Goal: Task Accomplishment & Management: Use online tool/utility

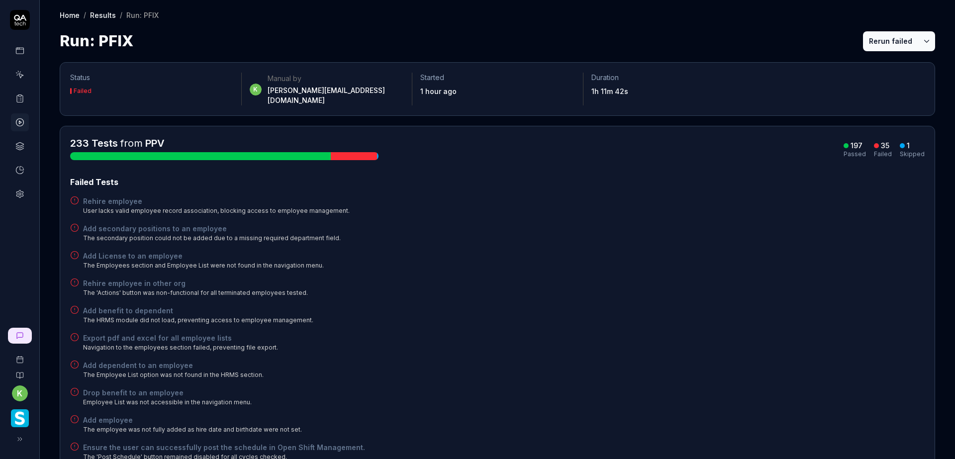
click at [871, 39] on button "Rerun failed" at bounding box center [890, 41] width 55 height 20
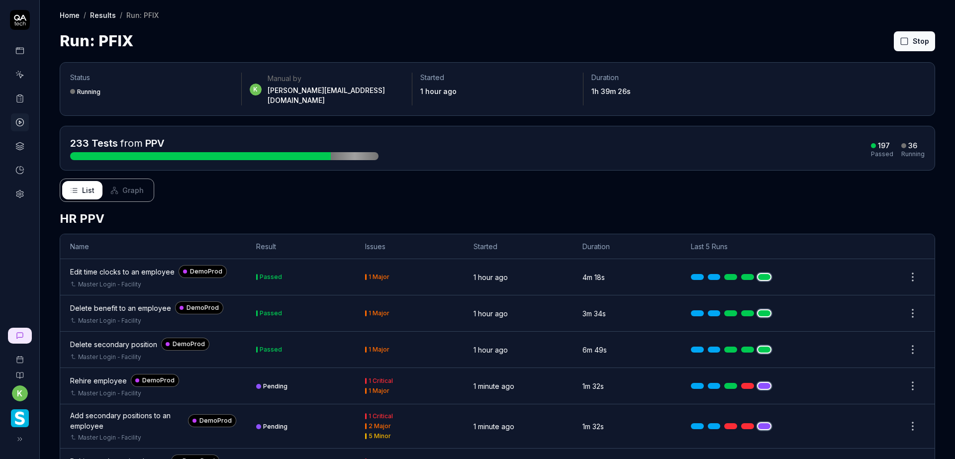
click at [616, 180] on div "List Graph" at bounding box center [497, 189] width 875 height 23
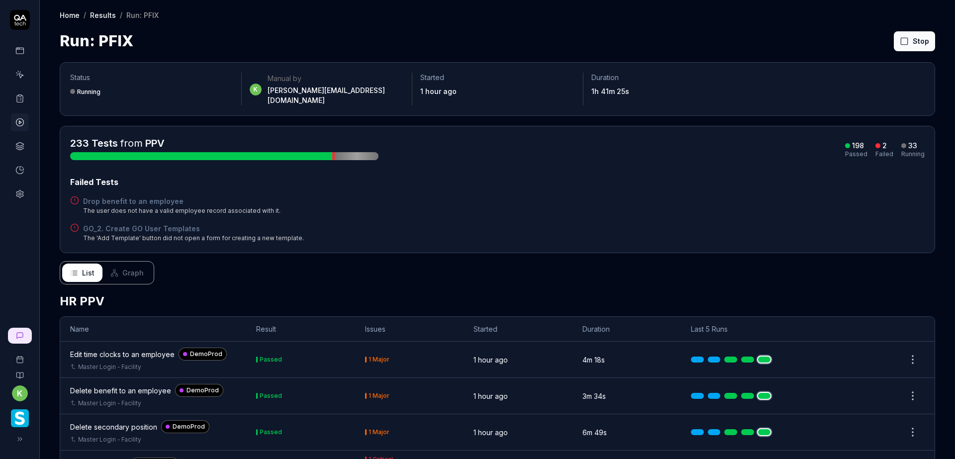
click at [825, 230] on div "GO_2. Create GO User Templates The 'Add Template' button did not open a form fo…" at bounding box center [497, 232] width 854 height 19
click at [809, 261] on div "List Graph" at bounding box center [497, 272] width 875 height 23
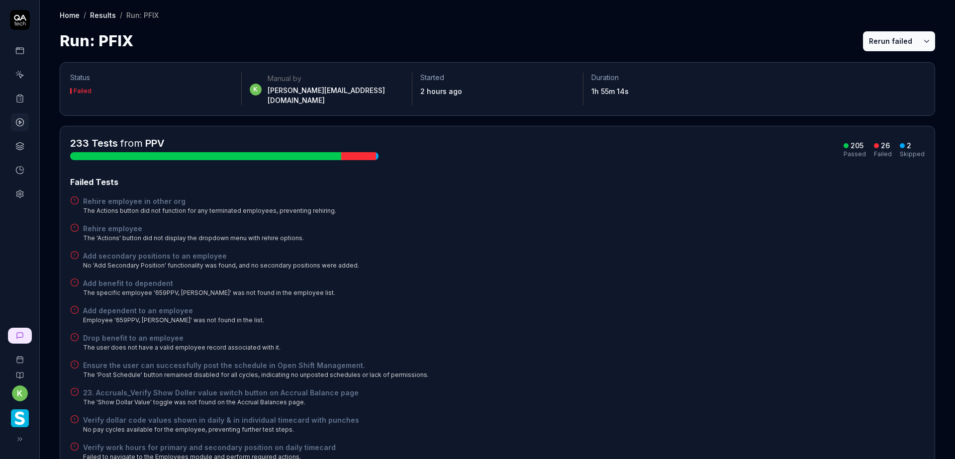
click at [876, 42] on button "Rerun failed" at bounding box center [890, 41] width 55 height 20
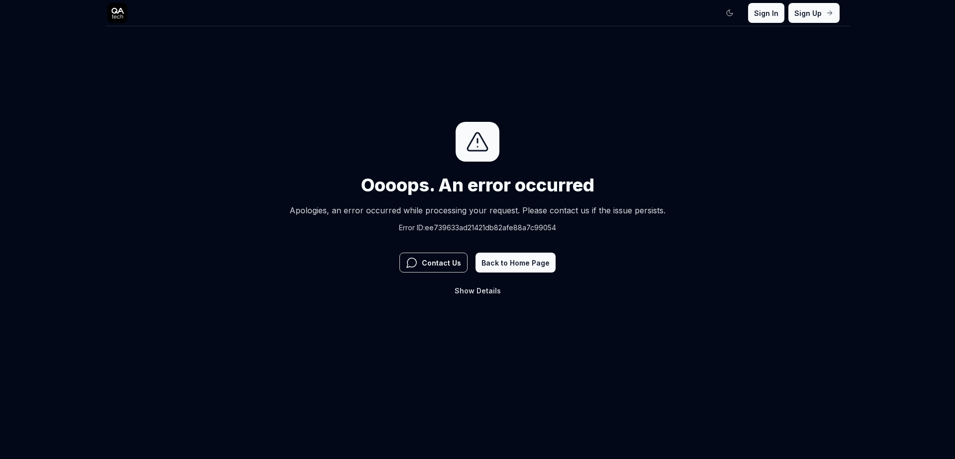
click at [472, 290] on span "Show" at bounding box center [464, 290] width 20 height 8
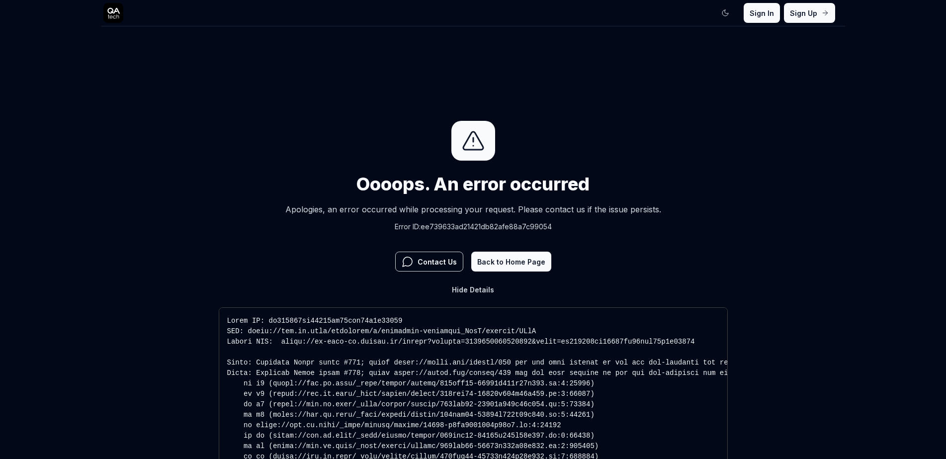
click at [557, 324] on pre at bounding box center [473, 406] width 509 height 199
drag, startPoint x: 462, startPoint y: 336, endPoint x: 459, endPoint y: 343, distance: 7.6
click at [461, 340] on pre at bounding box center [473, 406] width 509 height 199
click at [377, 324] on pre at bounding box center [473, 406] width 509 height 199
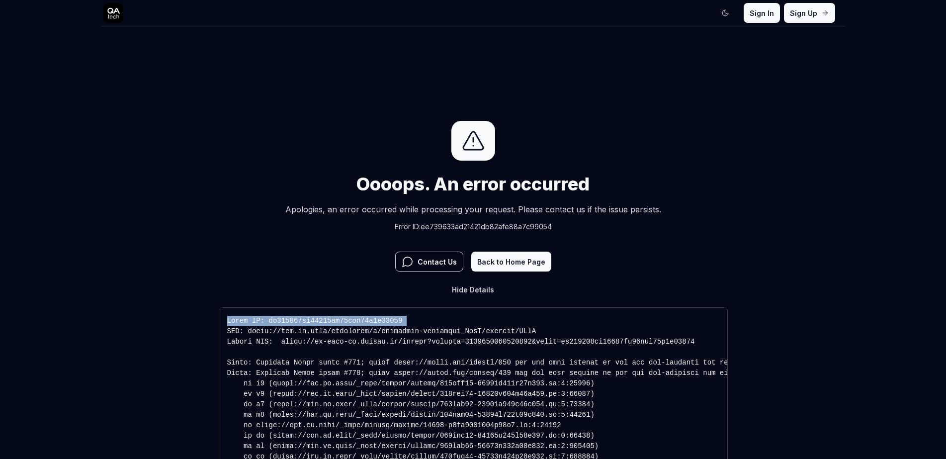
click at [377, 324] on pre at bounding box center [473, 406] width 509 height 199
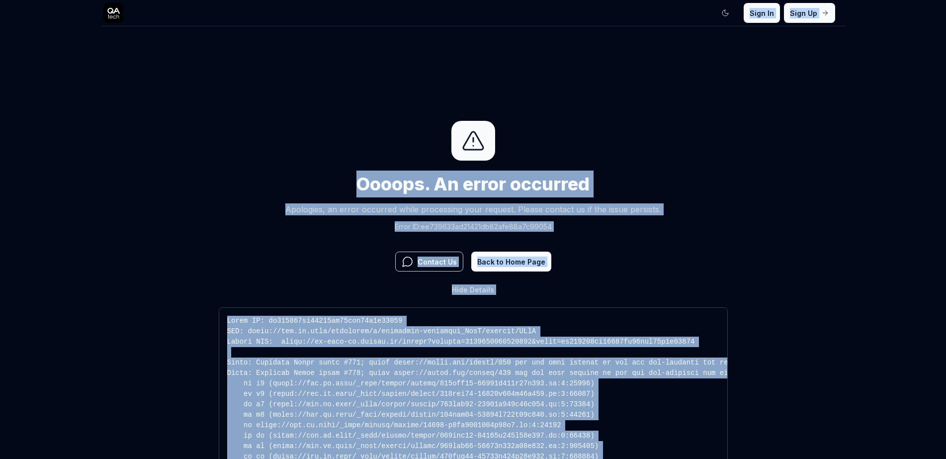
click at [471, 329] on pre at bounding box center [473, 406] width 509 height 199
click at [543, 285] on div "Hide Details Copy" at bounding box center [473, 406] width 509 height 255
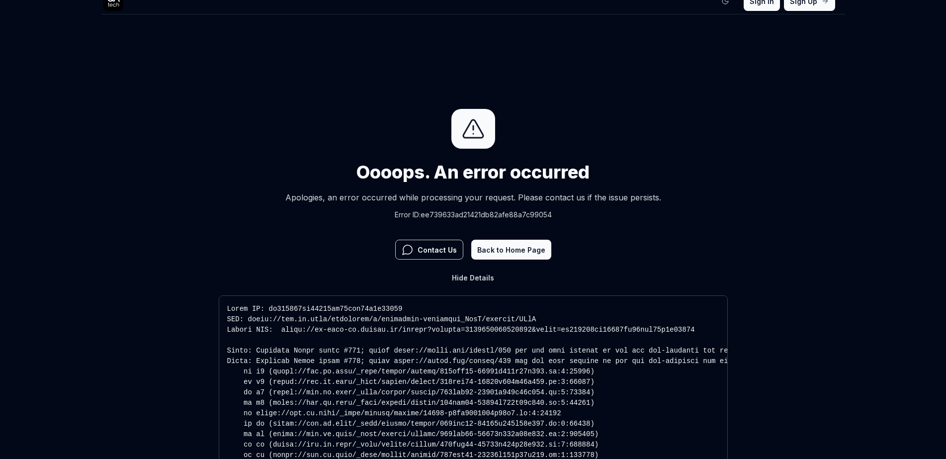
scroll to position [75, 0]
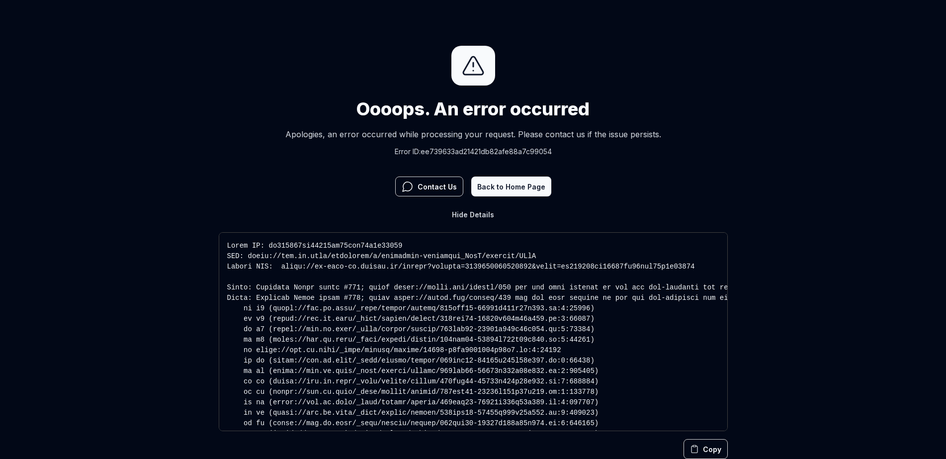
click at [704, 446] on button "Copy" at bounding box center [706, 449] width 44 height 20
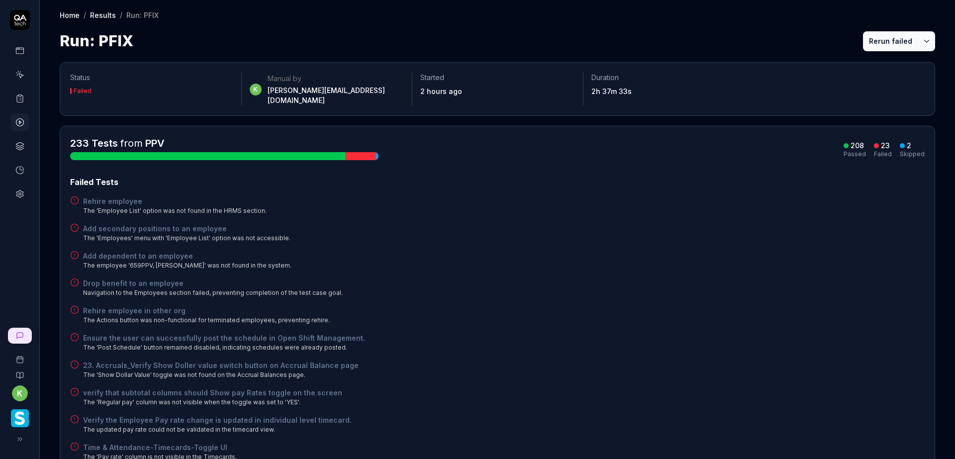
click at [507, 282] on div "Drop benefit to an employee Navigation to the Employees section failed, prevent…" at bounding box center [497, 287] width 854 height 19
click at [876, 38] on button "Rerun failed" at bounding box center [890, 41] width 55 height 20
click at [744, 251] on div "Add dependent to an employee The employee '659PPV, Srikanth' was not found in t…" at bounding box center [497, 260] width 854 height 19
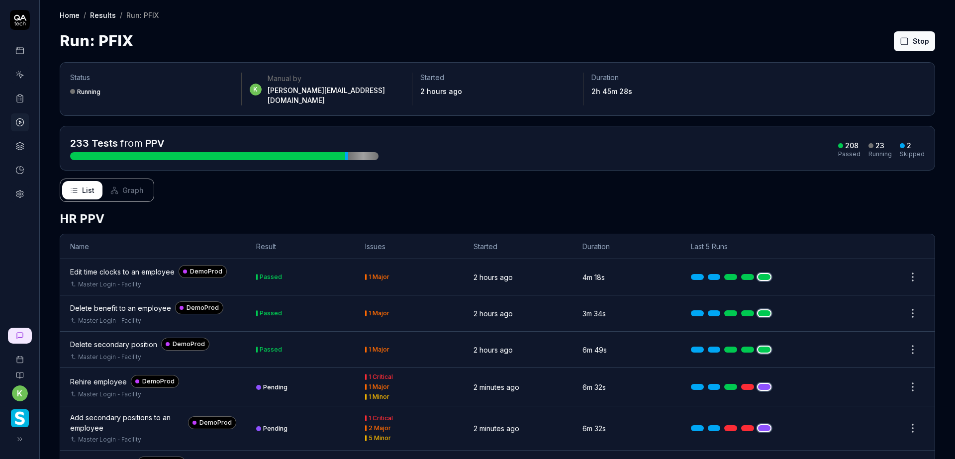
click at [835, 184] on div "List Graph" at bounding box center [497, 189] width 875 height 23
click at [755, 210] on h2 "HR PPV" at bounding box center [497, 219] width 875 height 18
click at [687, 42] on div "Run: PFlX Stop" at bounding box center [497, 41] width 875 height 22
drag, startPoint x: 671, startPoint y: 196, endPoint x: 652, endPoint y: 197, distance: 19.4
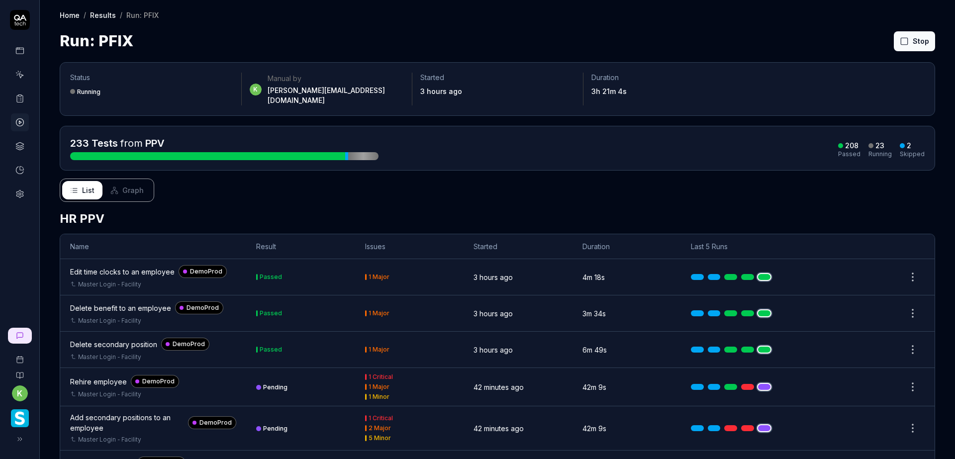
click at [609, 210] on h2 "HR PPV" at bounding box center [497, 219] width 875 height 18
click at [899, 33] on button "Stop" at bounding box center [913, 41] width 41 height 20
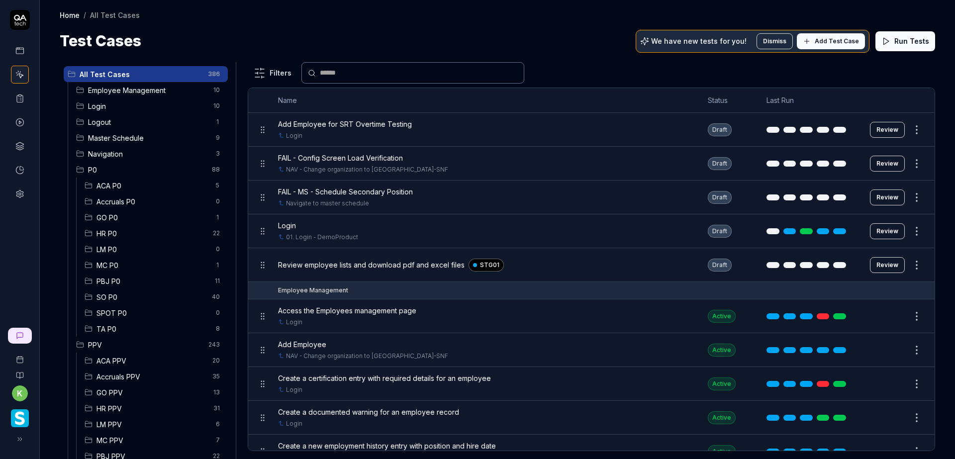
click at [141, 342] on span "PPV" at bounding box center [145, 345] width 114 height 10
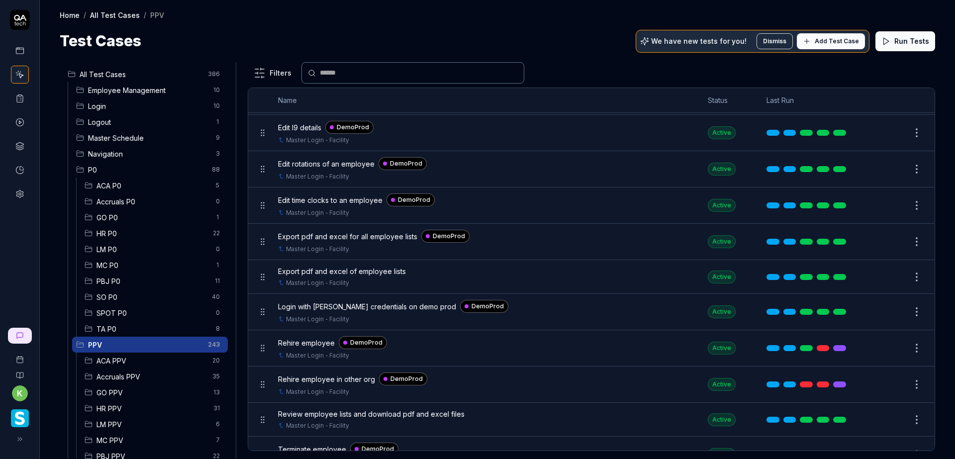
click at [123, 108] on span "Login" at bounding box center [147, 106] width 119 height 10
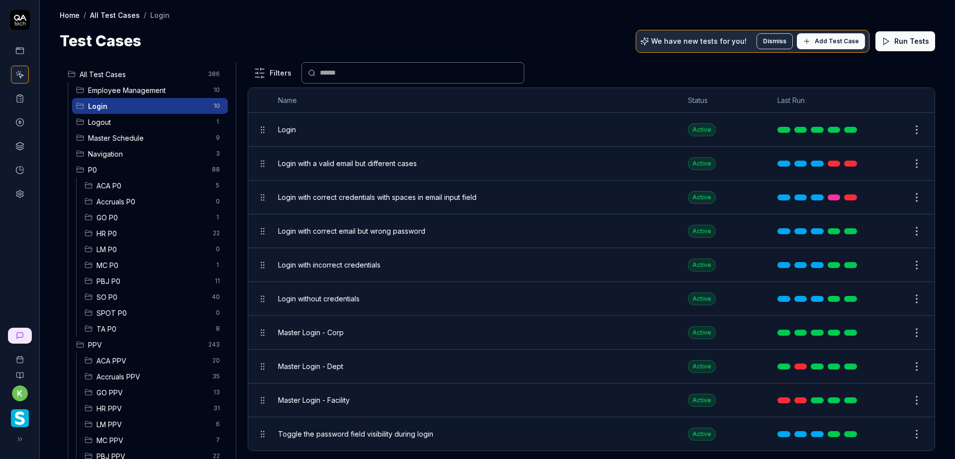
click at [907, 332] on html "k Home / All Test Cases / Login Home / All Test Cases / Login Test Cases We hav…" at bounding box center [477, 229] width 955 height 459
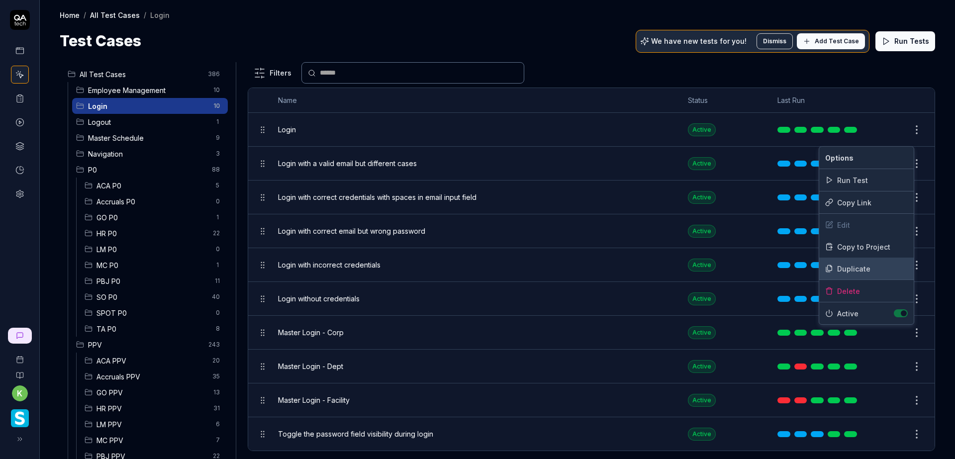
click at [857, 267] on div "Duplicate" at bounding box center [866, 269] width 94 height 22
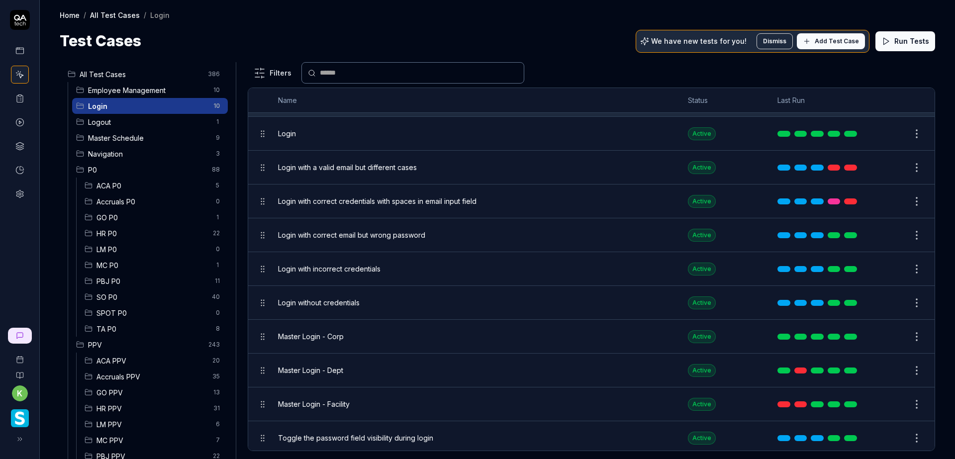
scroll to position [17, 0]
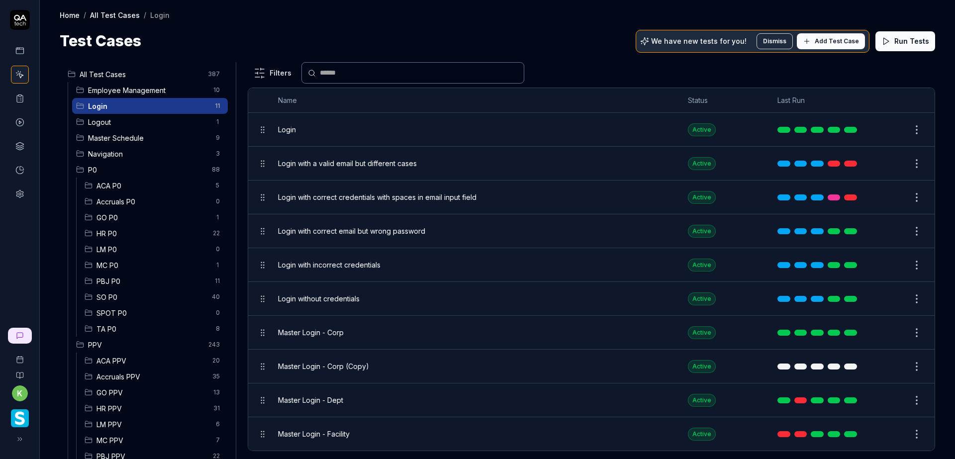
click at [908, 397] on html "k Home / All Test Cases / Login Home / All Test Cases / Login Test Cases We hav…" at bounding box center [477, 229] width 955 height 459
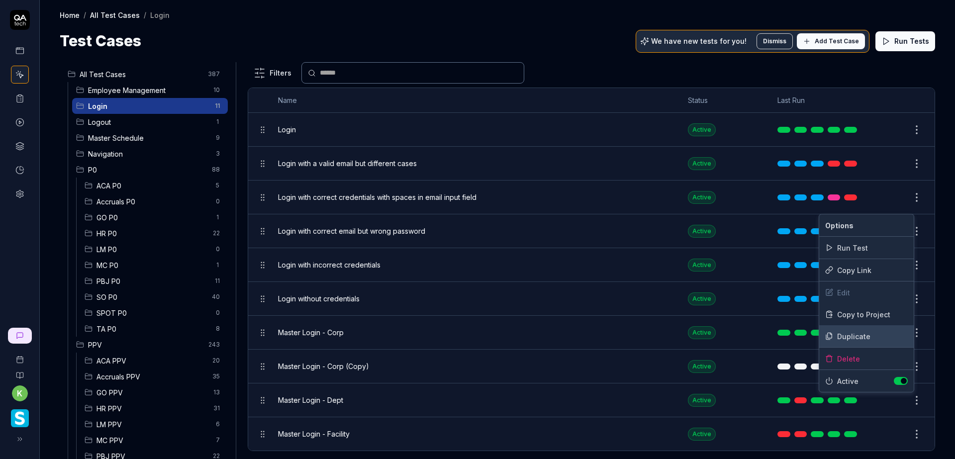
click at [867, 334] on div "Duplicate" at bounding box center [866, 336] width 94 height 22
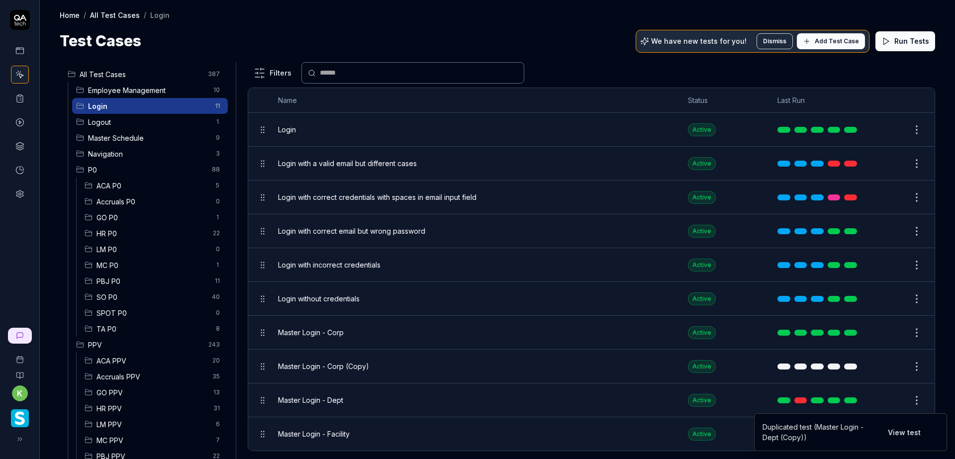
scroll to position [51, 0]
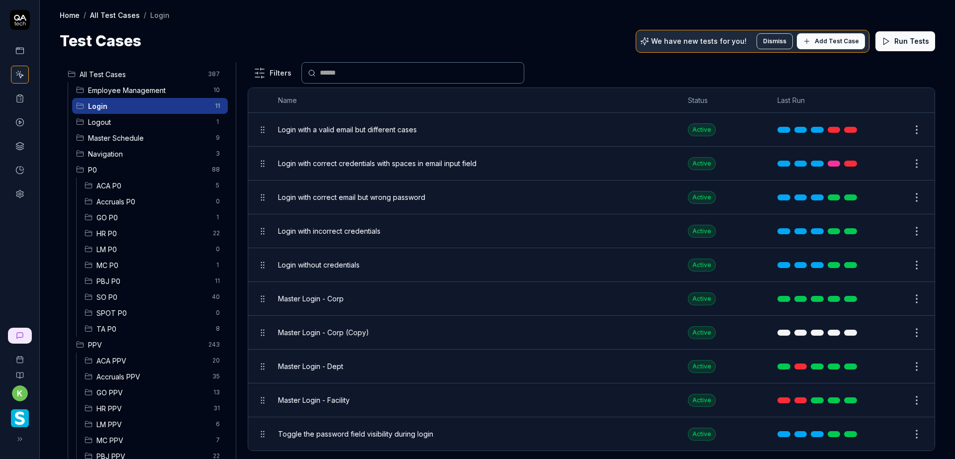
click at [909, 400] on html "k Home / All Test Cases / Login Home / All Test Cases / Login Test Cases We hav…" at bounding box center [477, 229] width 955 height 459
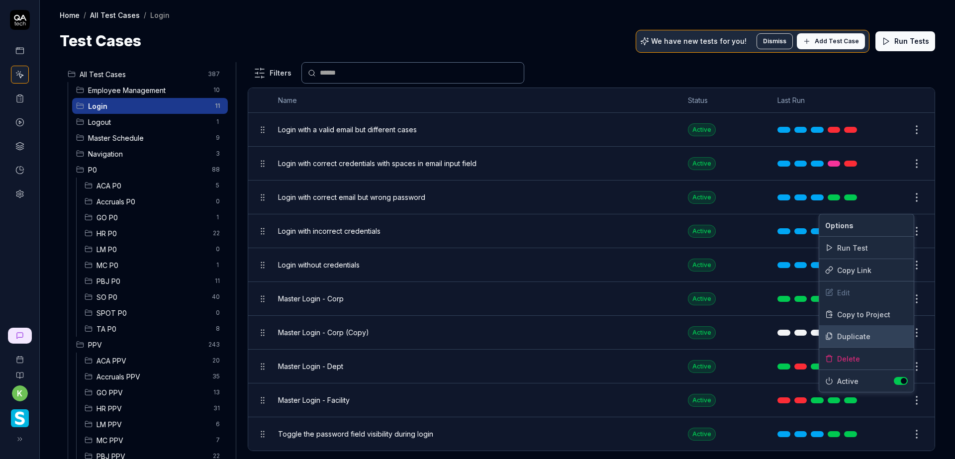
click at [868, 339] on div "Duplicate" at bounding box center [866, 336] width 94 height 22
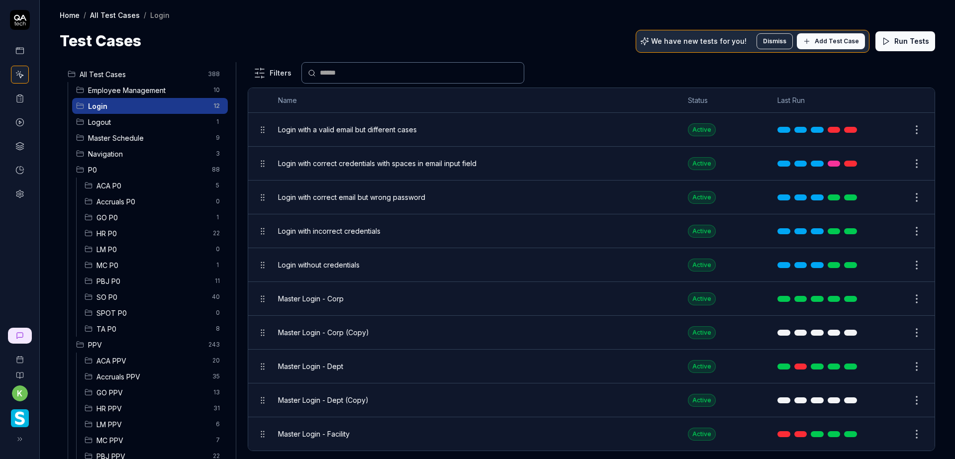
scroll to position [85, 0]
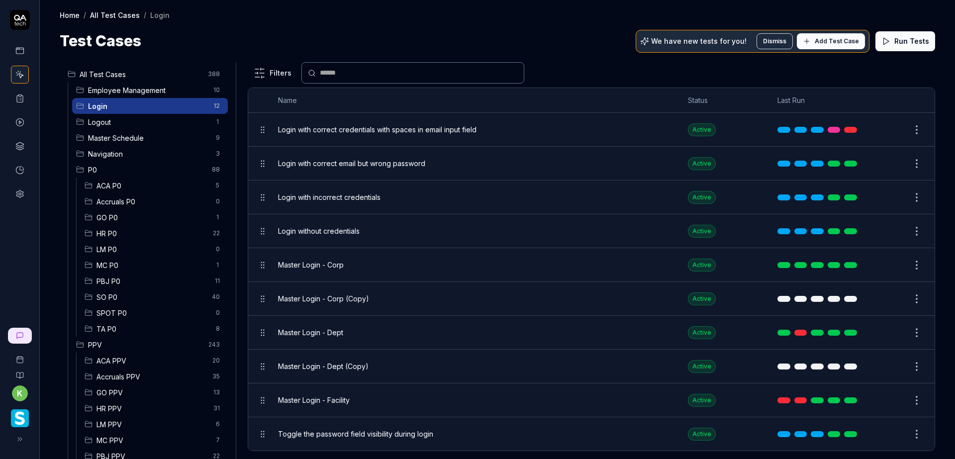
click at [884, 296] on button "Edit" at bounding box center [893, 299] width 24 height 16
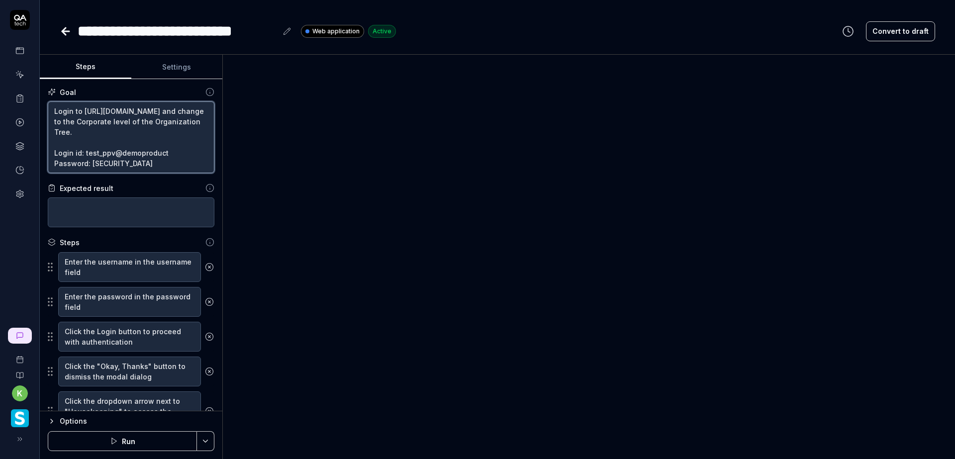
click at [111, 149] on textarea "Login to https://www.smartlinx6.com/#/login and change to the Corporate level o…" at bounding box center [131, 137] width 167 height 72
click at [67, 30] on icon at bounding box center [66, 31] width 12 height 12
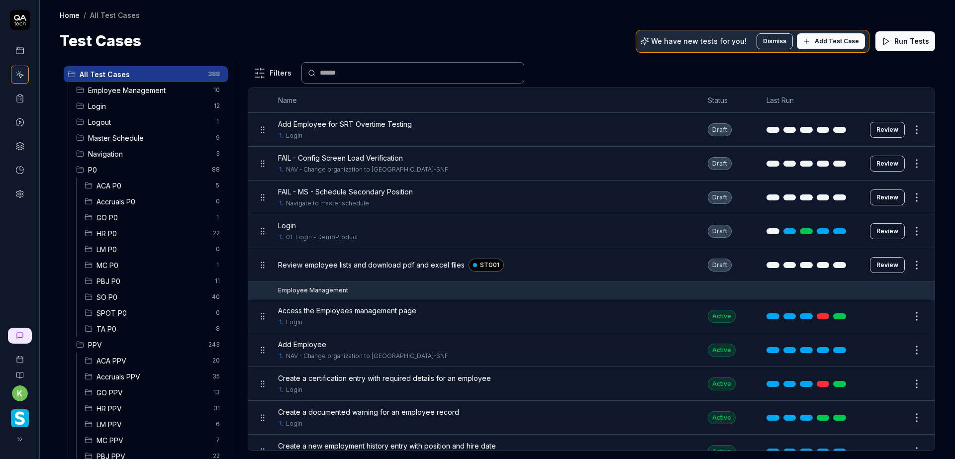
click at [109, 101] on span "Login" at bounding box center [148, 106] width 120 height 10
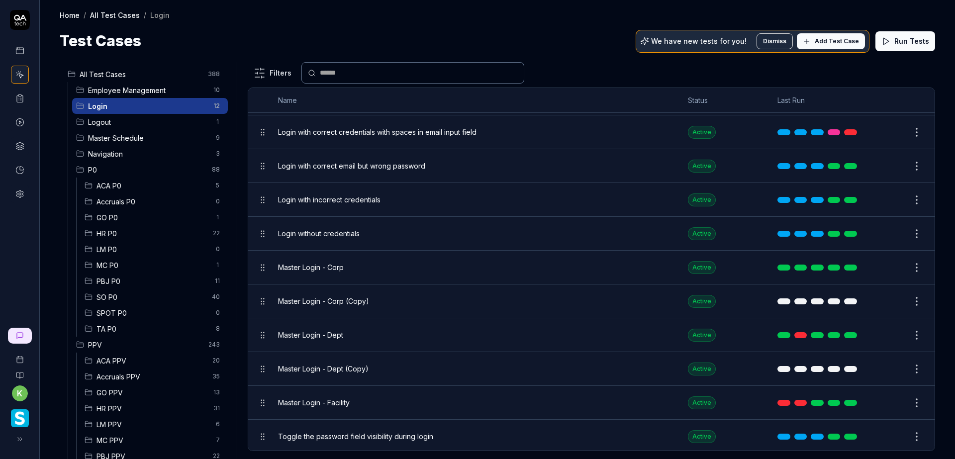
scroll to position [85, 0]
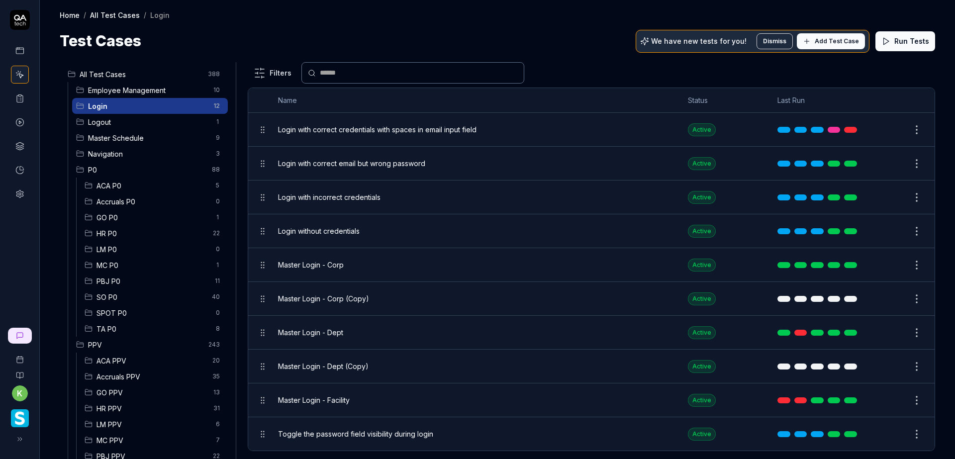
click at [887, 368] on button "Edit" at bounding box center [893, 366] width 24 height 16
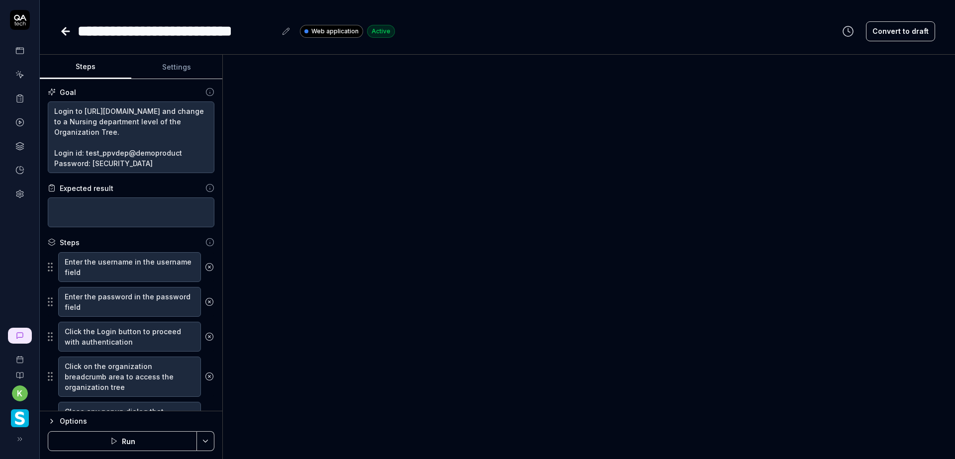
scroll to position [10, 0]
click at [112, 152] on textarea "Login to https://www.smartlinx6.com/#/login and change to a Nursing department …" at bounding box center [131, 137] width 167 height 72
type textarea "*"
type textarea "Login to https://www.smartlinx6.com/#/login and change to a Nursing department …"
type textarea "*"
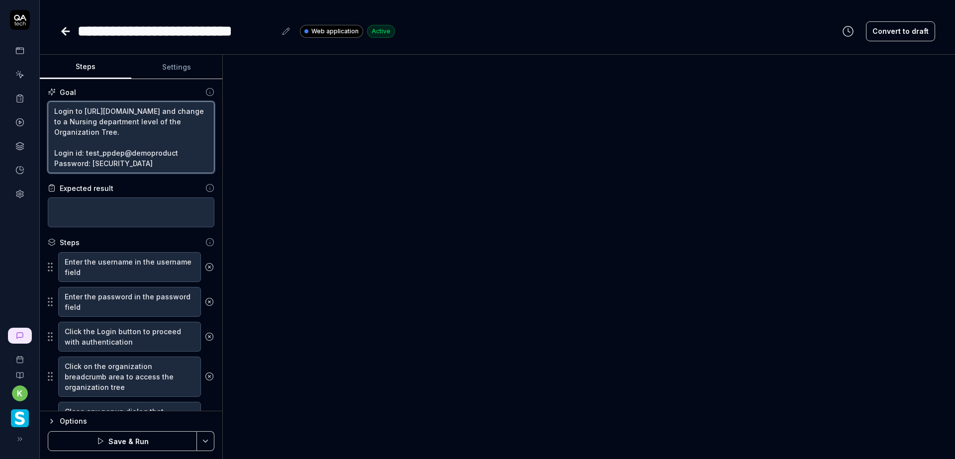
type textarea "Login to https://www.smartlinx6.com/#/login and change to a Nursing department …"
type textarea "*"
type textarea "Login to https://www.smartlinx6.com/#/login and change to a Nursing department …"
type textarea "*"
type textarea "Login to https://www.smartlinx6.com/#/login and change to a Nursing department …"
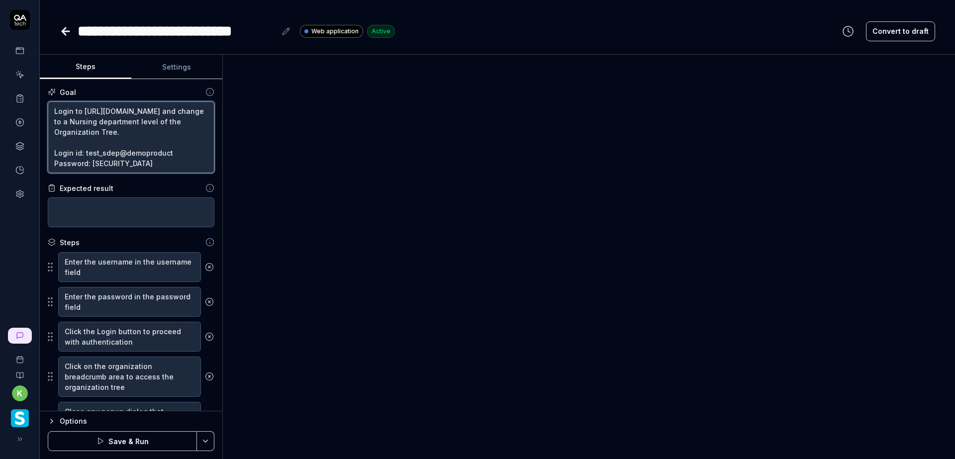
type textarea "*"
type textarea "Login to https://www.smartlinx6.com/#/login and change to a Nursing department …"
type textarea "*"
type textarea "Login to https://www.smartlinx6.com/#/login and change to a Nursing department …"
type textarea "*"
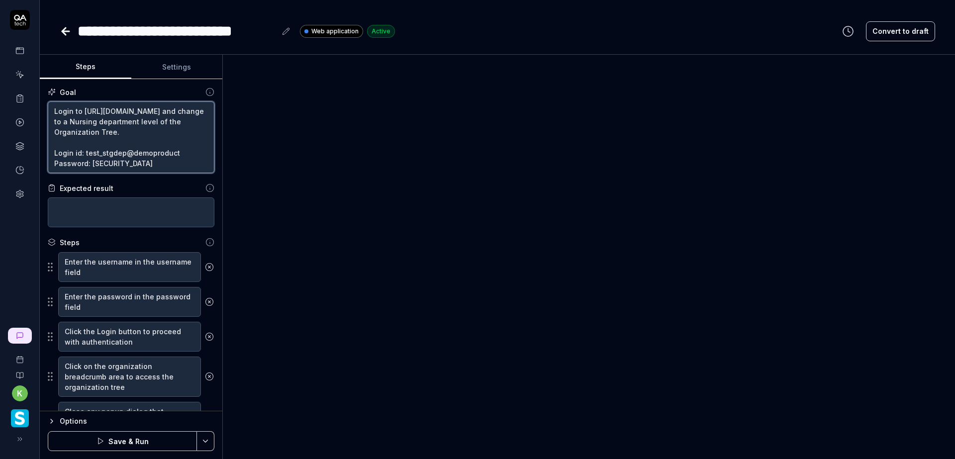
type textarea "Login to https://www.smartlinx6.com/#/login and change to a Nursing department …"
type textarea "*"
type textarea "Login to https://www.smartlinx6.com/#/login and change to a Nursing department …"
type textarea "*"
type textarea "Login to https://www.smartlinx6.com/#/login and change to a Nursing department …"
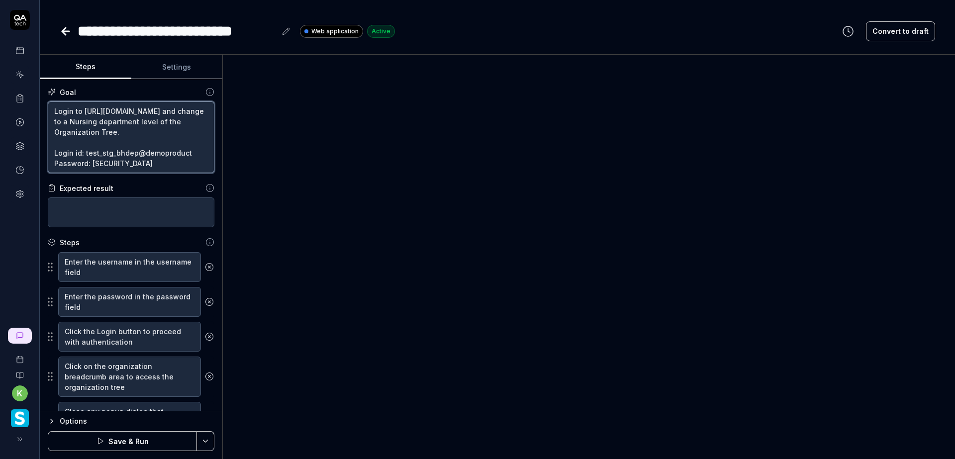
type textarea "*"
type textarea "Login to https://www.smartlinx6.com/#/login and change to a Nursing department …"
click at [170, 150] on textarea "Login to https://www.smartlinx6.com/#/login and change to a Nursing department …" at bounding box center [131, 137] width 167 height 72
type textarea "*"
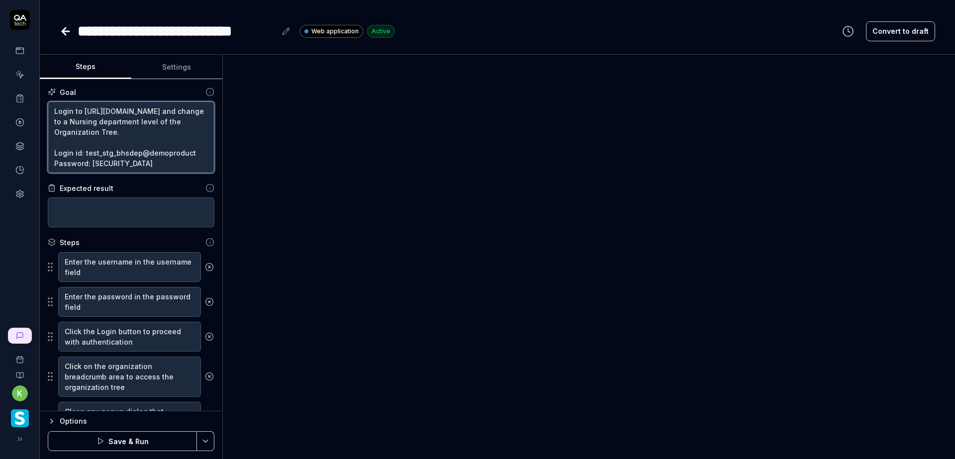
type textarea "Login to https://www.smartlinx6.com/#/login and change to a Nursing department …"
type textarea "*"
type textarea "Login to https://www.smartlinx6.com/#/login and change to a Nursing department …"
type textarea "*"
type textarea "Login to https://www.smartlinx6.com/#/login and change to a Nursing department …"
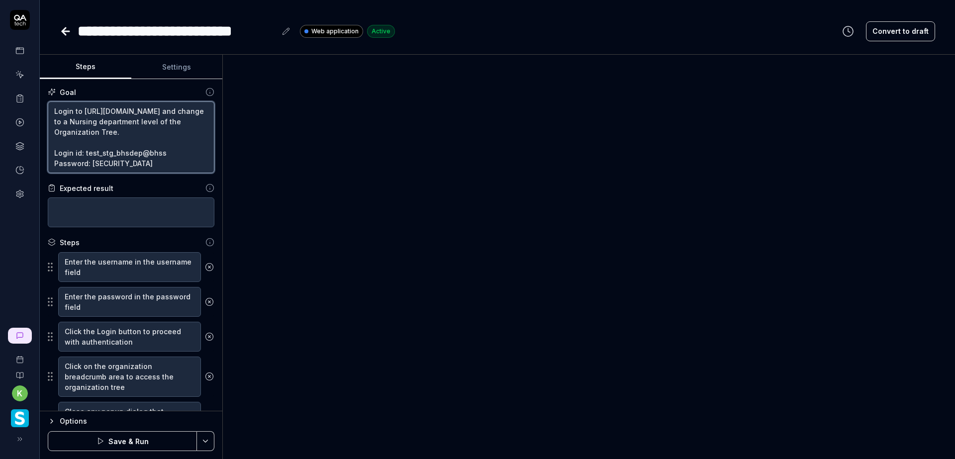
type textarea "*"
type textarea "Login to https://www.smartlinx6.com/#/login and change to a Nursing department …"
type textarea "*"
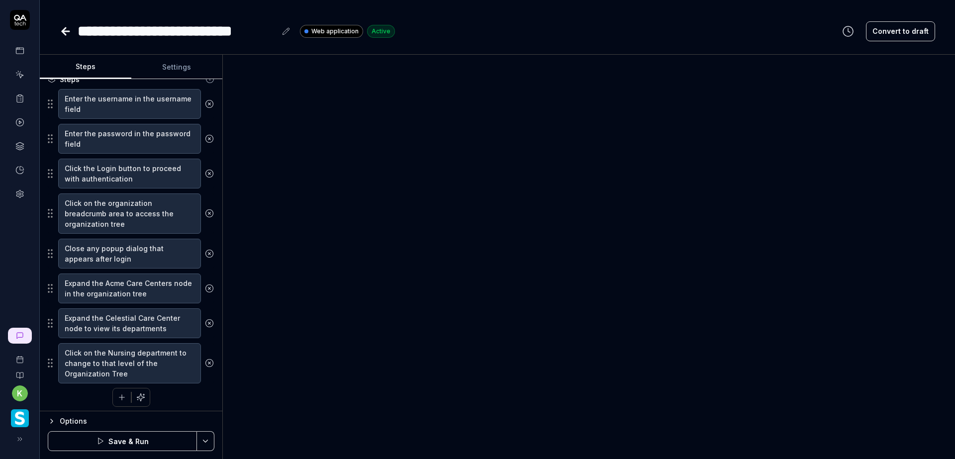
scroll to position [167, 0]
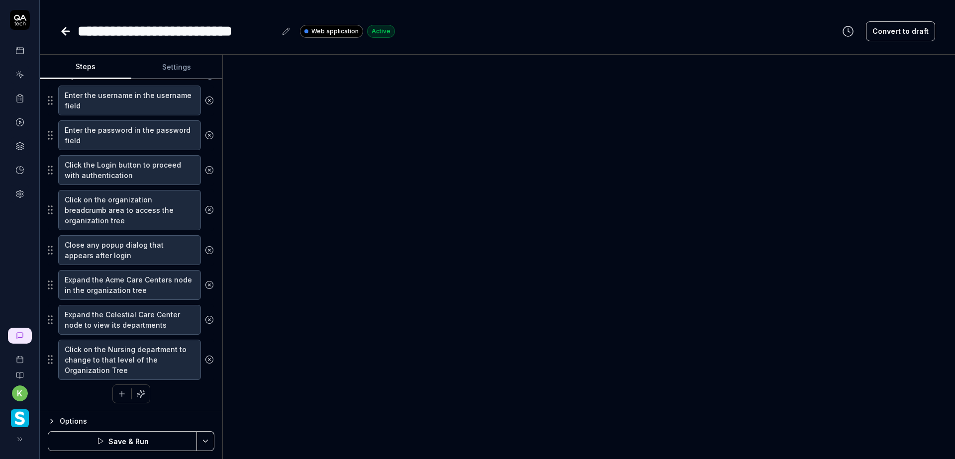
type textarea "Login to https://www.smartlinx6.com/#/login and change to a Nursing department …"
drag, startPoint x: 169, startPoint y: 279, endPoint x: 105, endPoint y: 281, distance: 63.7
click at [105, 281] on textarea "Expand the Acme Care Centers node in the organization tree" at bounding box center [129, 285] width 143 height 30
type textarea "*"
type textarea "Expand the node in the organization tree"
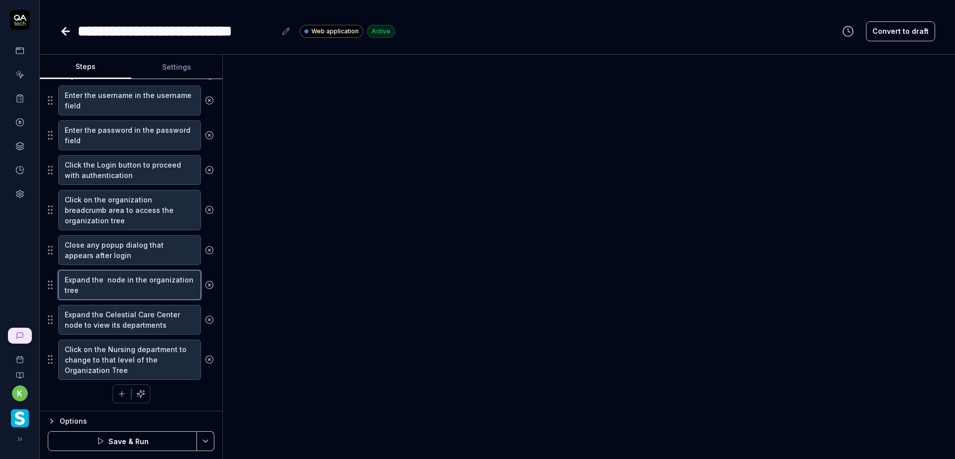
type textarea "*"
type textarea "Expand the node in the organization tree"
type textarea "*"
type textarea "Expand the ode in the organization tree"
type textarea "*"
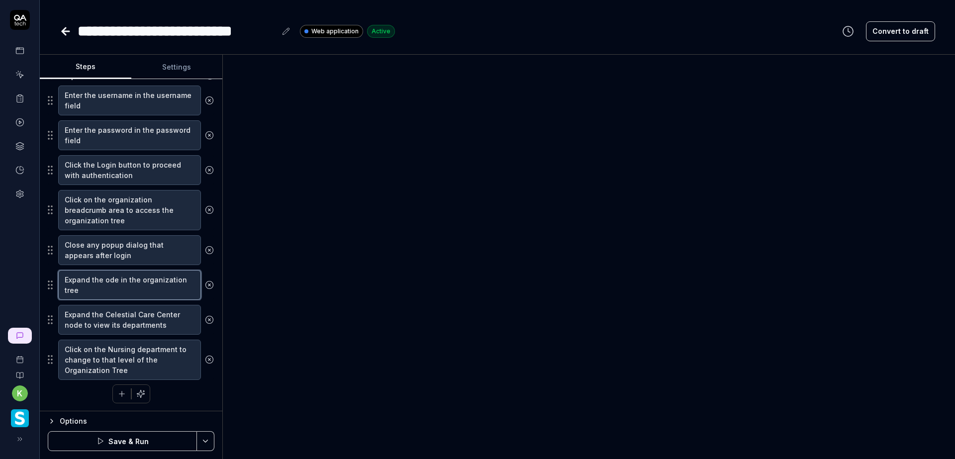
type textarea "Expand the de in the organization tree"
type textarea "*"
type textarea "Expand the e in the organization tree"
type textarea "*"
type textarea "Expand the in the organization tree"
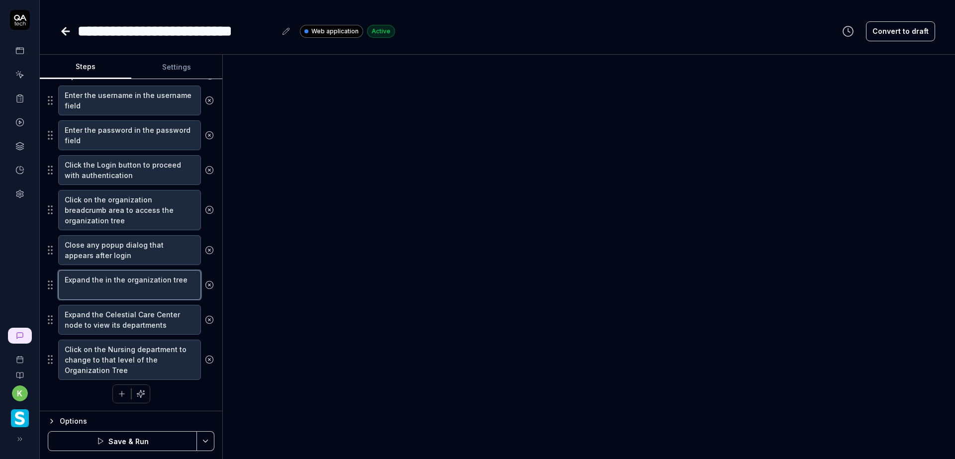
scroll to position [157, 0]
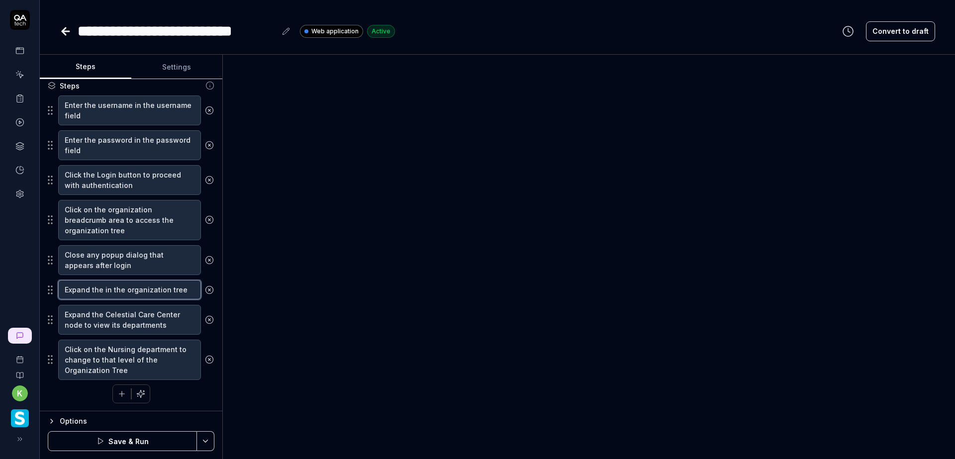
type textarea "*"
type textarea "Expand the n the organization tree"
type textarea "*"
type textarea "Expand the the organization tree"
type textarea "*"
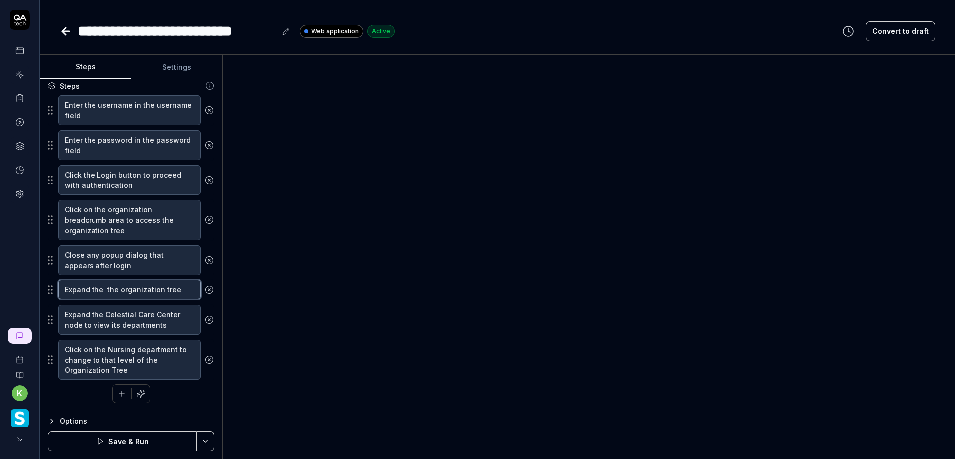
type textarea "Expand the the organization tree"
type textarea "*"
type textarea "Expand the he organization tree"
type textarea "*"
type textarea "Expand the e organization tree"
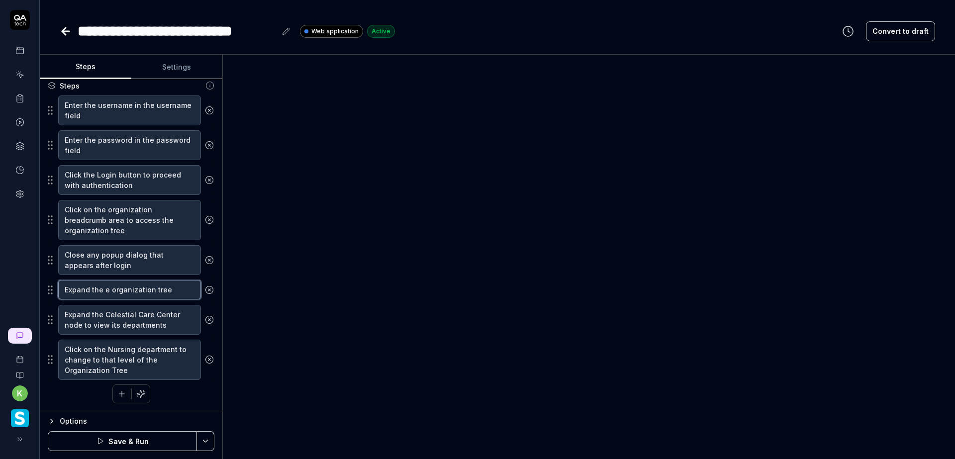
type textarea "*"
type textarea "Expand the organization tree"
type textarea "*"
type textarea "Expand the organization tree"
click at [170, 290] on textarea "Expand the organization tree" at bounding box center [129, 289] width 143 height 19
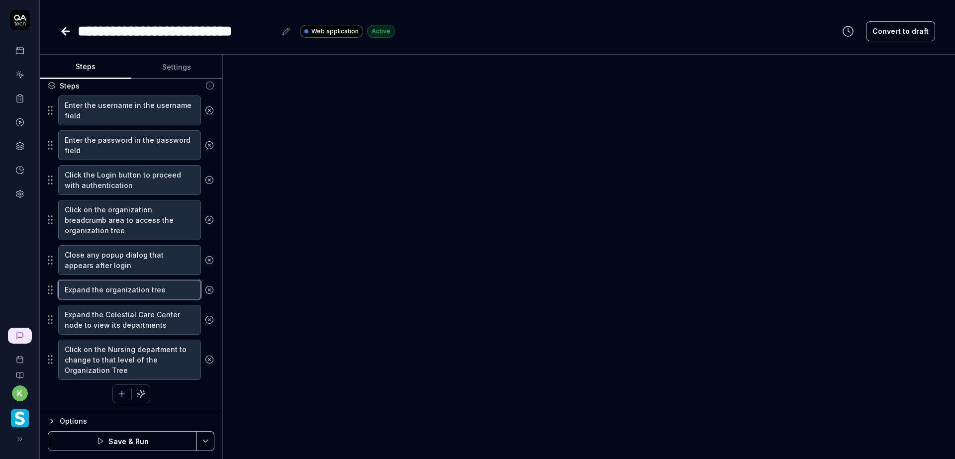
type textarea "*"
type textarea "Expand the organization tree"
type textarea "*"
type textarea "Expand the organization tree n"
type textarea "*"
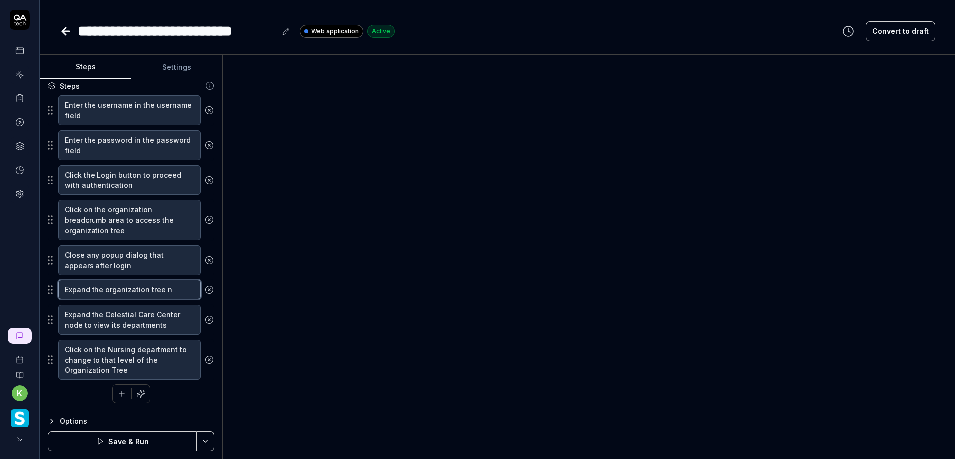
type textarea "Expand the organization tree na"
type textarea "*"
type textarea "Expand the organization tree nav"
type textarea "*"
type textarea "Expand the organization tree navi"
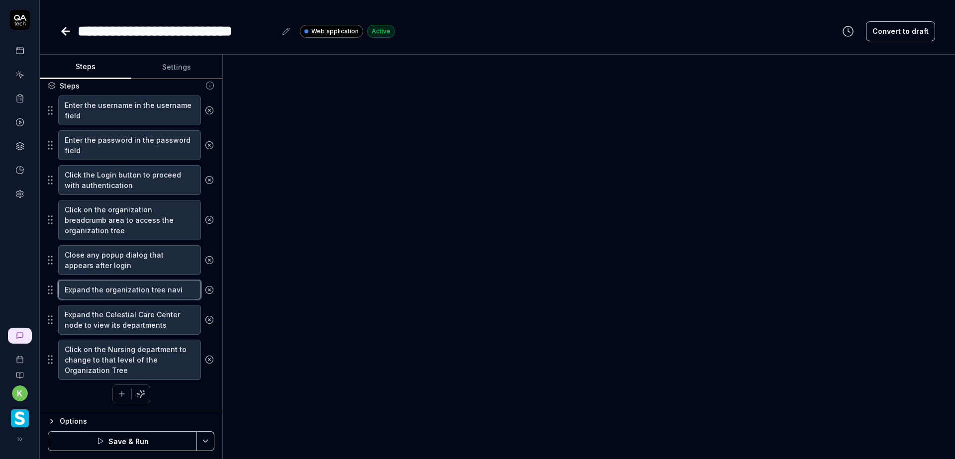
type textarea "*"
type textarea "Expand the organization tree navig"
type textarea "*"
type textarea "Expand the organization tree naviga"
type textarea "*"
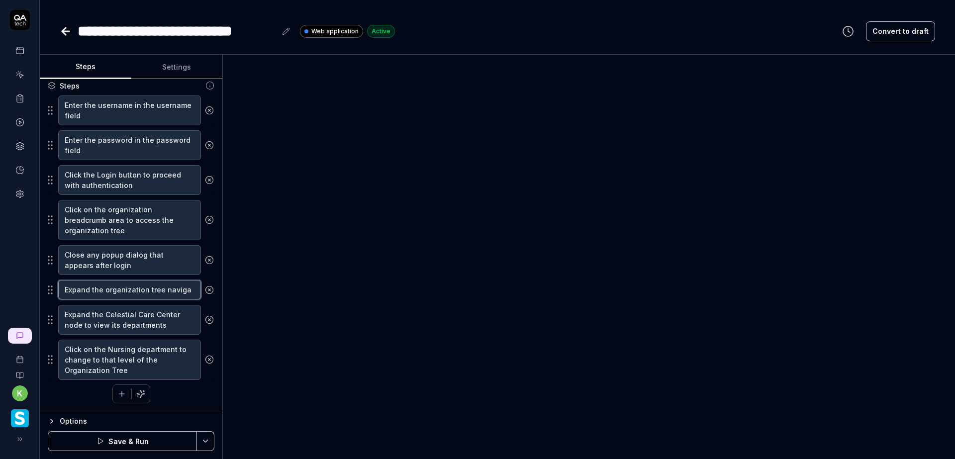
type textarea "Expand the organization tree navigat"
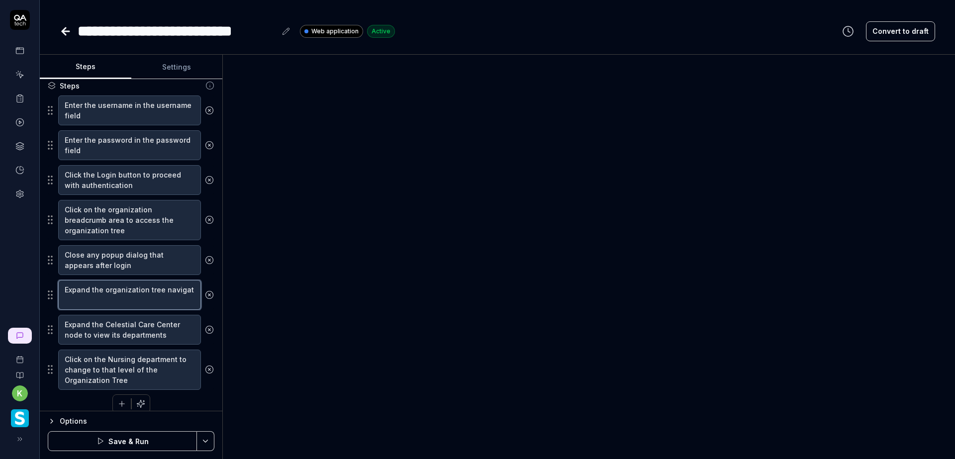
scroll to position [167, 0]
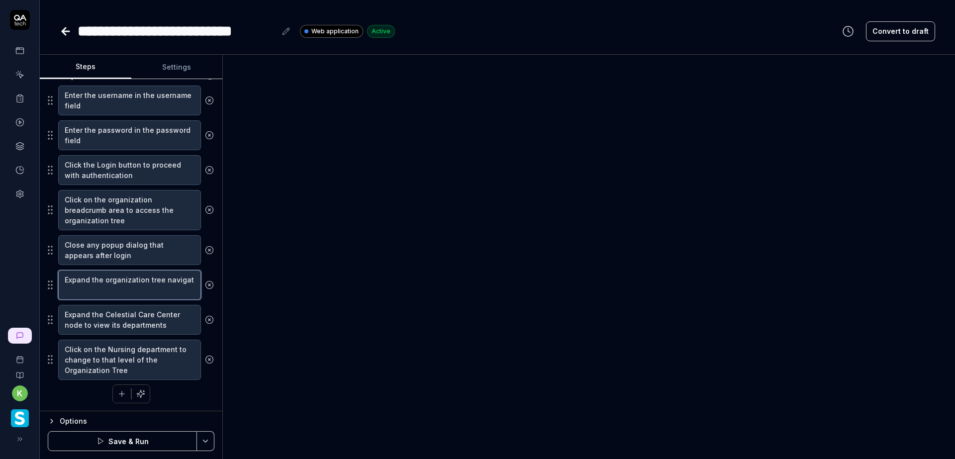
type textarea "*"
type textarea "Expand the organization tree navigati"
type textarea "*"
type textarea "Expand the organization tree navigatio"
type textarea "*"
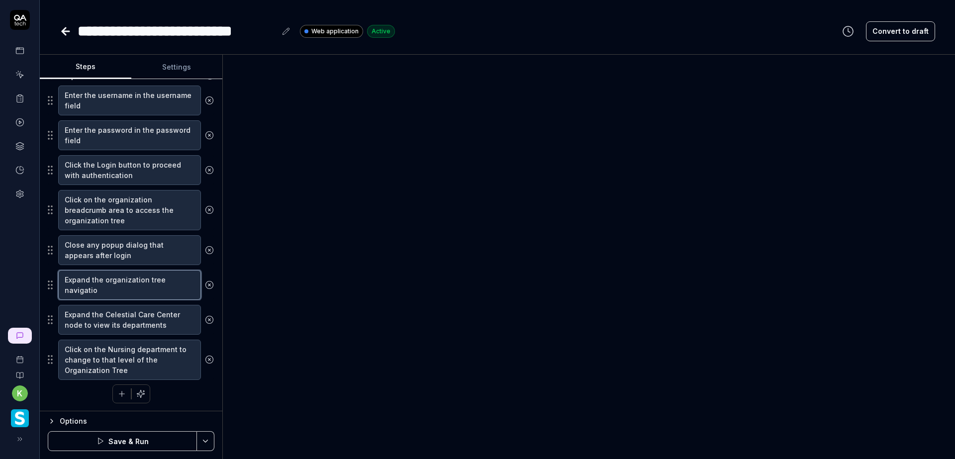
type textarea "Expand the organization tree navigation"
type textarea "*"
type textarea "Expand the organization tree navigation"
type textarea "*"
type textarea "Expand the organization tree navigation d"
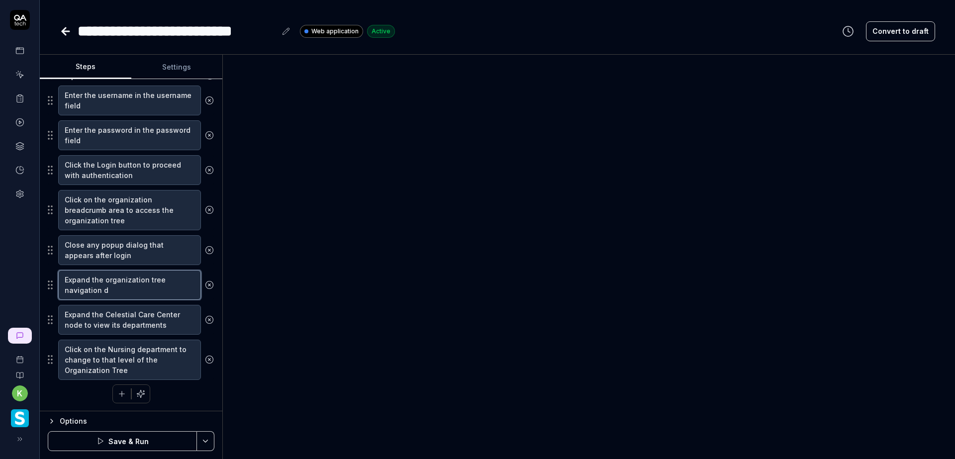
type textarea "*"
type textarea "Expand the organization tree navigation dr"
type textarea "*"
type textarea "Expand the organization tree navigation dro"
type textarea "*"
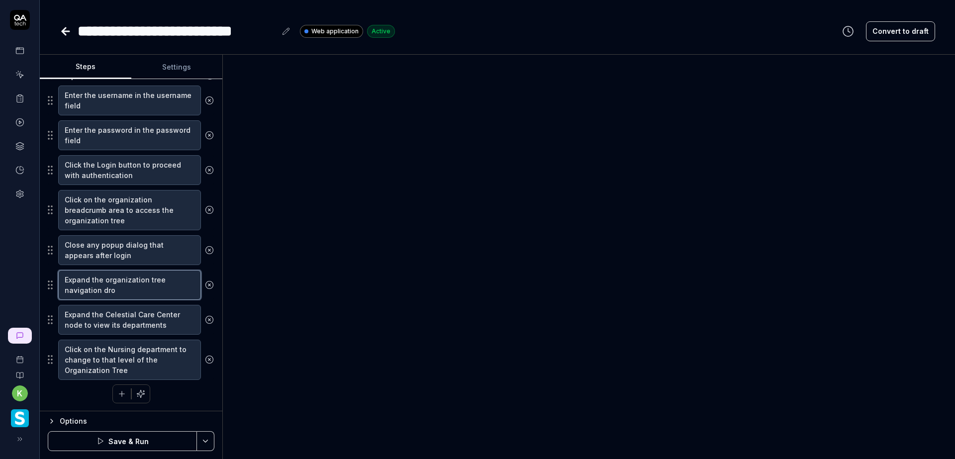
type textarea "Expand the organization tree navigation drop"
type textarea "*"
type textarea "Expand the organization tree navigation dropd"
type textarea "*"
type textarea "Expand the organization tree navigation dropdo"
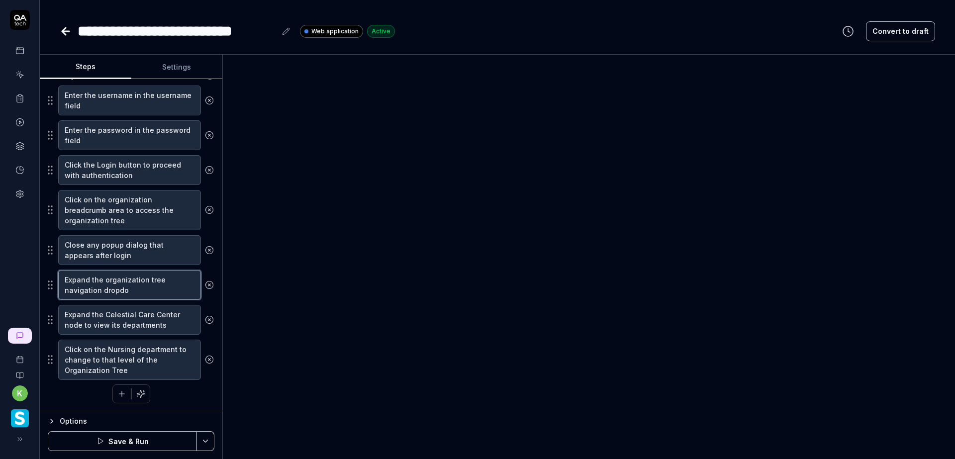
type textarea "*"
type textarea "Expand the organization tree navigation dropdow"
type textarea "*"
type textarea "Expand the organization tree navigation dropdown"
drag, startPoint x: 152, startPoint y: 291, endPoint x: 53, endPoint y: 278, distance: 99.7
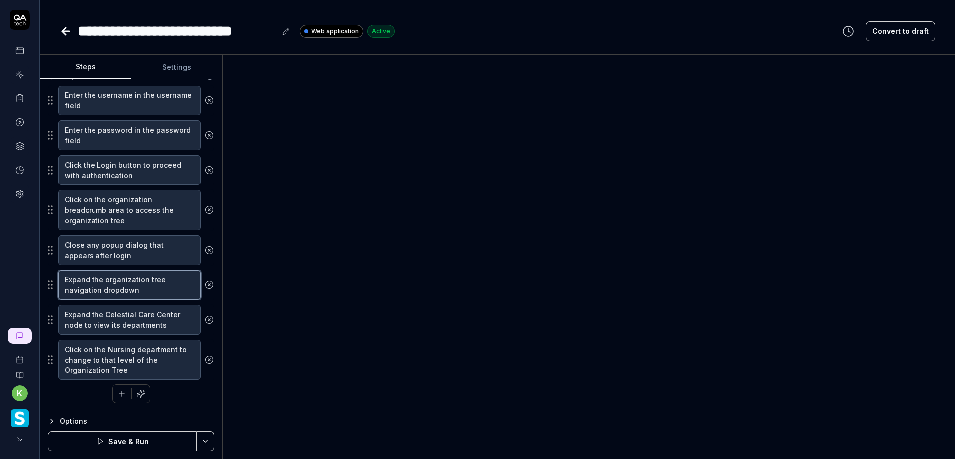
click at [53, 278] on div "Expand the organization tree navigation dropdown" at bounding box center [131, 284] width 167 height 31
click at [162, 292] on textarea "Expand the organization tree navigation dropdown" at bounding box center [129, 285] width 143 height 30
click at [168, 276] on textarea "Expand the organization tree navigation dropdown" at bounding box center [129, 285] width 143 height 30
type textarea "*"
type textarea "Expand the organization tree navigation dropdow"
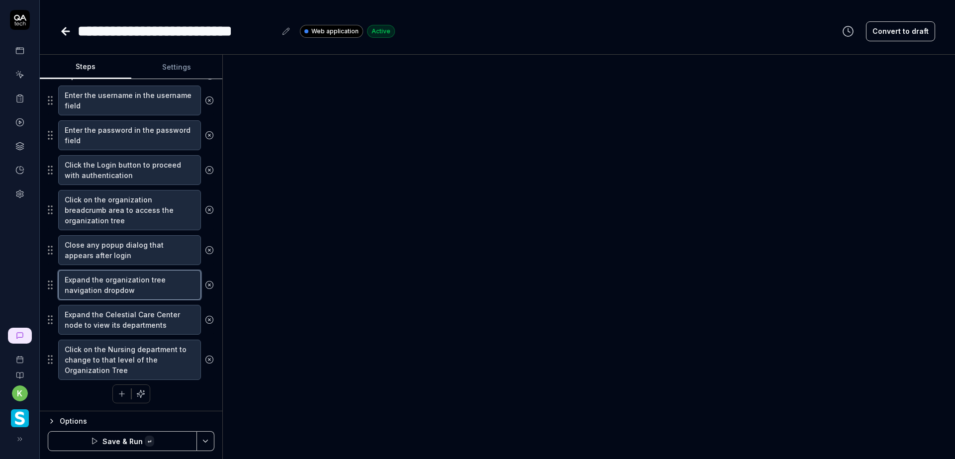
type textarea "*"
type textarea "Expand the organization tree navigation dropdo"
type textarea "*"
type textarea "Expand the organization tree navigation dropd"
type textarea "*"
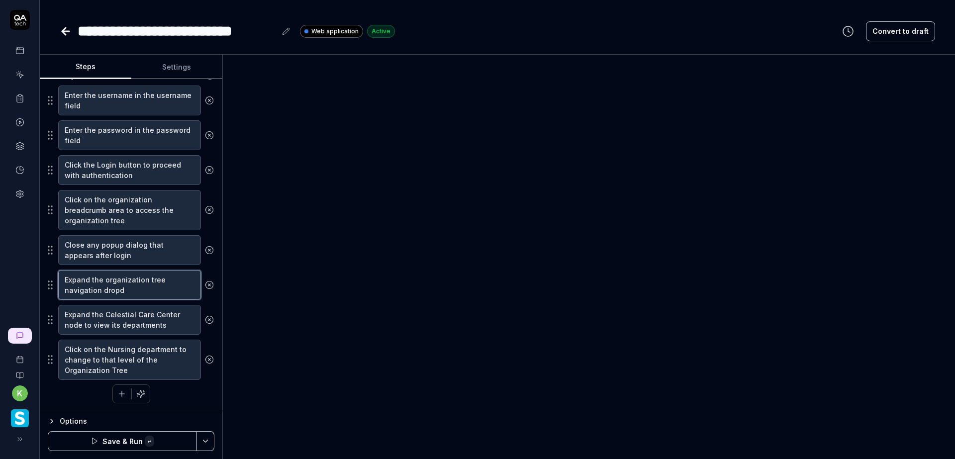
type textarea "Expand the organization tree navigation drop"
type textarea "*"
type textarea "Expand the organization tree navigation dro"
type textarea "*"
type textarea "Expand the organization tree navigation dr"
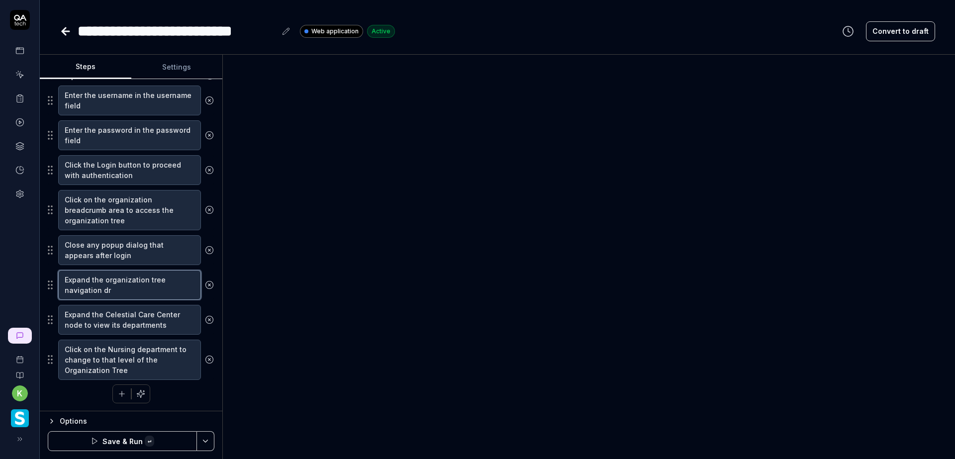
type textarea "*"
type textarea "Expand the organization tree navigation d"
type textarea "*"
type textarea "Expand the organization tree navigation"
type textarea "*"
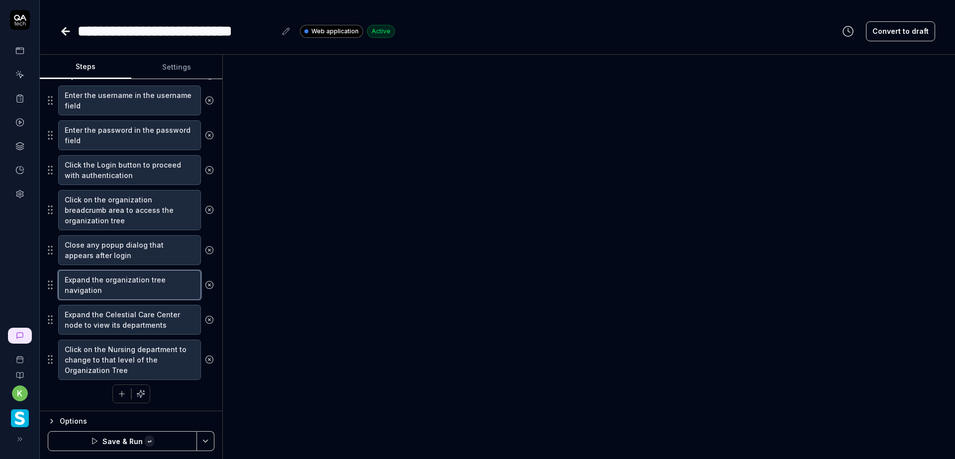
type textarea "Expand the organization tree navigation"
type textarea "*"
type textarea "Expand the organization tree navigatio"
type textarea "*"
type textarea "Expand the organization tree navigati"
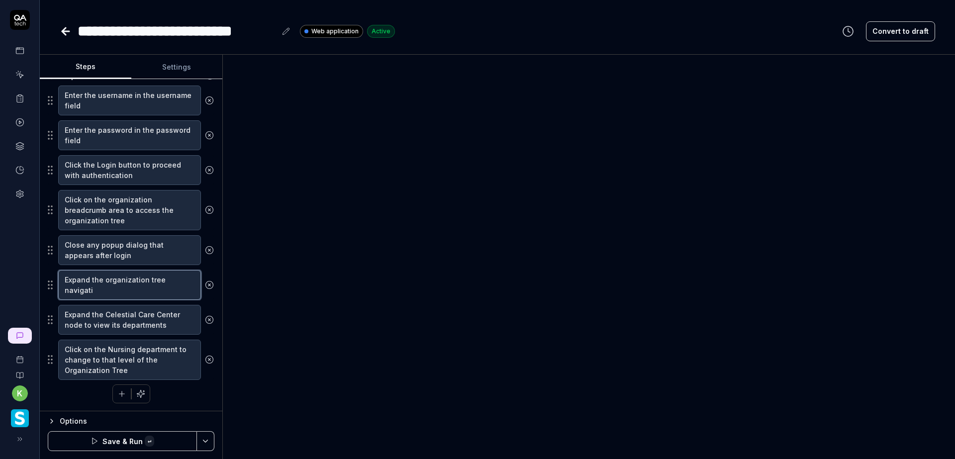
type textarea "*"
type textarea "Expand the organization tree navigat"
type textarea "*"
type textarea "Expand the organization tree naviga"
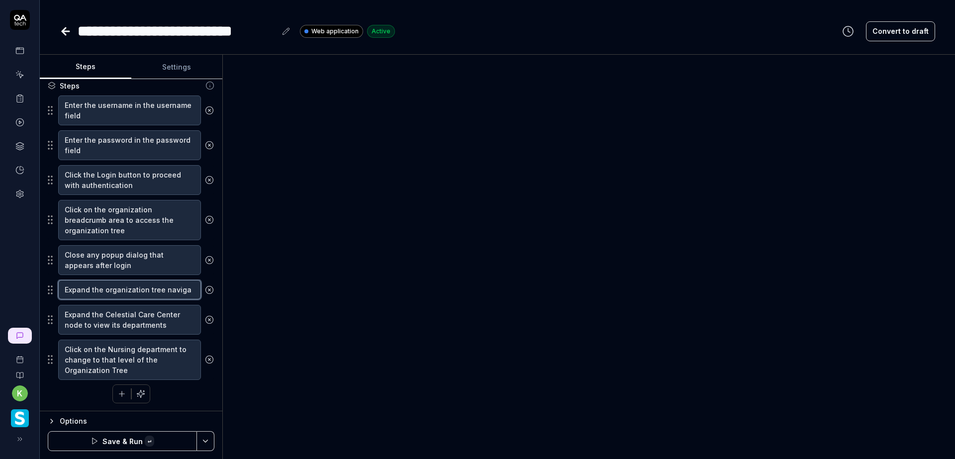
scroll to position [157, 0]
type textarea "*"
type textarea "Expand the organization tree navig"
type textarea "*"
type textarea "Expand the organization tree navi"
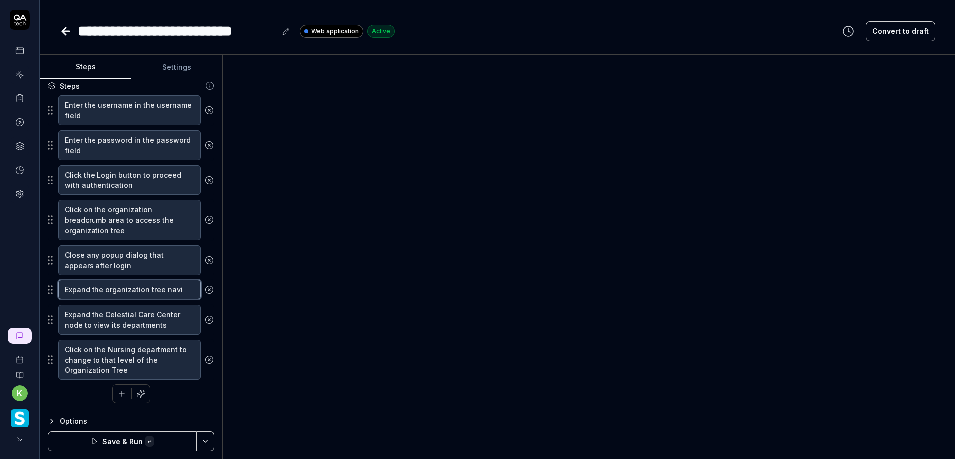
type textarea "*"
type textarea "Expand the organization tree nav"
type textarea "*"
type textarea "Expand the organization tree na"
type textarea "*"
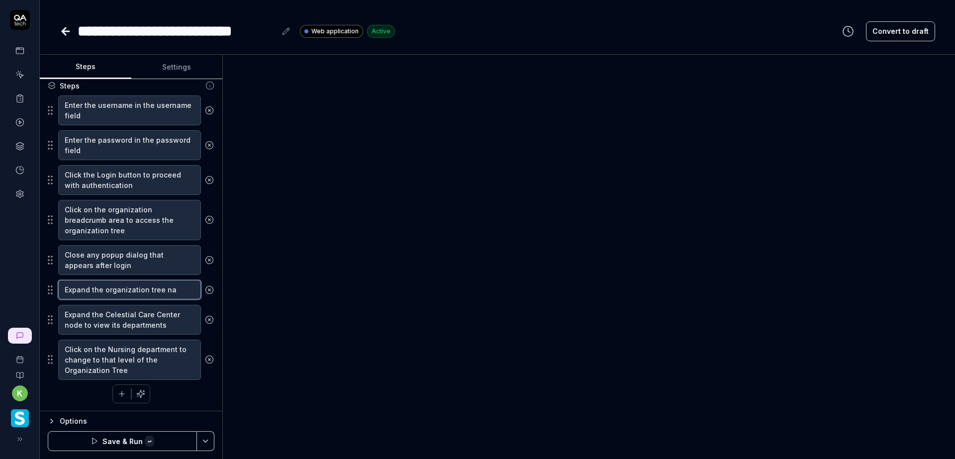
type textarea "Expand the organization tree n"
type textarea "*"
type textarea "Expand the organization tree"
type textarea "*"
type textarea "Expand the organization tree"
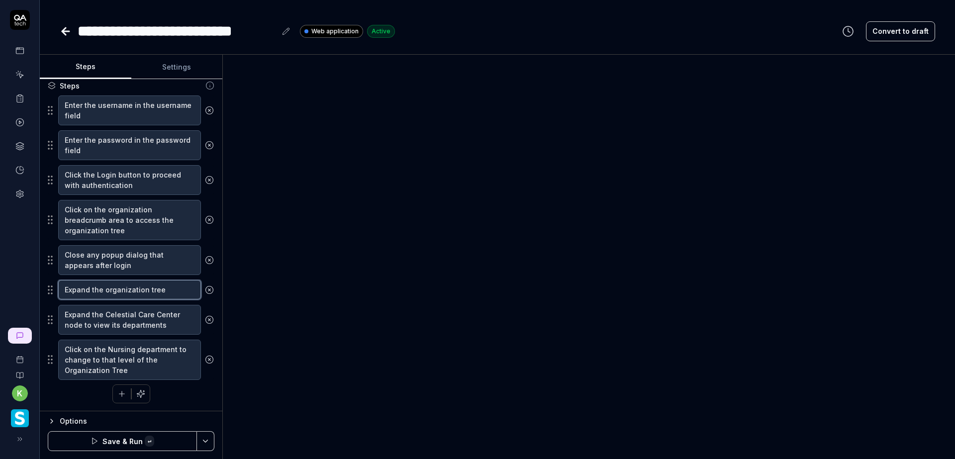
type textarea "*"
type textarea "Expand the organization tree"
type textarea "*"
type textarea "Expand the e organization tree"
type textarea "*"
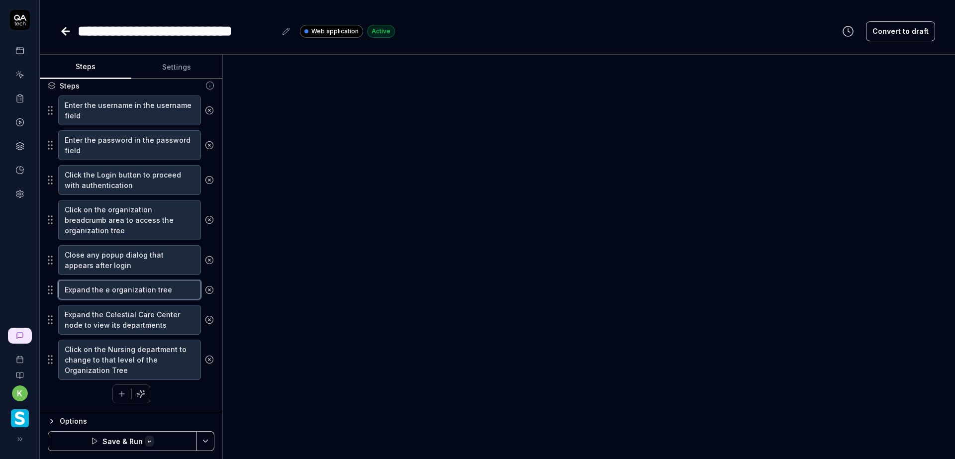
type textarea "Expand the he organization tree"
type textarea "*"
type textarea "Expand the the organization tree"
type textarea "*"
type textarea "Expand the the organization tree"
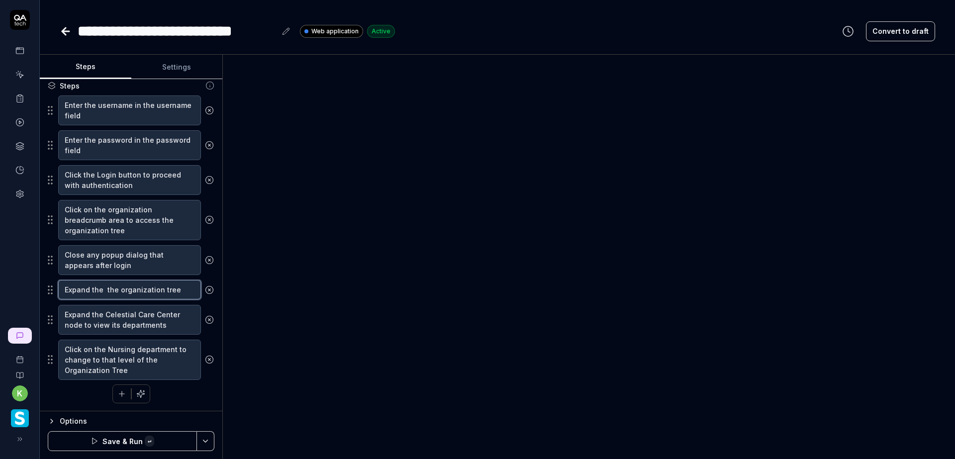
type textarea "*"
type textarea "Expand the n the organization tree"
type textarea "*"
type textarea "Expand the in the organization tree"
type textarea "*"
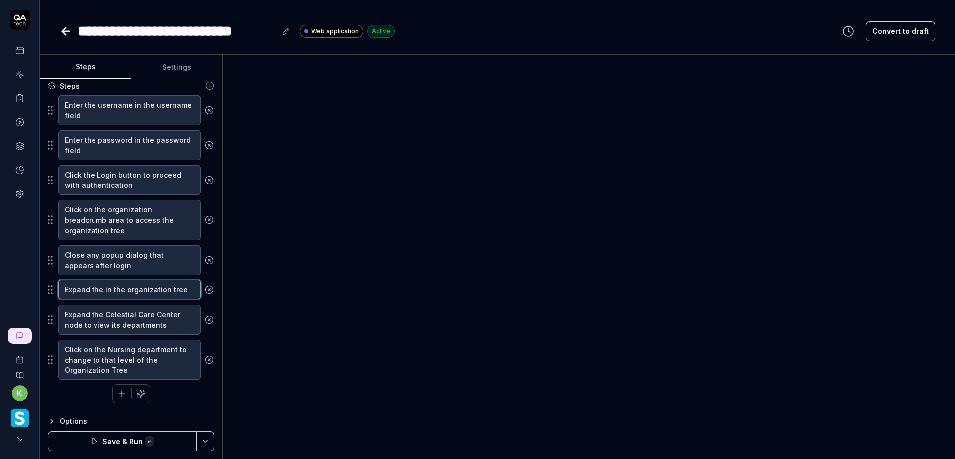
type textarea "Expand the in the organization tree"
type textarea "*"
type textarea "Expand the e in the organization tree"
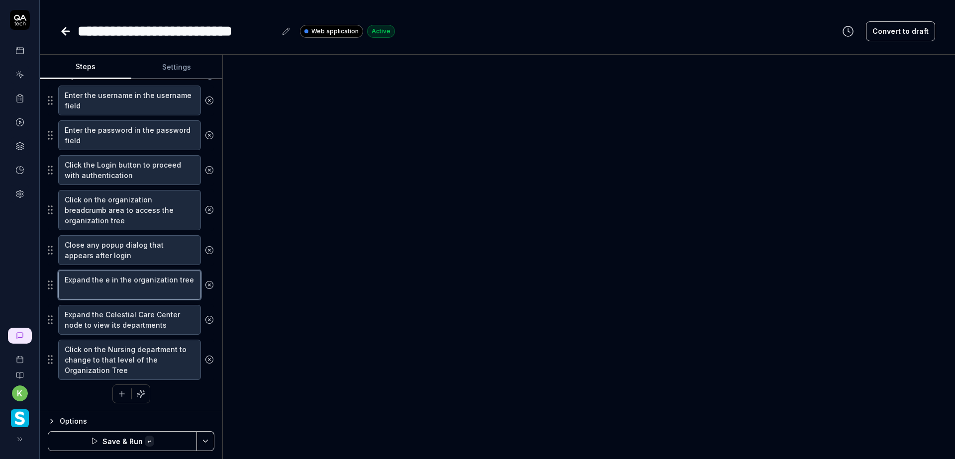
type textarea "*"
type textarea "Expand the de in the organization tree"
type textarea "*"
type textarea "Expand the ode in the organization tree"
type textarea "*"
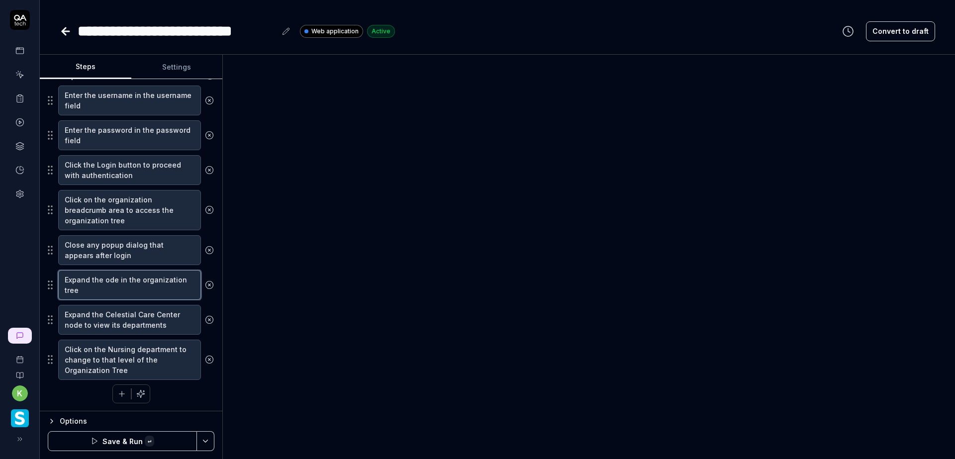
type textarea "Expand the node in the organization tree"
type textarea "*"
type textarea "Expand the node in the organization tree"
type textarea "*"
click at [154, 279] on textarea "Expand the Acme Care Centers node in the organization tree" at bounding box center [129, 285] width 143 height 30
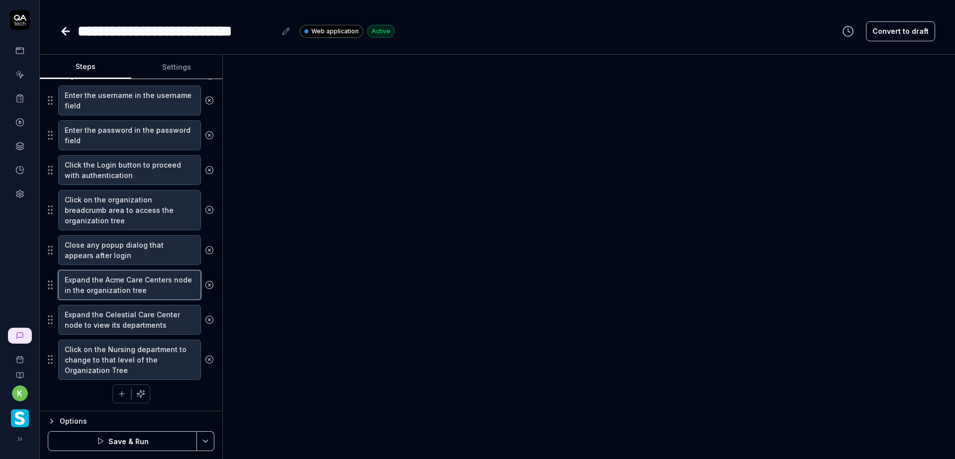
click at [154, 279] on textarea "Expand the Acme Care Centers node in the organization tree" at bounding box center [129, 285] width 143 height 30
drag, startPoint x: 176, startPoint y: 277, endPoint x: 105, endPoint y: 280, distance: 70.7
click at [105, 280] on textarea "Expand the Acme Care Centers node in the organization tree" at bounding box center [129, 285] width 143 height 30
type textarea "Expand the Benedictinenode in the organization tree"
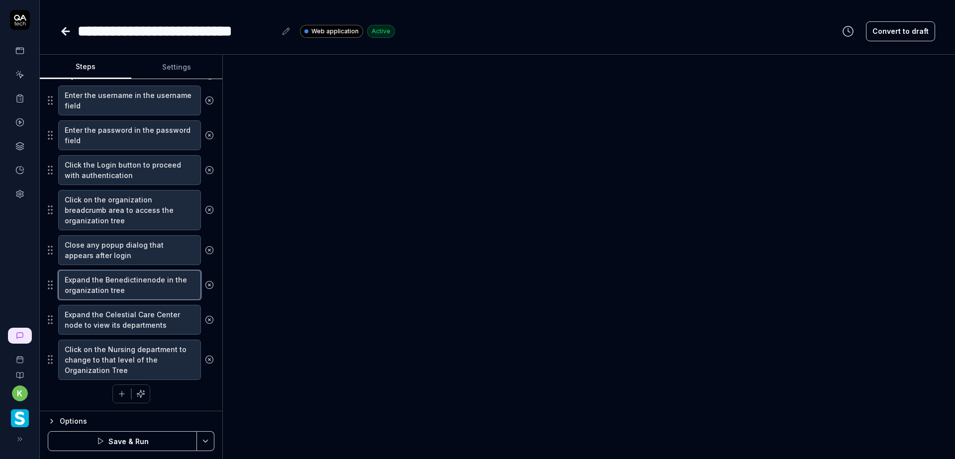
type textarea "*"
type textarea "Expand the Benedictine node in the organization tree"
type textarea "*"
type textarea "Expand the Benedictine Hnode in the organization tree"
type textarea "*"
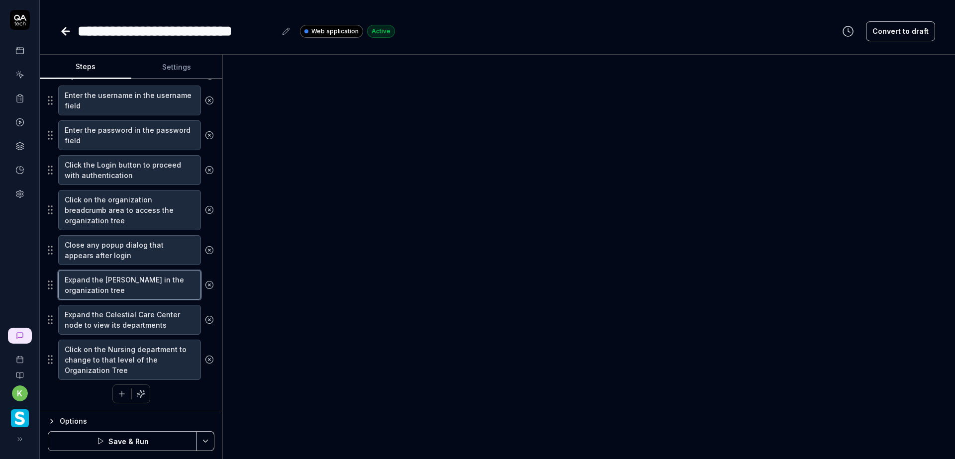
type textarea "Expand the Benedictine Henode in the organization tree"
type textarea "*"
type textarea "Expand the Benedictine Heanode in the organization tree"
type textarea "*"
type textarea "Expand the Benedictine Healnode in the organization tree"
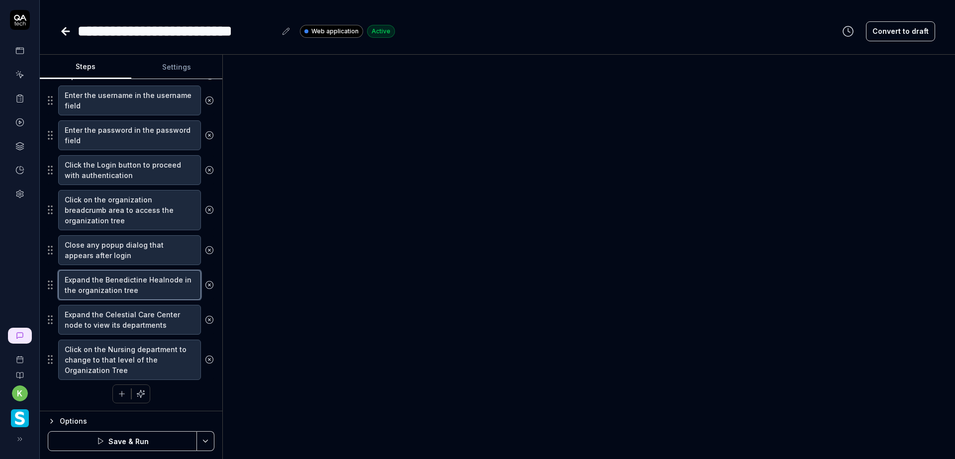
type textarea "*"
type textarea "Expand the Benedictine Healtnode in the organization tree"
type textarea "*"
type textarea "Expand the Benedictine Healthnode in the organization tree"
type textarea "*"
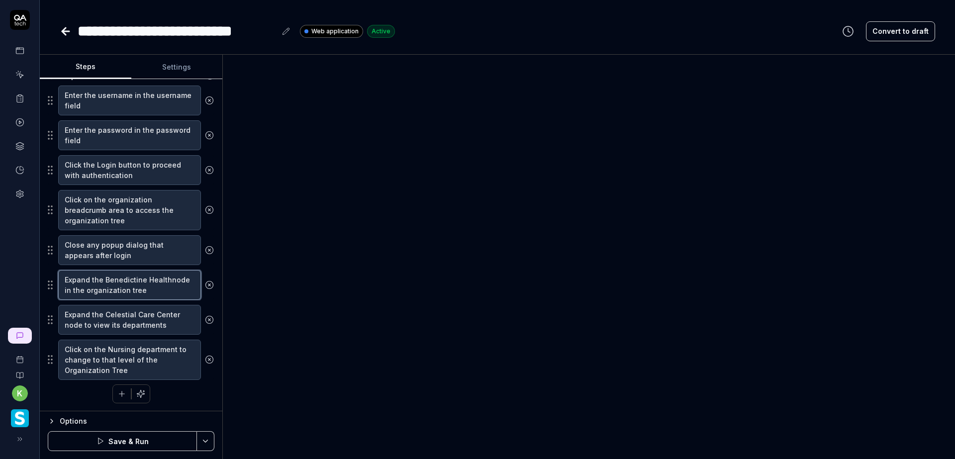
type textarea "Expand the Benedictine Health node in the organization tree"
type textarea "*"
type textarea "Expand the Benedictine Health Snode in the organization tree"
type textarea "*"
type textarea "Expand the Benedictine Health Synode in the organization tree"
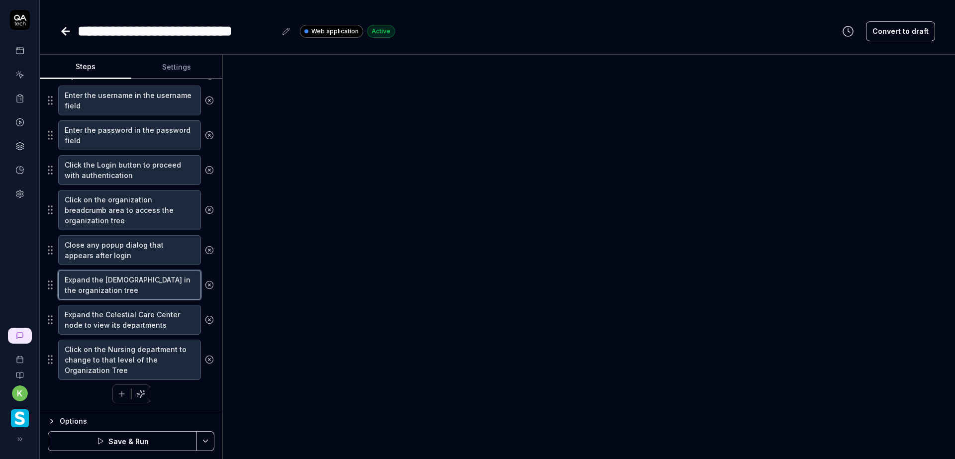
type textarea "*"
type textarea "Expand the Benedictine Health Systnode in the organization tree"
type textarea "*"
type textarea "Expand the Benedictine Health Systenode in the organization tree"
type textarea "*"
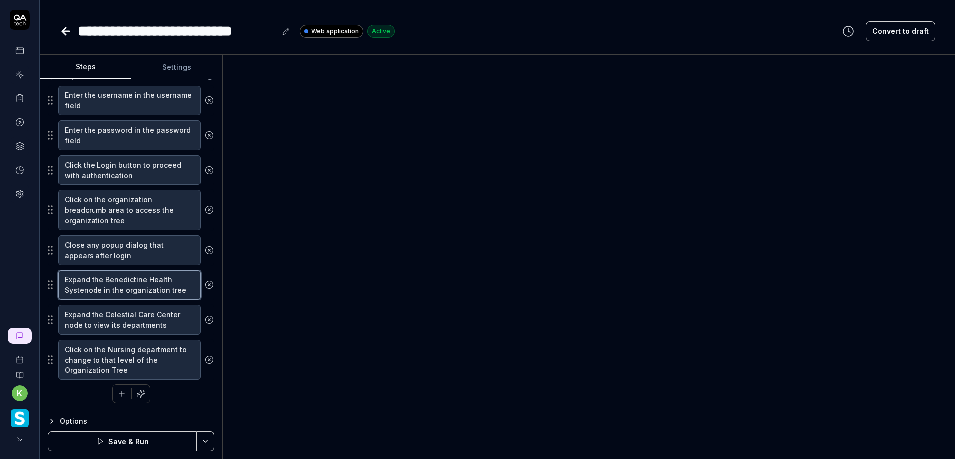
type textarea "Expand the Benedictine Health Systemnode in the organization tree"
type textarea "*"
type textarea "Expand the Benedictine Health Systemsnode in the organization tree"
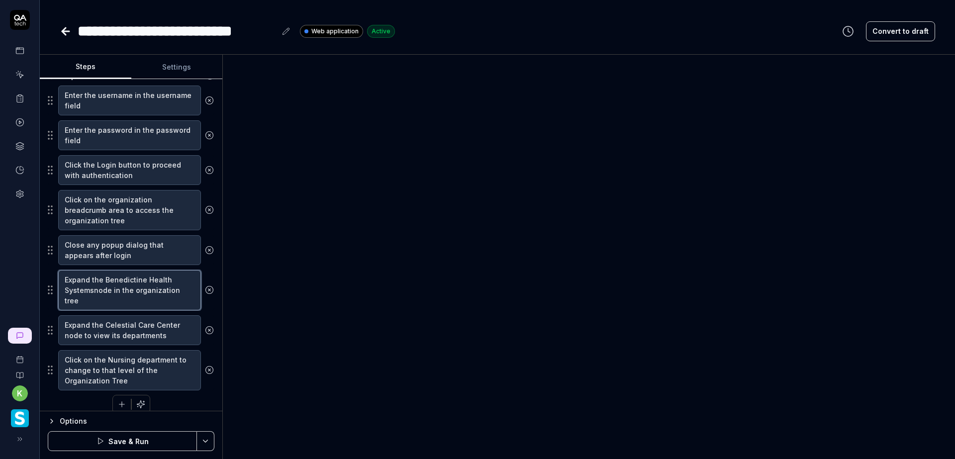
type textarea "*"
click at [151, 300] on textarea "Expand the Benedictine Health Systems node in the organization tree" at bounding box center [129, 290] width 143 height 40
type textarea "Expand the Benedictine Health Systems node in the organization tree"
click at [89, 299] on textarea "Expand the Benedictine Health Systems node in the organization tree" at bounding box center [129, 290] width 143 height 40
click at [117, 405] on icon "button" at bounding box center [121, 404] width 9 height 9
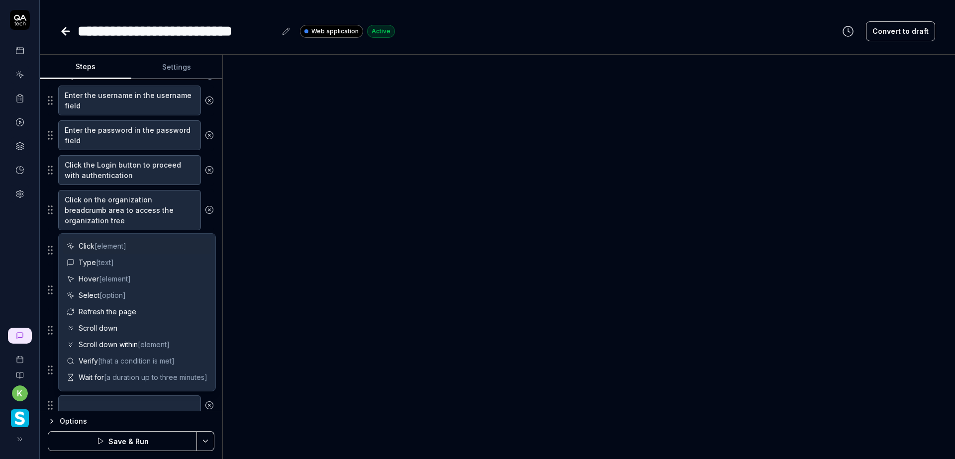
click at [87, 247] on span "Click [element]" at bounding box center [103, 246] width 48 height 10
type textarea "*"
type textarea "Click"
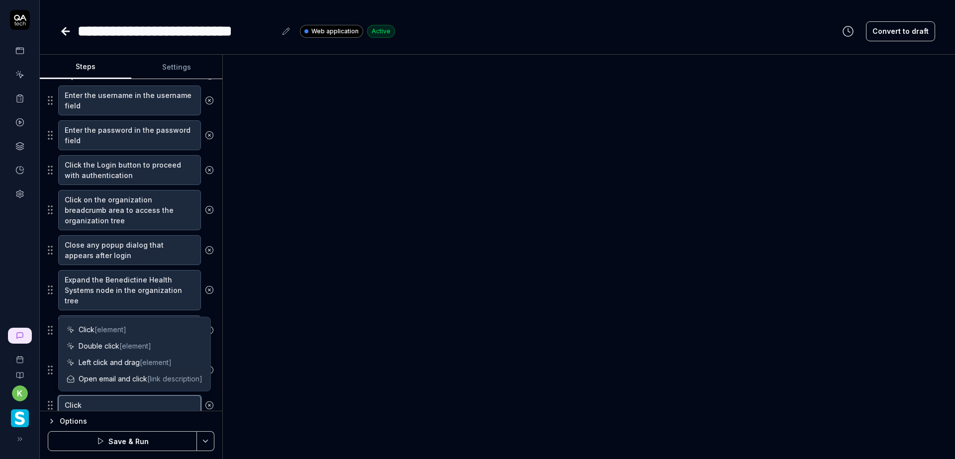
click at [117, 406] on textarea "Click" at bounding box center [129, 404] width 143 height 19
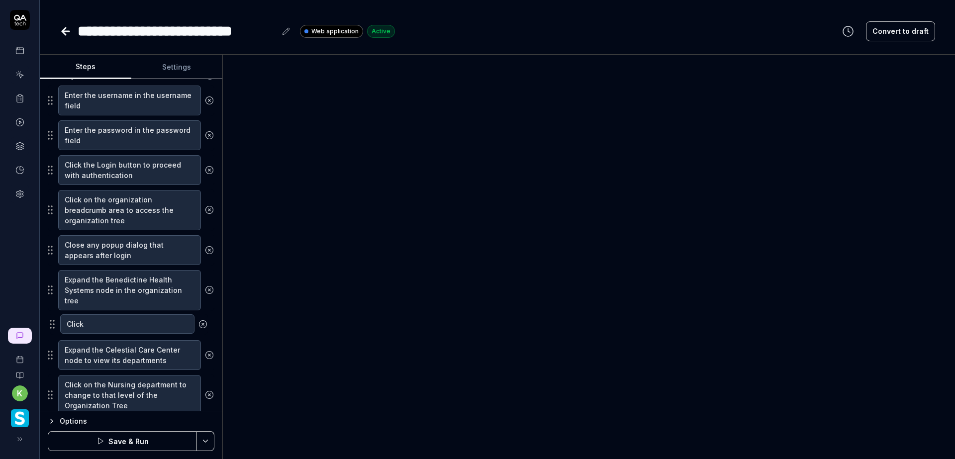
drag, startPoint x: 51, startPoint y: 404, endPoint x: 53, endPoint y: 323, distance: 81.1
click at [53, 323] on fieldset "Enter the username in the username field Enter the password in the password fie…" at bounding box center [131, 250] width 167 height 331
click at [93, 329] on textarea "Click" at bounding box center [129, 324] width 143 height 19
click at [324, 205] on div at bounding box center [589, 257] width 732 height 404
click at [77, 323] on textarea "Click" at bounding box center [129, 324] width 143 height 19
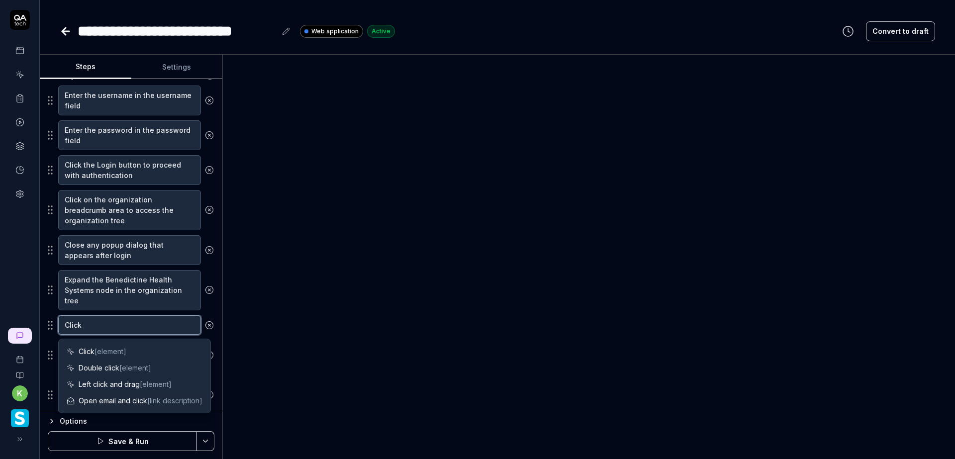
click at [77, 323] on textarea "Click" at bounding box center [129, 324] width 143 height 19
type textarea "*"
type textarea "E"
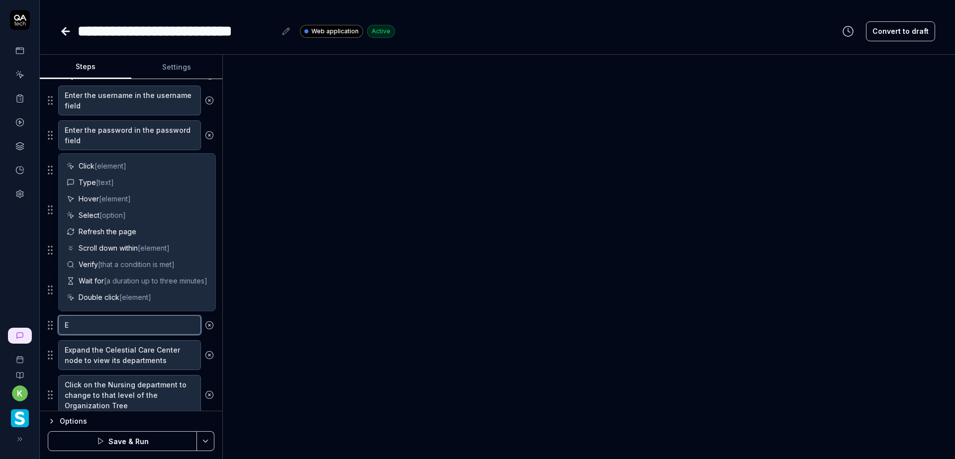
type textarea "*"
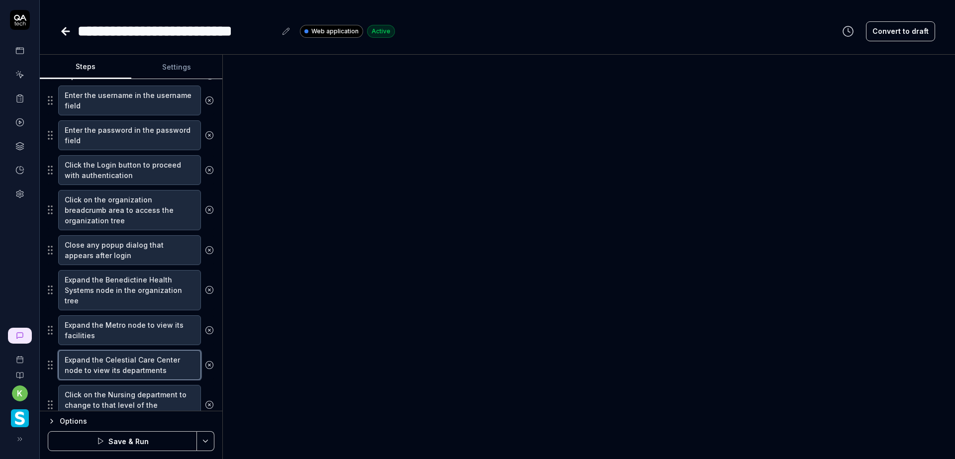
drag, startPoint x: 178, startPoint y: 359, endPoint x: 105, endPoint y: 355, distance: 73.3
click at [105, 355] on textarea "Expand the Celestial Care Center node to view its departments" at bounding box center [129, 365] width 143 height 30
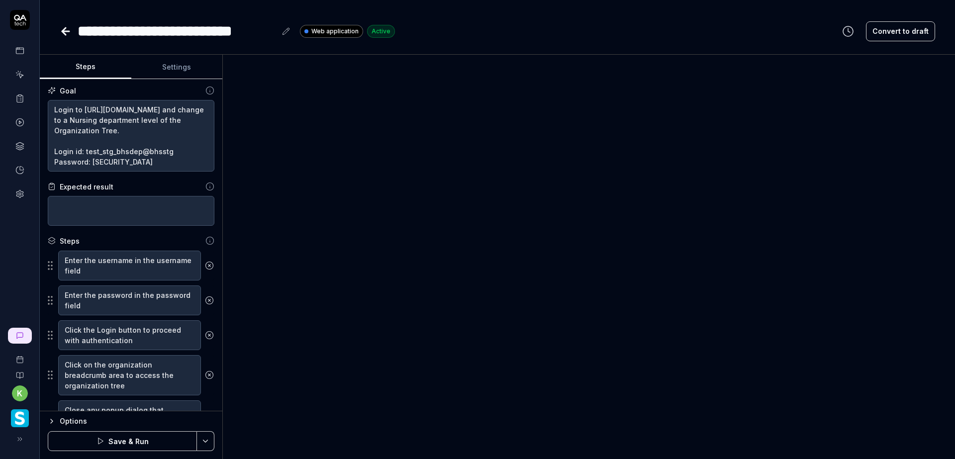
scroll to position [0, 0]
drag, startPoint x: 274, startPoint y: 29, endPoint x: 190, endPoint y: 29, distance: 84.0
click at [190, 29] on div "**********" at bounding box center [177, 31] width 198 height 22
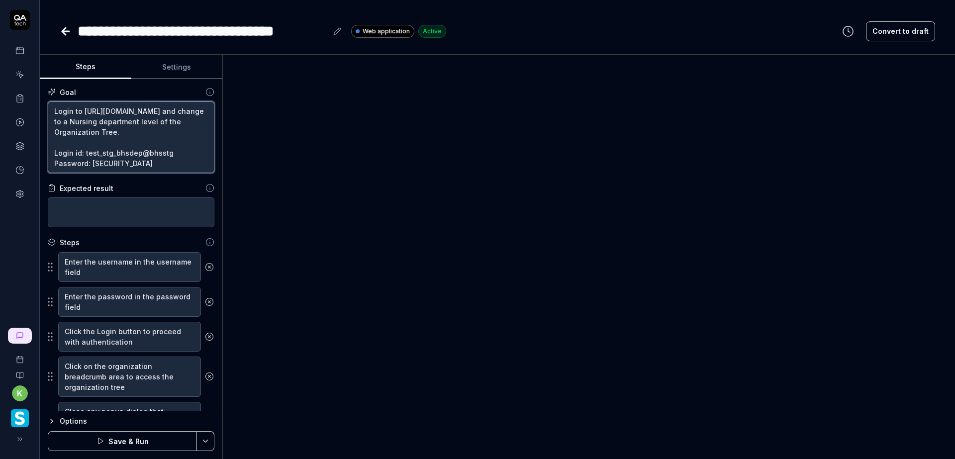
drag, startPoint x: 142, startPoint y: 169, endPoint x: 53, endPoint y: 155, distance: 90.5
click at [53, 155] on textarea "Login to https://www.smartlinx6.com/#/login and change to a Nursing department …" at bounding box center [131, 137] width 167 height 72
click at [140, 130] on textarea "Login to https://www.smartlinx6.com/#/login and change to a Nursing department …" at bounding box center [131, 137] width 167 height 72
drag, startPoint x: 174, startPoint y: 121, endPoint x: 50, endPoint y: 119, distance: 123.8
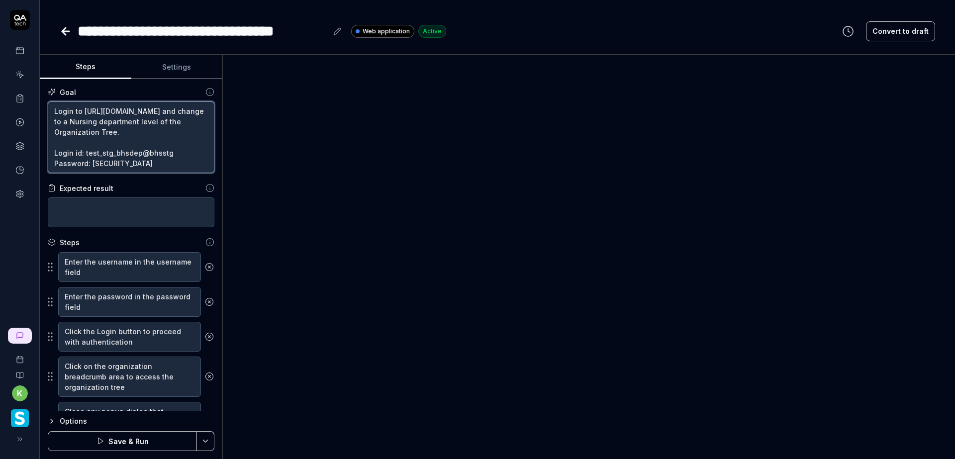
click at [50, 119] on textarea "Login to https://www.smartlinx6.com/#/login and change to a Nursing department …" at bounding box center [131, 137] width 167 height 72
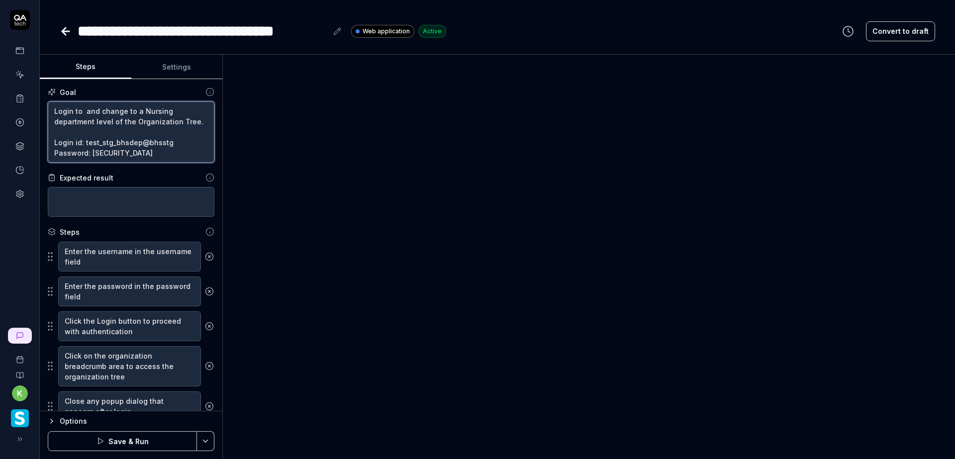
paste textarea "https://v6-stg01.smartlinxsolutions.com/#/"
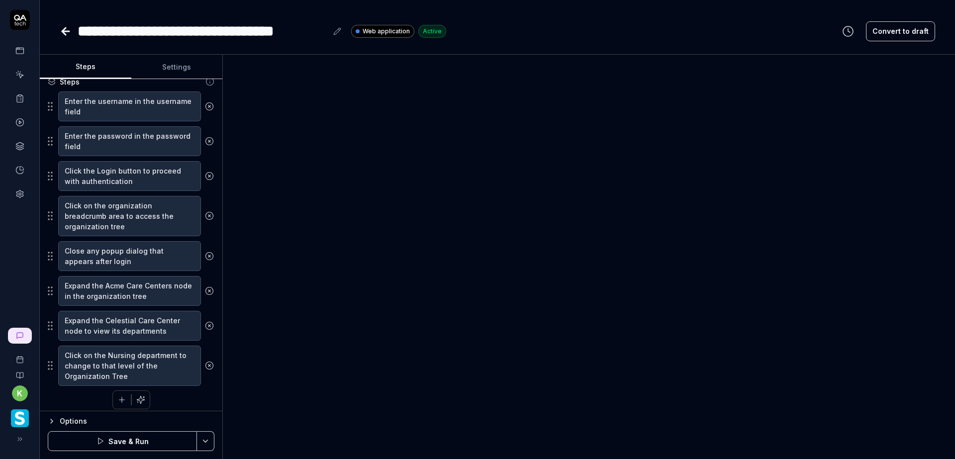
scroll to position [167, 0]
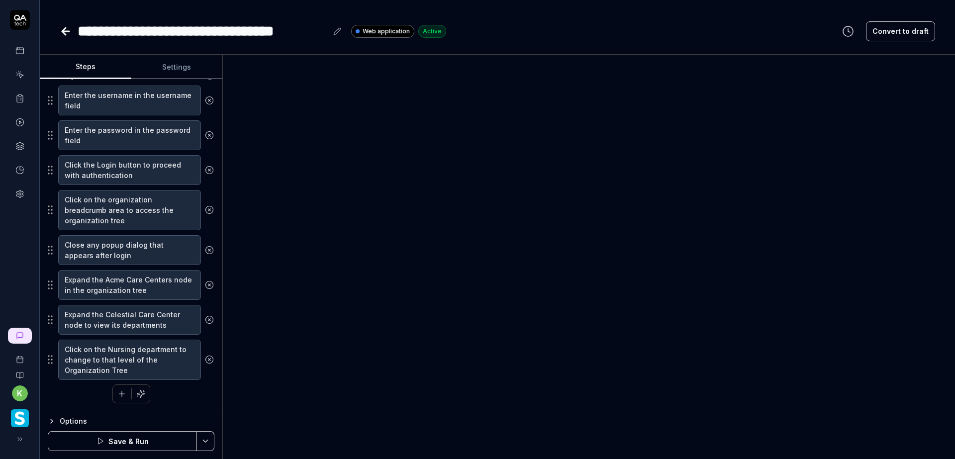
click at [205, 446] on html "**********" at bounding box center [477, 229] width 955 height 459
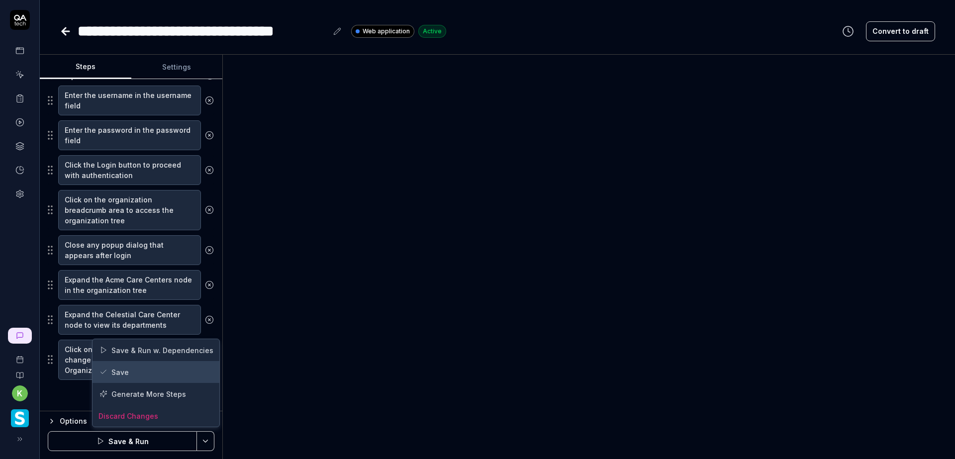
click at [155, 369] on div "Save" at bounding box center [155, 372] width 127 height 22
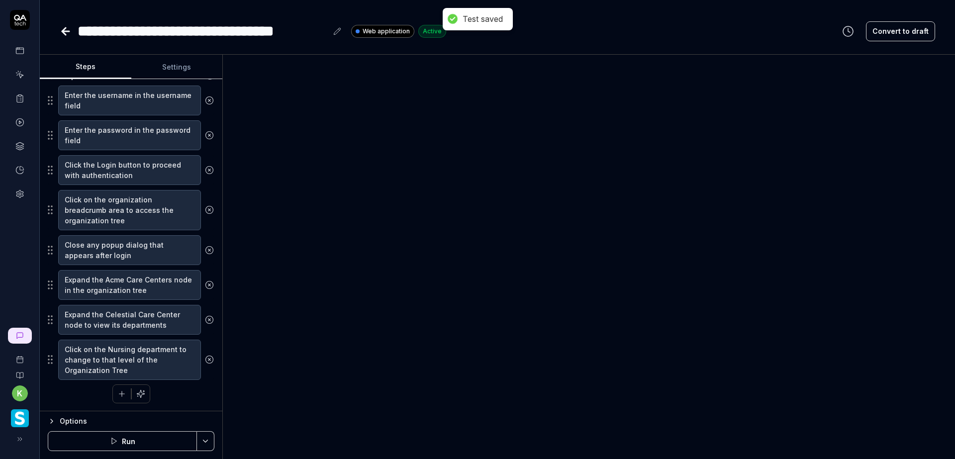
click at [63, 29] on icon at bounding box center [66, 31] width 12 height 12
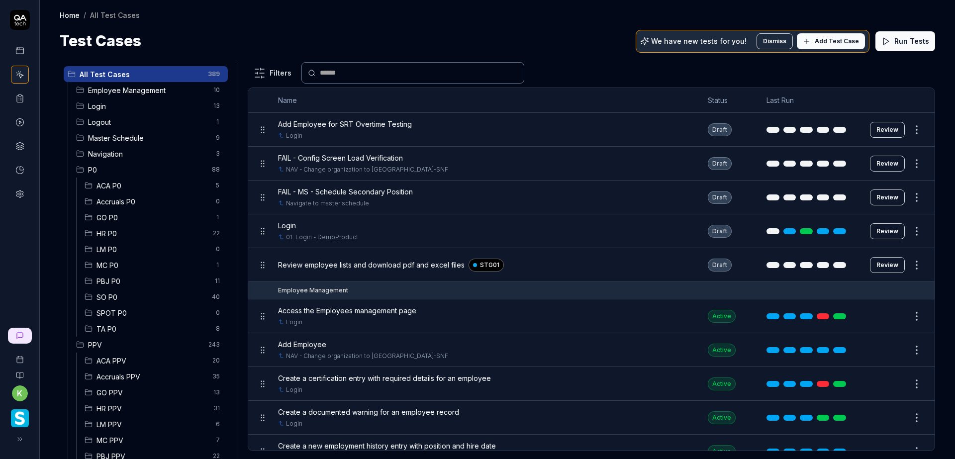
click at [573, 32] on div "Test Cases We have new tests for you! Dismiss Add Test Case Run Tests" at bounding box center [497, 41] width 875 height 22
click at [126, 101] on span "Login" at bounding box center [147, 106] width 119 height 10
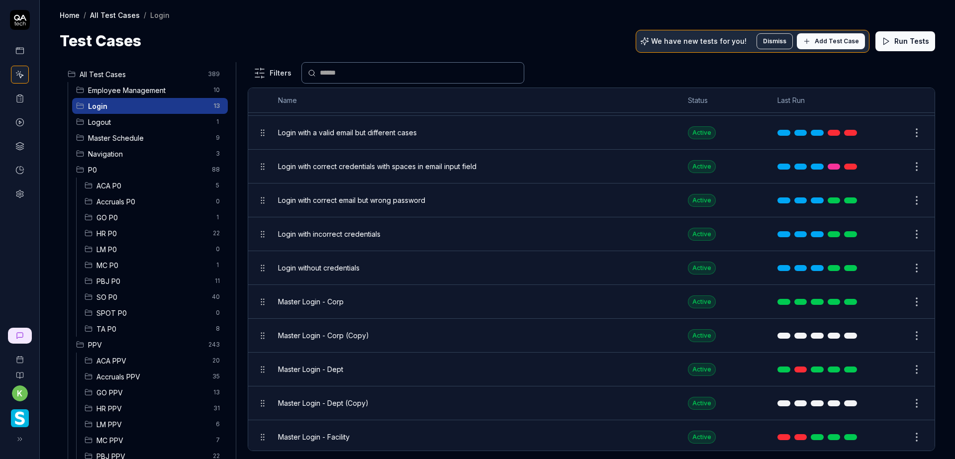
scroll to position [119, 0]
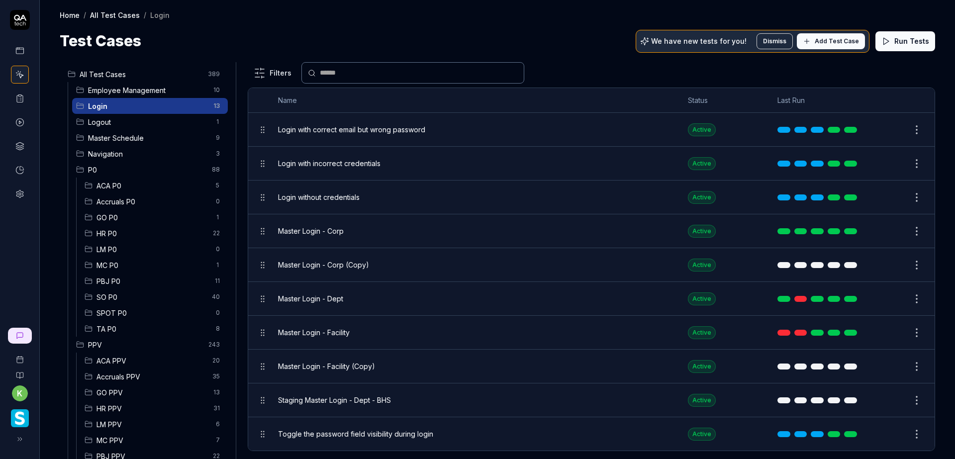
click at [887, 268] on button "Edit" at bounding box center [893, 265] width 24 height 16
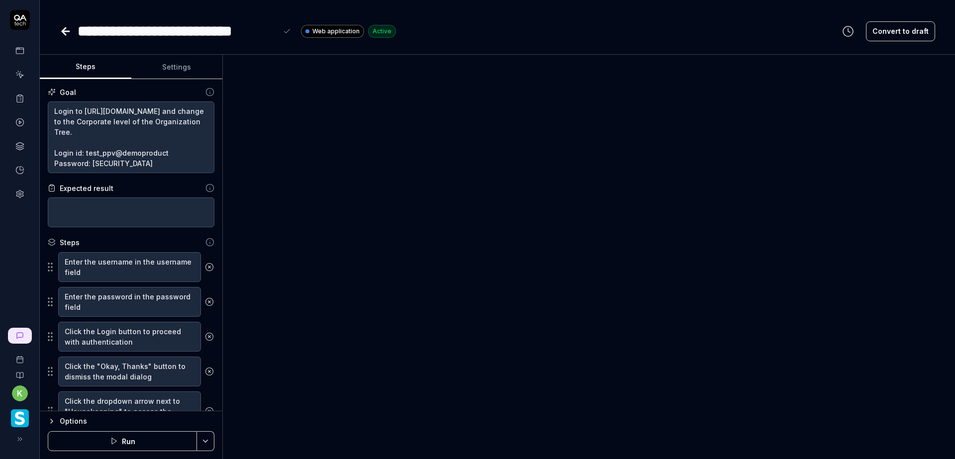
click at [79, 29] on div "**********" at bounding box center [177, 31] width 199 height 22
drag, startPoint x: 336, startPoint y: 30, endPoint x: 288, endPoint y: 32, distance: 47.8
click at [288, 32] on div "**********" at bounding box center [208, 31] width 260 height 22
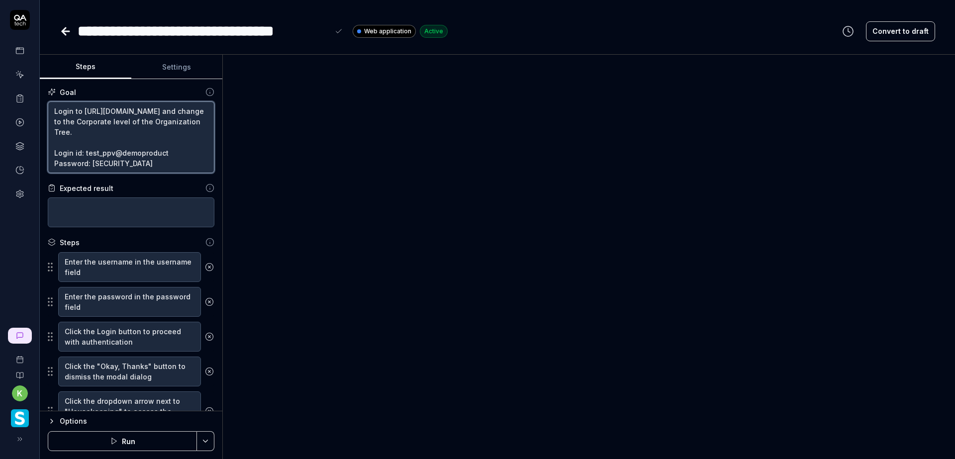
click at [112, 155] on textarea "Login to https://www.smartlinx6.com/#/login and change to the Corporate level o…" at bounding box center [131, 137] width 167 height 72
drag, startPoint x: 129, startPoint y: 163, endPoint x: 52, endPoint y: 154, distance: 78.1
click at [52, 154] on textarea "Login to https://www.smartlinx6.com/#/login and change to the Corporate level o…" at bounding box center [131, 137] width 167 height 72
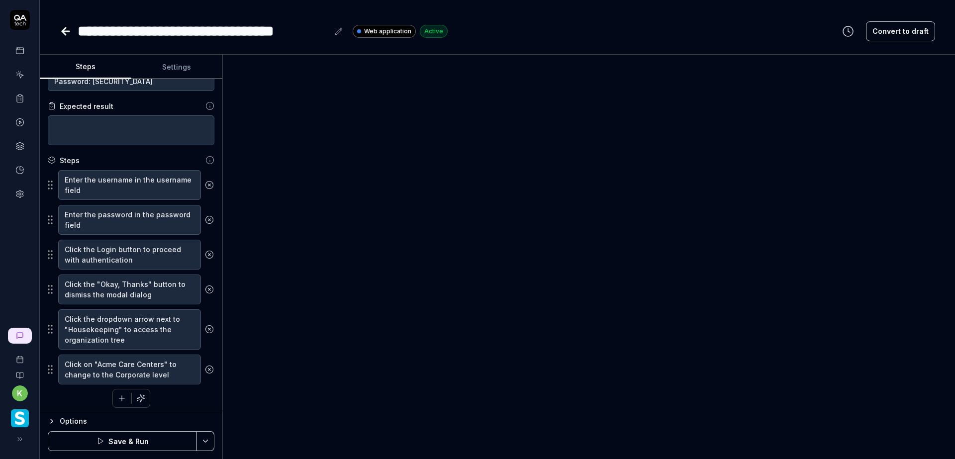
scroll to position [87, 0]
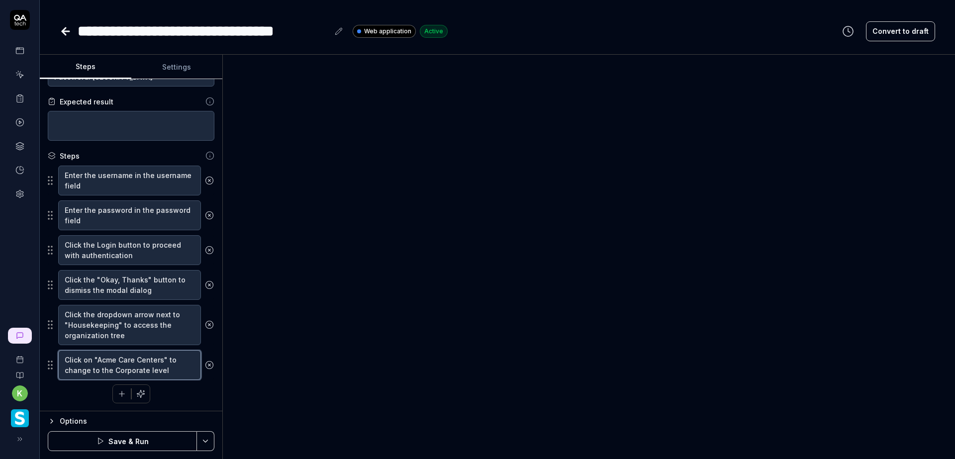
drag, startPoint x: 160, startPoint y: 360, endPoint x: 96, endPoint y: 359, distance: 63.7
click at [96, 359] on textarea "Click on "Acme Care Centers" to change to the Corporate level" at bounding box center [129, 365] width 143 height 30
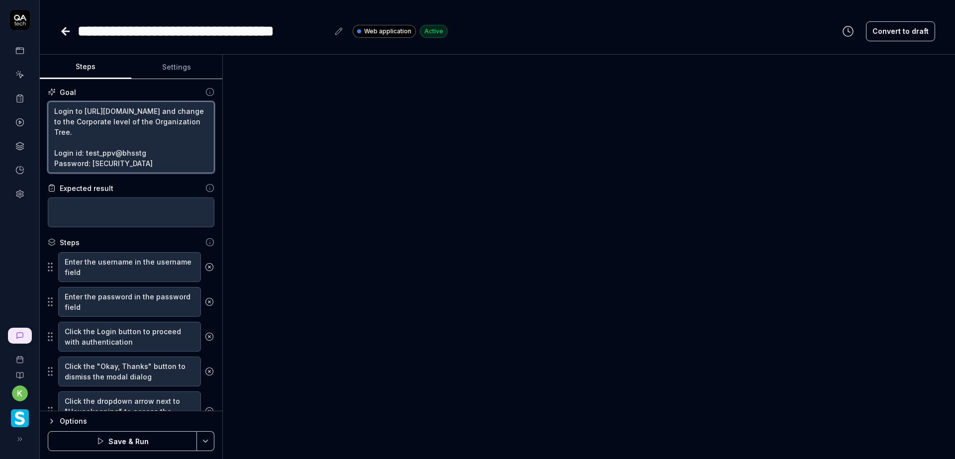
scroll to position [0, 0]
drag, startPoint x: 173, startPoint y: 110, endPoint x: 51, endPoint y: 120, distance: 122.2
click at [51, 120] on textarea "Login to https://www.smartlinx6.com/#/login and change to the Corporate level o…" at bounding box center [131, 137] width 167 height 72
paste textarea "Login id: test_ppv@bhsstg Password: Smartlinx@"
paste textarea "v6-stg01.smartlinxsolutions.com/"
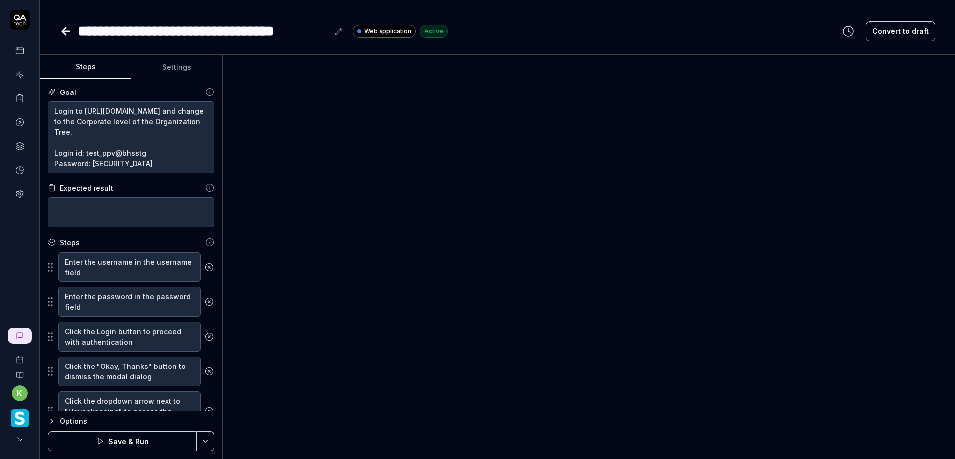
click at [207, 444] on html "**********" at bounding box center [477, 229] width 955 height 459
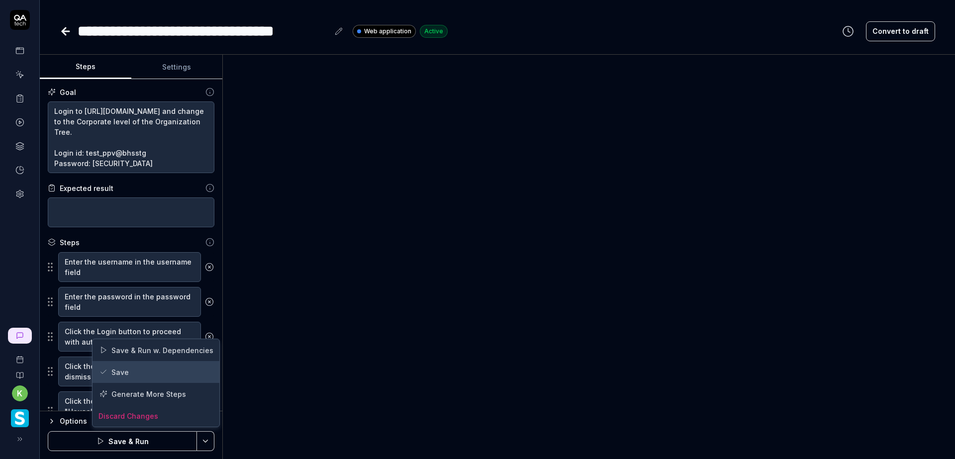
click at [151, 374] on div "Save" at bounding box center [155, 372] width 127 height 22
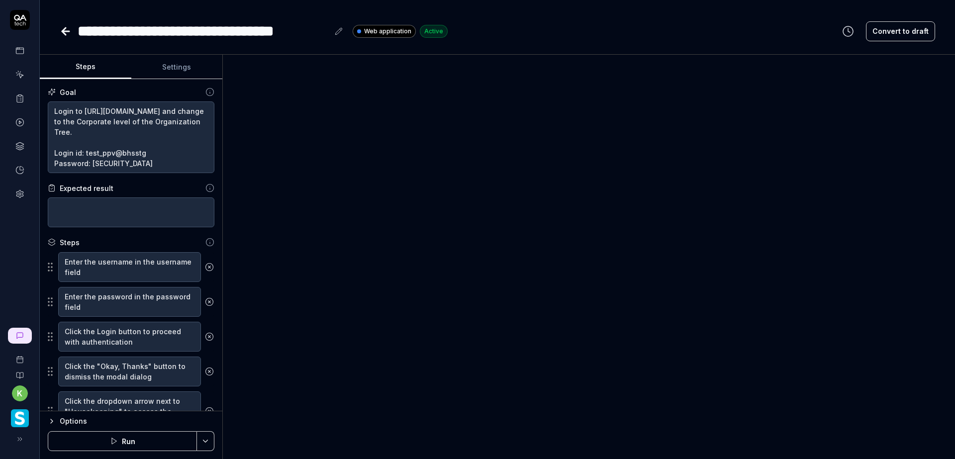
click at [66, 34] on icon at bounding box center [63, 31] width 3 height 7
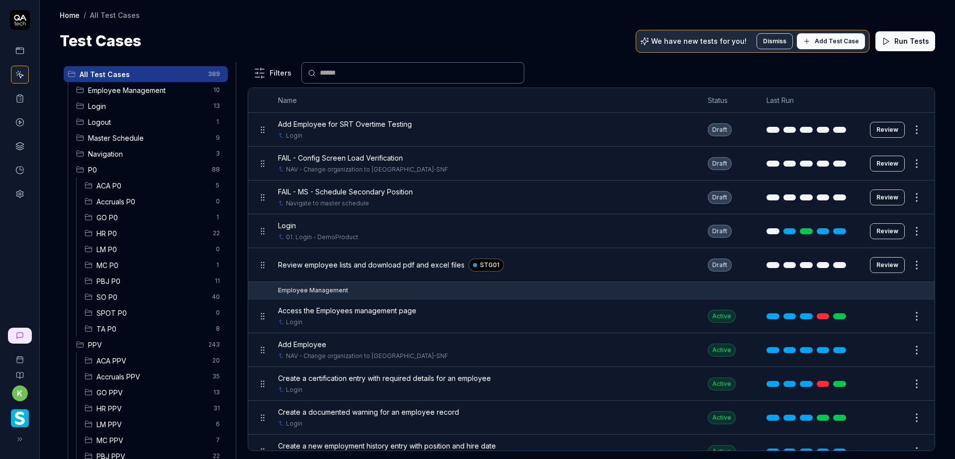
click at [126, 107] on span "Login" at bounding box center [147, 106] width 119 height 10
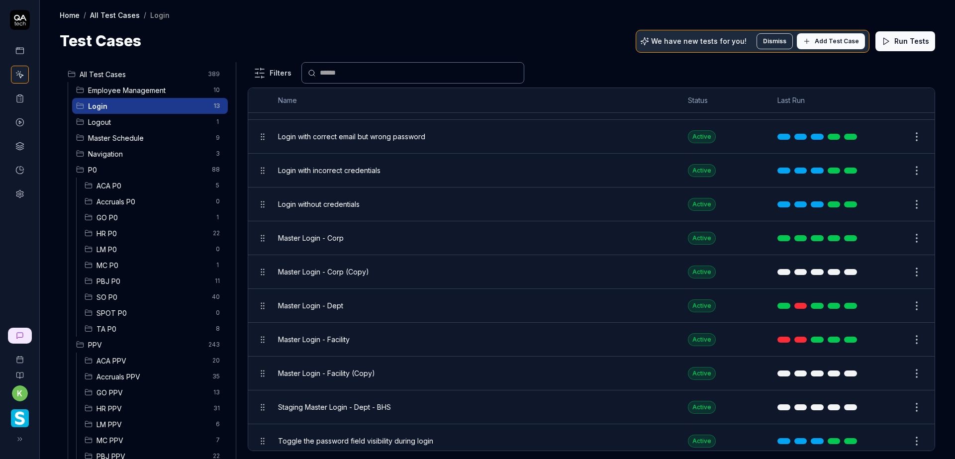
scroll to position [119, 0]
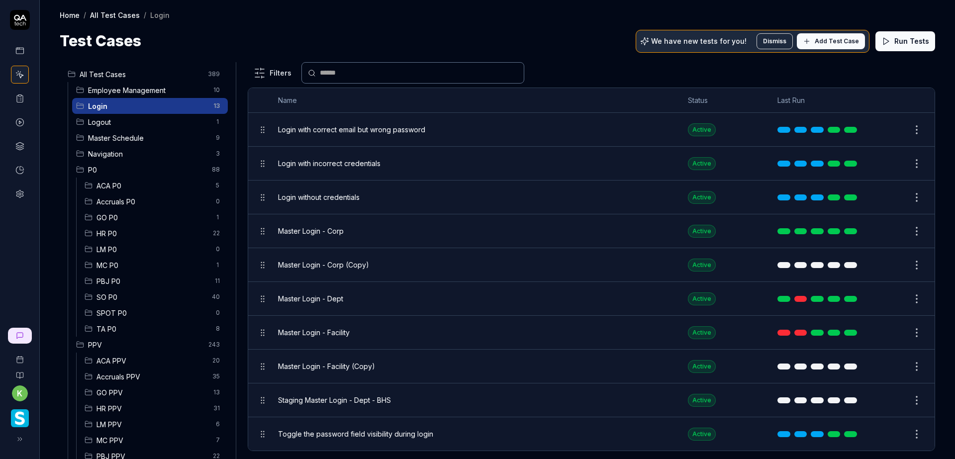
click at [913, 362] on html "k Home / All Test Cases / Login Home / All Test Cases / Login Test Cases We hav…" at bounding box center [477, 229] width 955 height 459
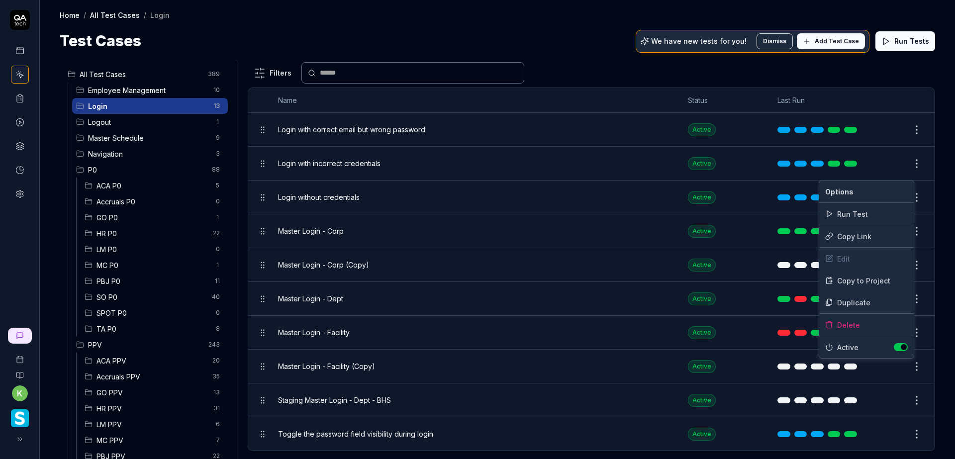
click at [574, 365] on html "k Home / All Test Cases / Login Home / All Test Cases / Login Test Cases We hav…" at bounding box center [477, 229] width 955 height 459
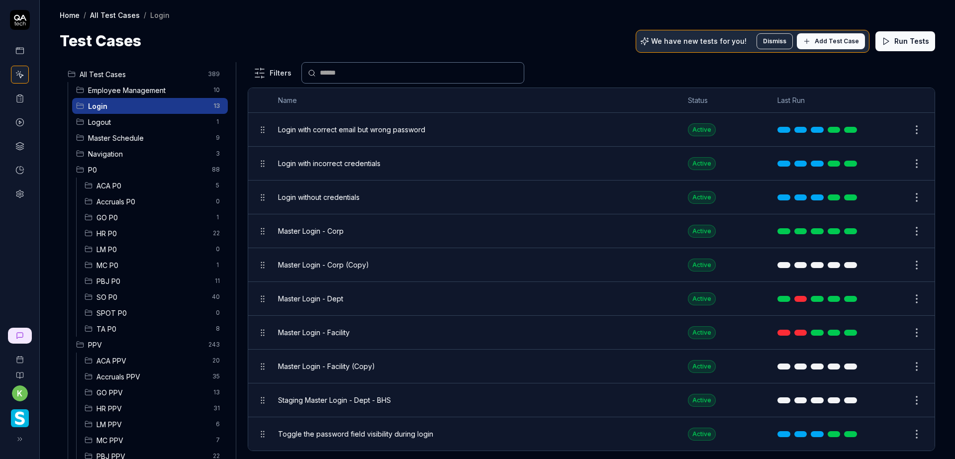
click at [881, 373] on button "Edit" at bounding box center [893, 366] width 24 height 16
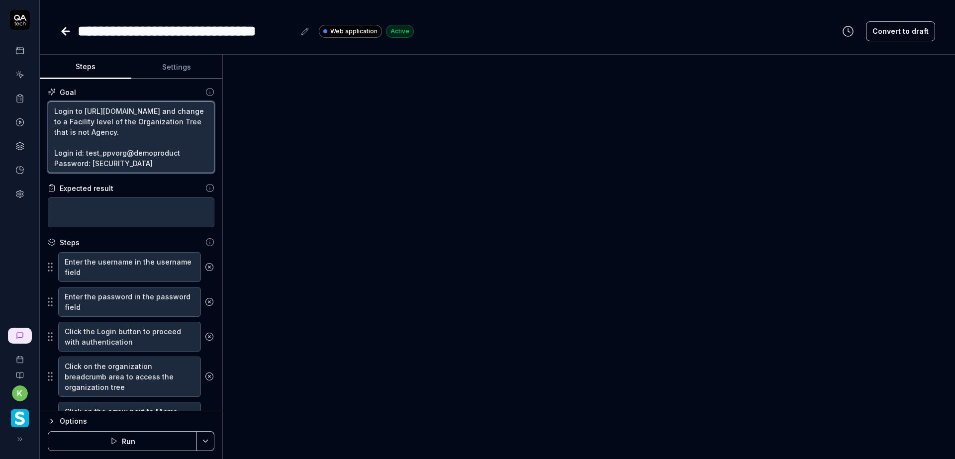
click at [155, 125] on textarea "Login to https://www.smartlinx6.com/#/login and change to a Facility level of t…" at bounding box center [131, 137] width 167 height 72
drag, startPoint x: 173, startPoint y: 121, endPoint x: 43, endPoint y: 122, distance: 129.8
click at [43, 122] on div "Goal Login to https://www.smartlinx6.com/#/login and change to a Facility level…" at bounding box center [131, 245] width 182 height 332
paste textarea "v6-stg01.smartlinxsolutions.com/"
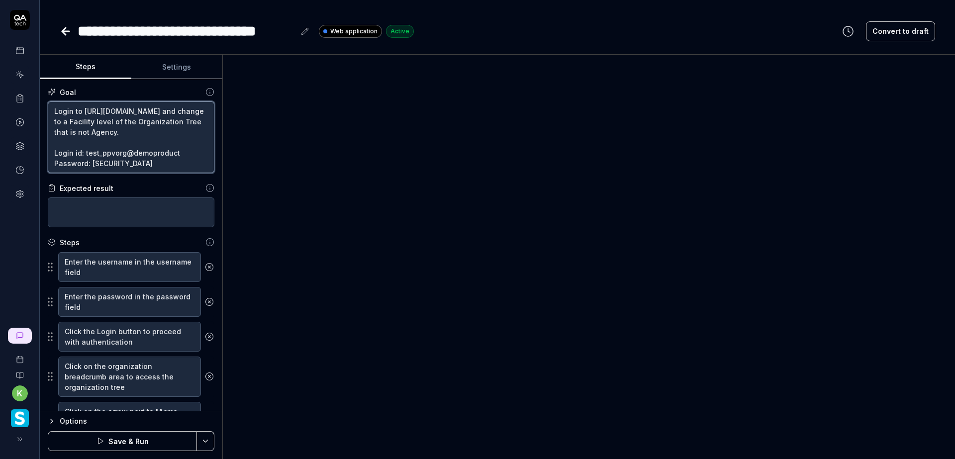
click at [161, 149] on textarea "Login to https://v6-stg01.smartlinxsolutions.com/ and change to a Facility leve…" at bounding box center [131, 137] width 167 height 72
drag, startPoint x: 113, startPoint y: 151, endPoint x: 119, endPoint y: 153, distance: 5.7
click at [113, 151] on textarea "Login to https://v6-stg01.smartlinxsolutions.com/ and change to a Facility leve…" at bounding box center [131, 137] width 167 height 72
drag, startPoint x: 140, startPoint y: 169, endPoint x: 48, endPoint y: 152, distance: 93.0
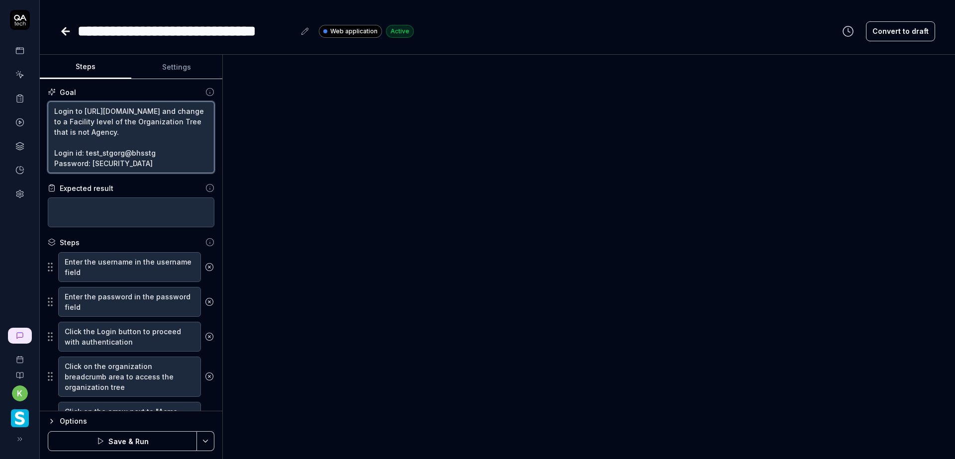
click at [48, 152] on textarea "Login to https://v6-stg01.smartlinxsolutions.com/ and change to a Facility leve…" at bounding box center [131, 137] width 167 height 72
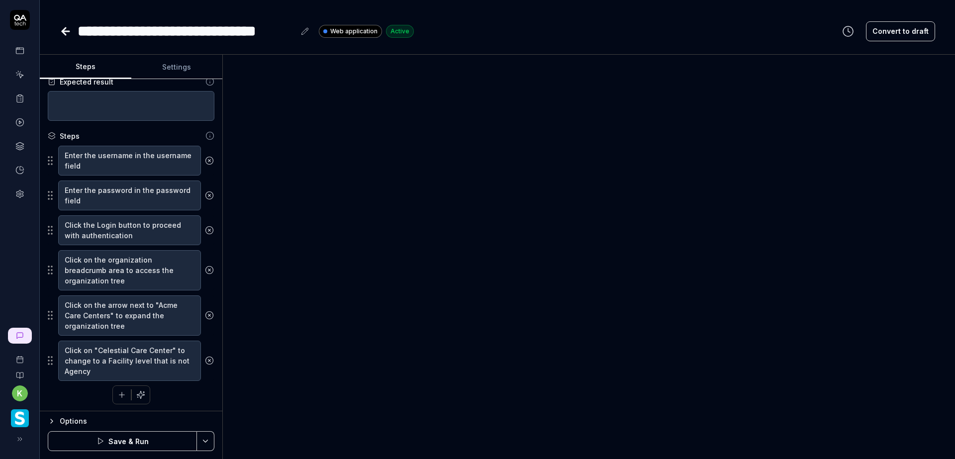
scroll to position [107, 0]
click at [90, 269] on textarea "Click on the organization breadcrumb area to access the organization tree" at bounding box center [129, 269] width 143 height 40
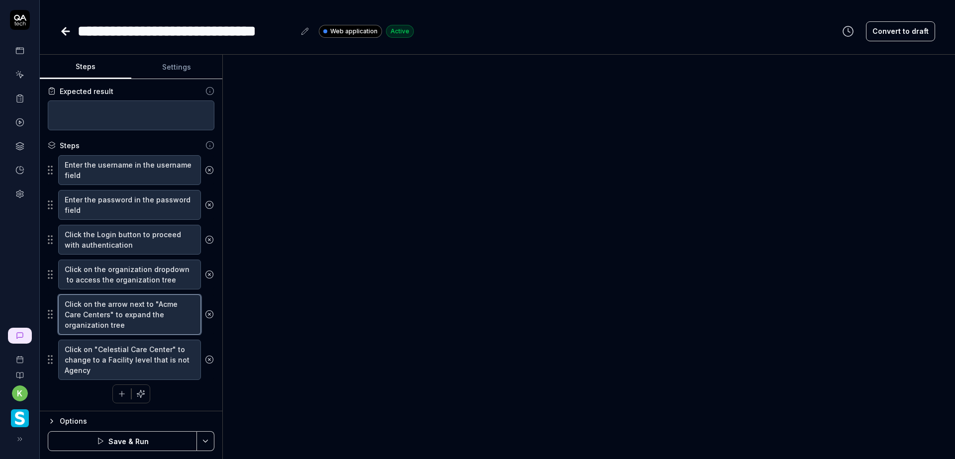
drag, startPoint x: 107, startPoint y: 315, endPoint x: 155, endPoint y: 304, distance: 49.1
click at [155, 304] on textarea "Click on the arrow next to "Acme Care Centers" to expand the organization tree" at bounding box center [129, 314] width 143 height 40
drag, startPoint x: 167, startPoint y: 347, endPoint x: 98, endPoint y: 346, distance: 69.1
click at [98, 346] on textarea "Click on "Celestial Care Center" to change to a Facility level that is not Agen…" at bounding box center [129, 360] width 143 height 40
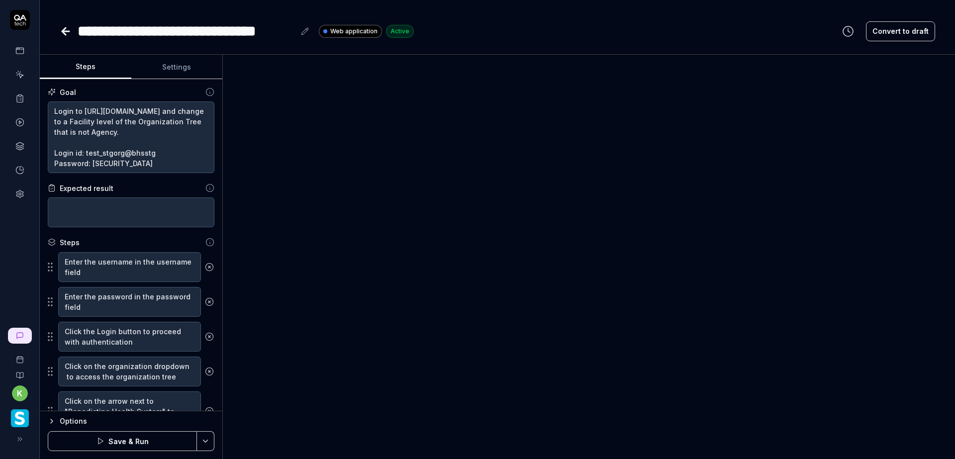
scroll to position [0, 0]
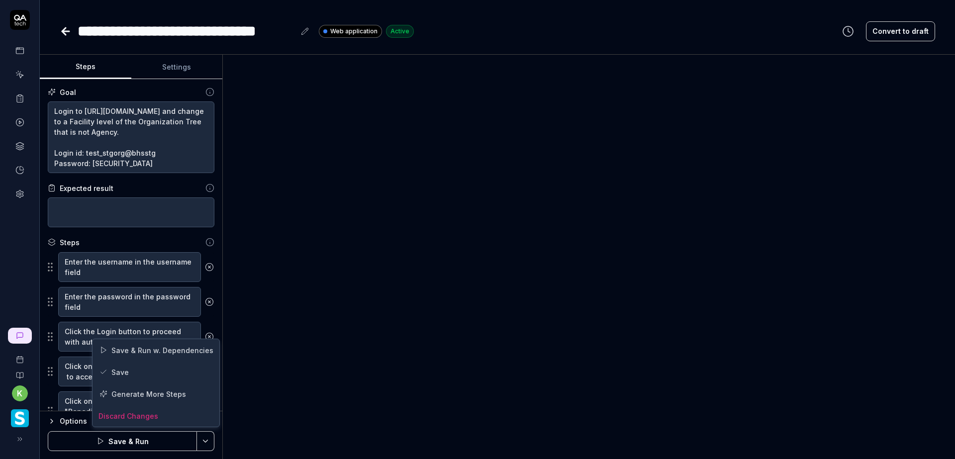
click at [203, 441] on html "**********" at bounding box center [477, 229] width 955 height 459
click at [120, 366] on div "Save" at bounding box center [155, 372] width 127 height 22
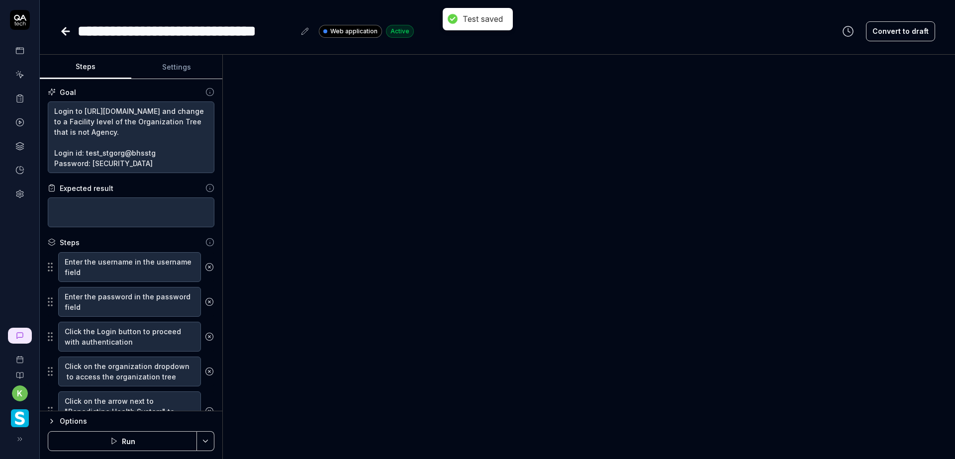
click at [67, 33] on icon at bounding box center [66, 31] width 12 height 12
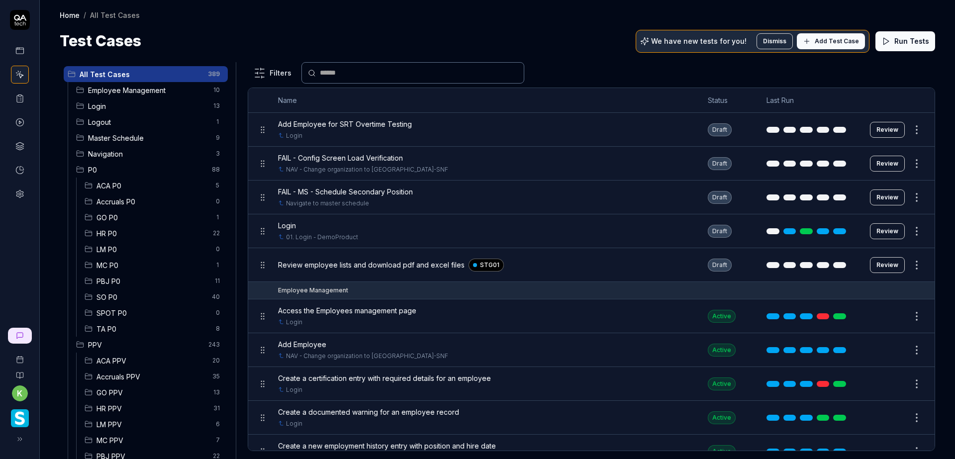
click at [139, 105] on span "Login" at bounding box center [147, 106] width 119 height 10
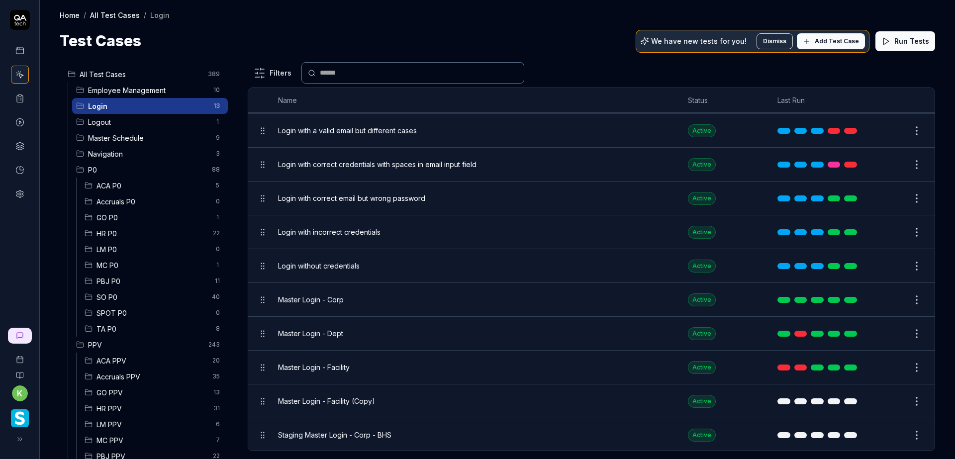
scroll to position [119, 0]
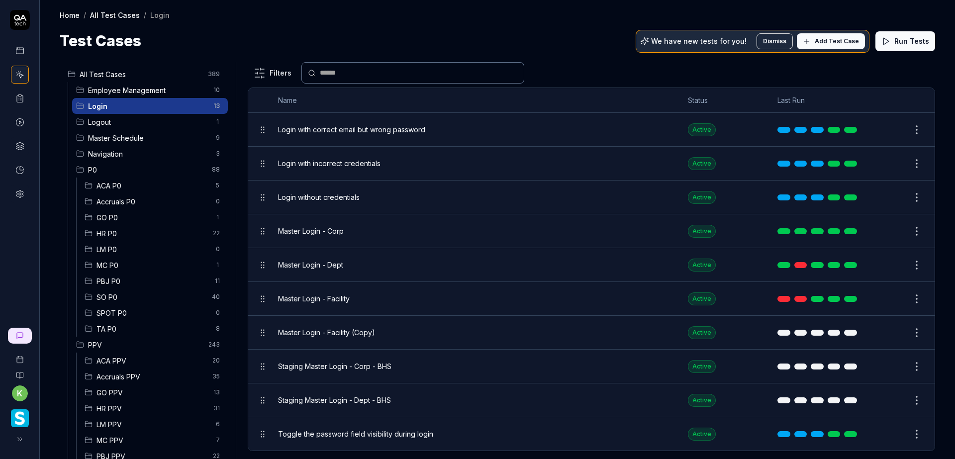
click at [884, 329] on button "Edit" at bounding box center [893, 333] width 24 height 16
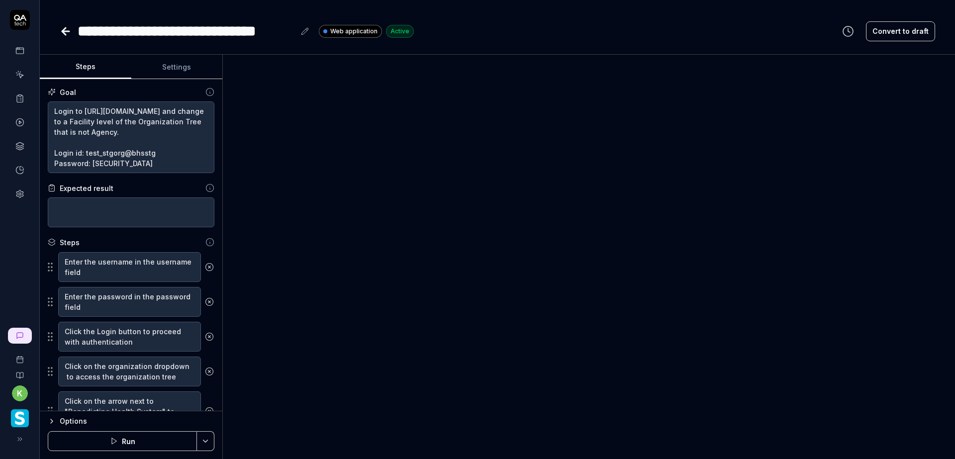
click at [297, 29] on div "**********" at bounding box center [194, 31] width 233 height 22
click at [293, 30] on div "**********" at bounding box center [186, 31] width 217 height 22
click at [68, 33] on icon at bounding box center [66, 31] width 12 height 12
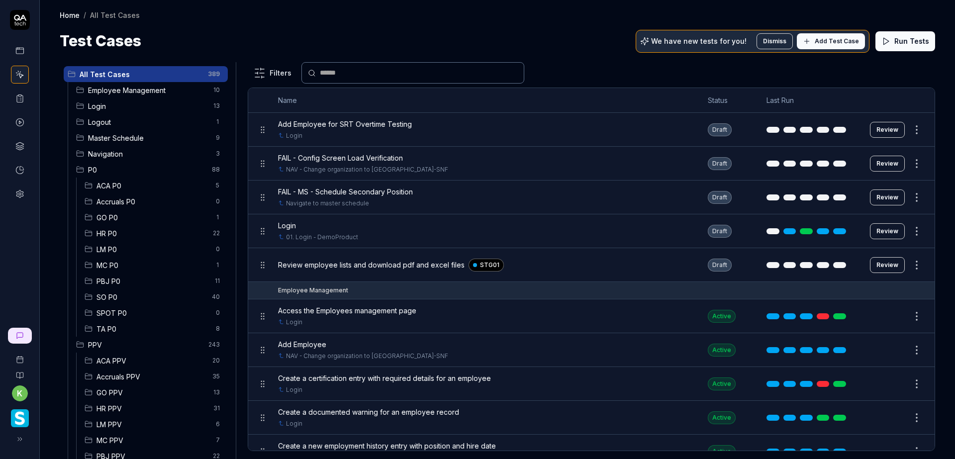
click at [121, 106] on span "Login" at bounding box center [147, 106] width 119 height 10
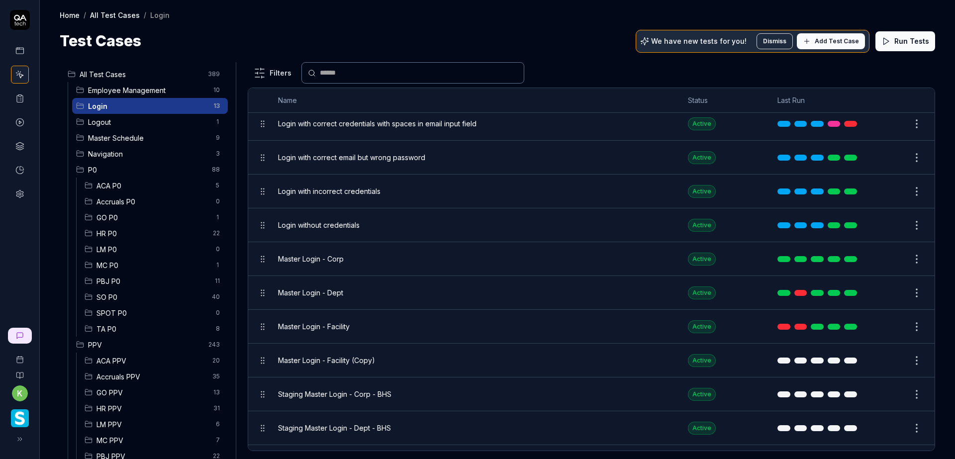
scroll to position [119, 0]
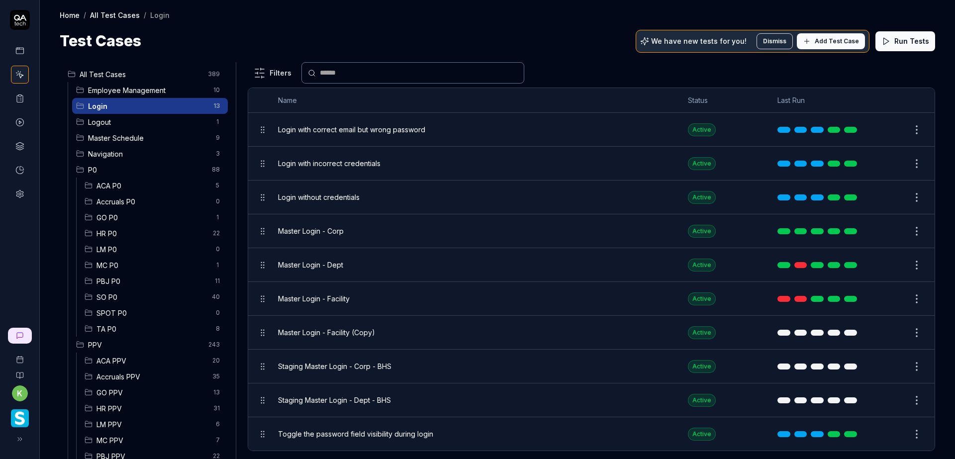
click at [886, 367] on button "Edit" at bounding box center [893, 366] width 24 height 16
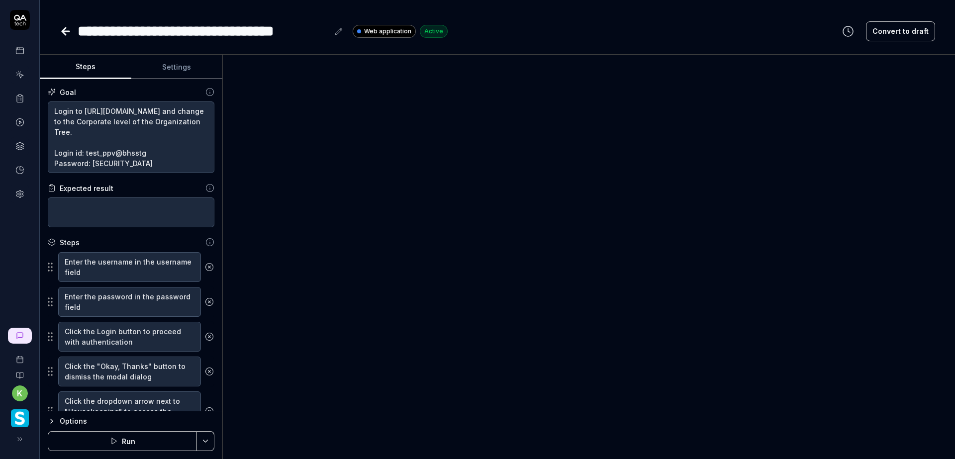
scroll to position [10, 0]
click at [110, 157] on textarea "Login to https://v6-stg01.smartlinxsolutions.com/ and change to the Corporate l…" at bounding box center [131, 137] width 167 height 72
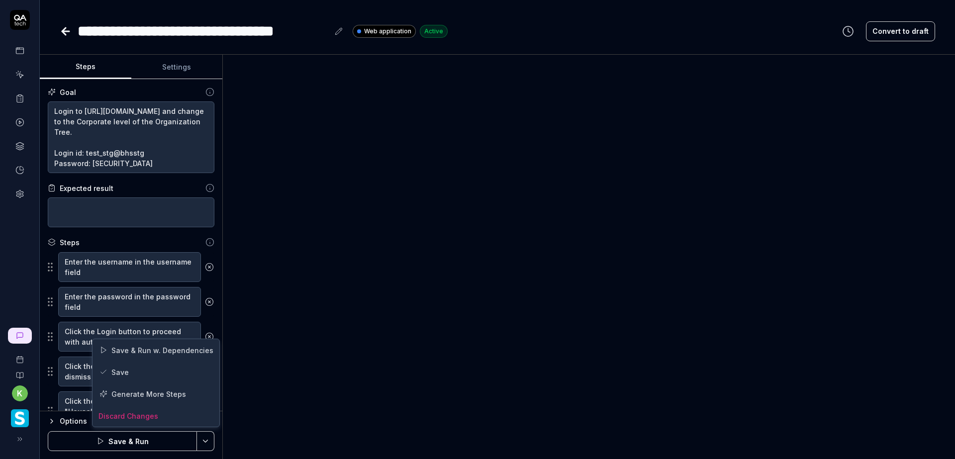
click at [203, 445] on html "**********" at bounding box center [477, 229] width 955 height 459
click at [139, 372] on div "Save" at bounding box center [155, 372] width 127 height 22
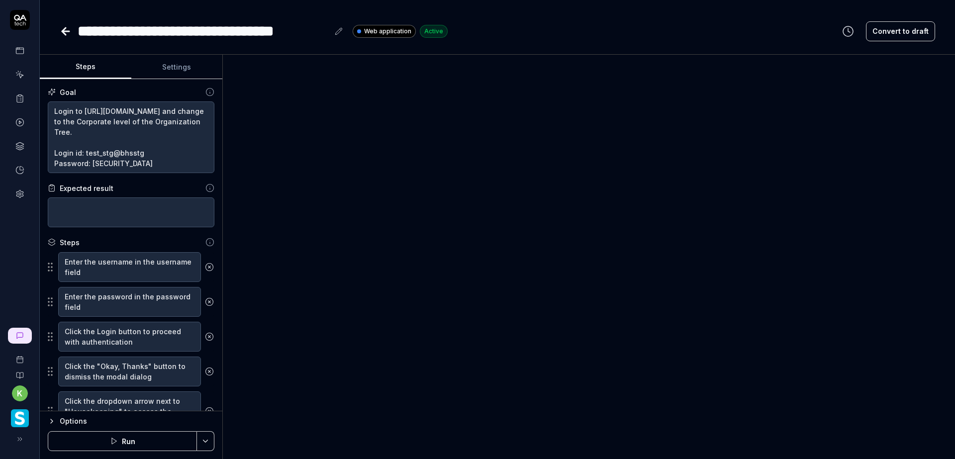
click at [65, 34] on icon at bounding box center [63, 31] width 3 height 7
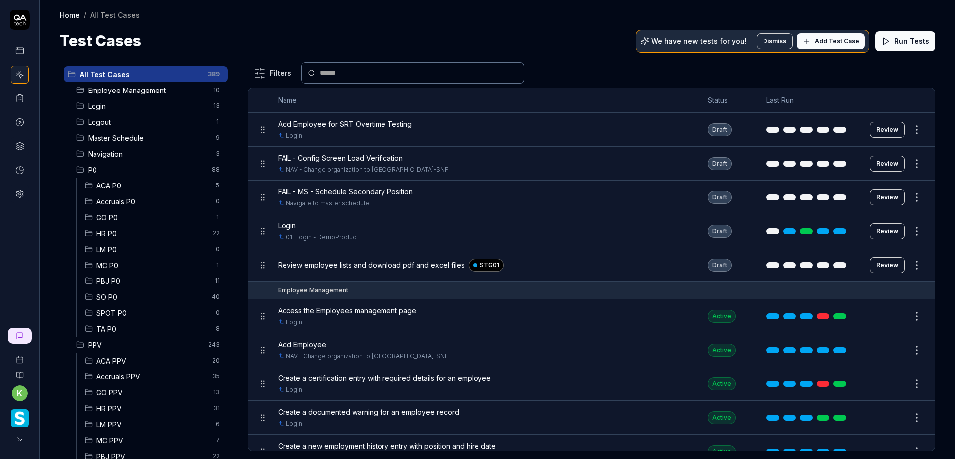
click at [134, 103] on span "Login" at bounding box center [147, 106] width 119 height 10
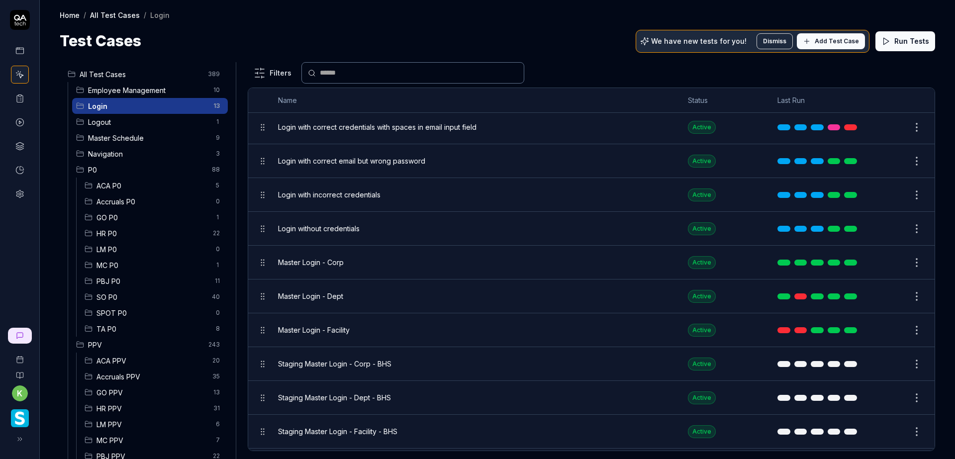
scroll to position [119, 0]
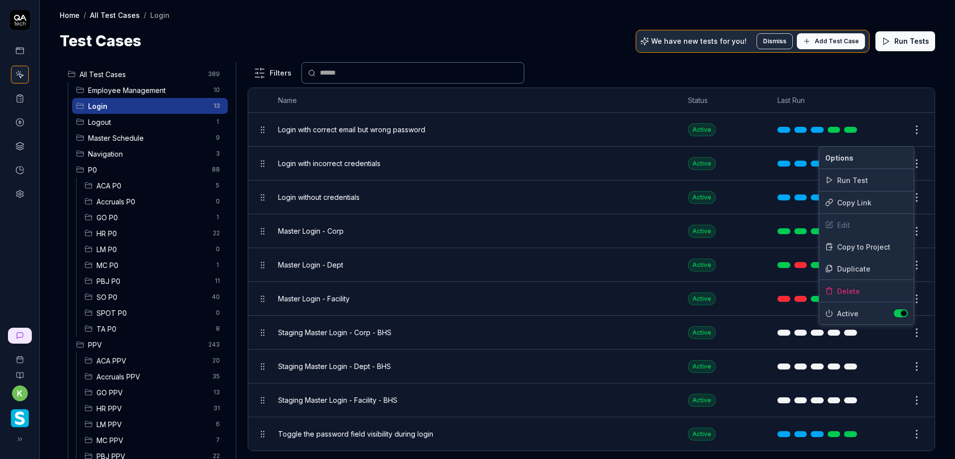
click at [907, 332] on html "k Home / All Test Cases / Login Home / All Test Cases / Login Test Cases We hav…" at bounding box center [477, 229] width 955 height 459
click at [867, 271] on div "Duplicate" at bounding box center [866, 269] width 94 height 22
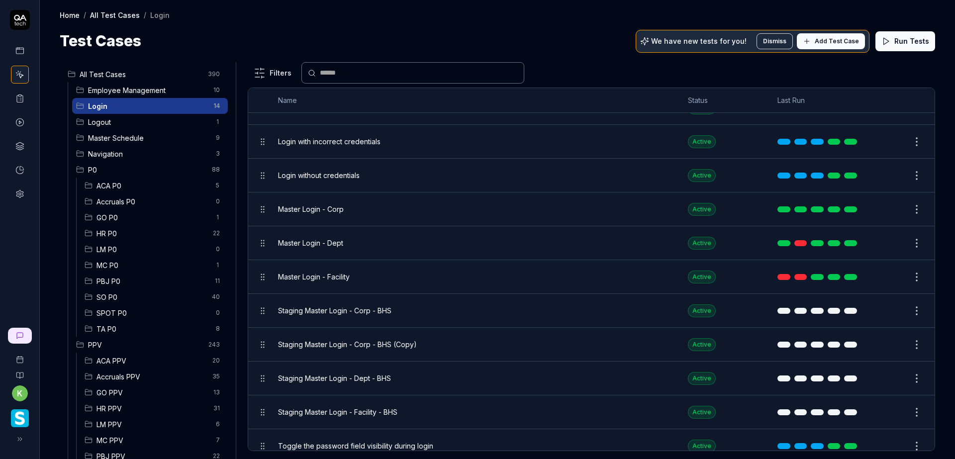
scroll to position [153, 0]
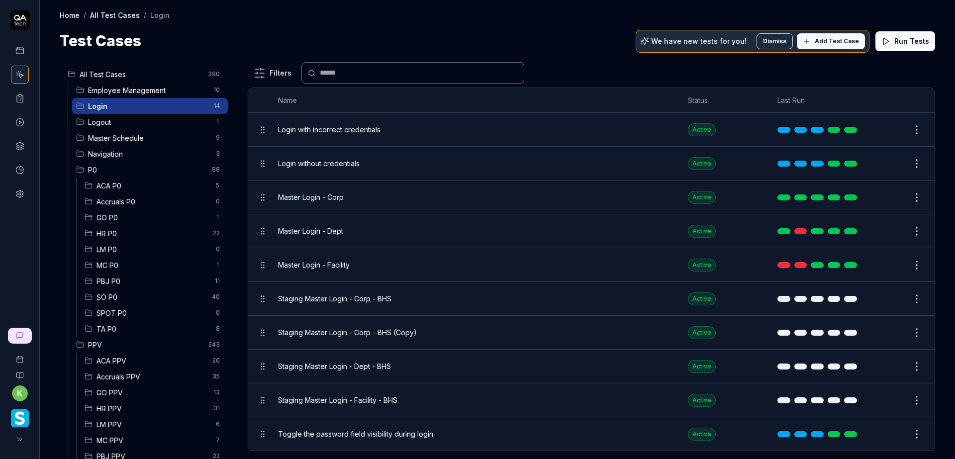
click at [907, 362] on body "k Home / All Test Cases / Login Home / All Test Cases / Login Test Cases We hav…" at bounding box center [477, 229] width 955 height 459
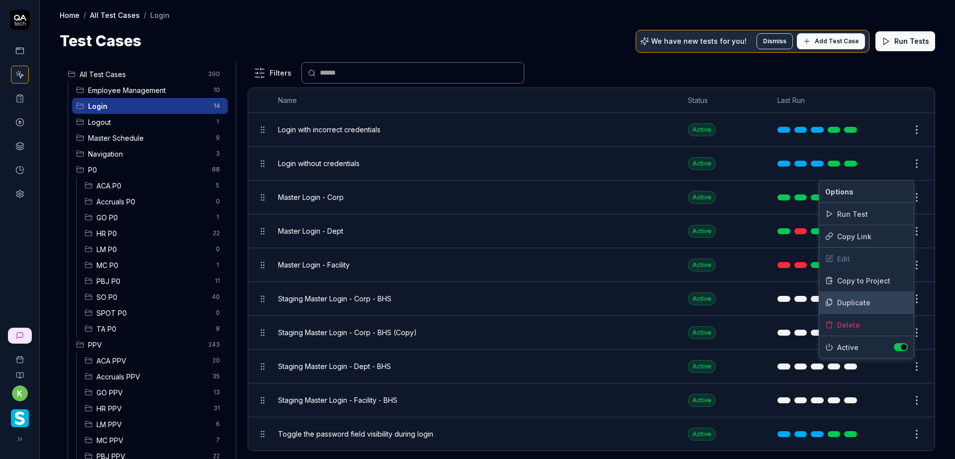
click at [860, 299] on div "Duplicate" at bounding box center [866, 302] width 94 height 22
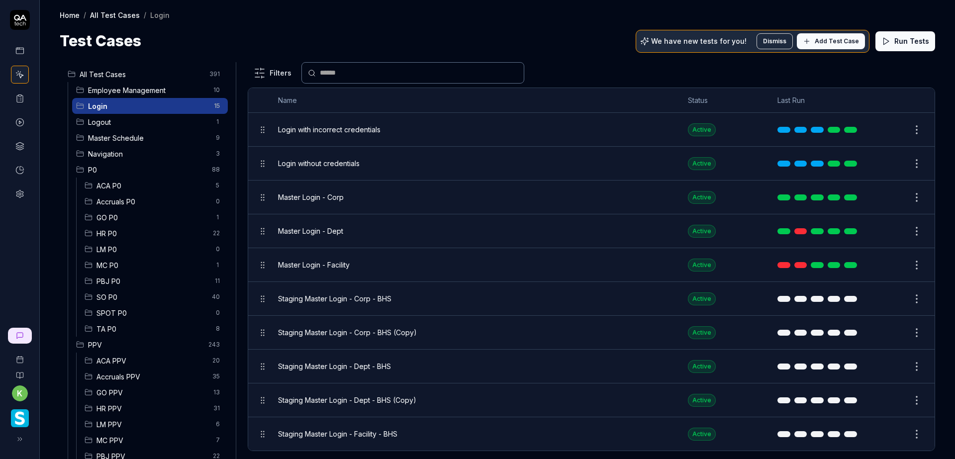
scroll to position [186, 0]
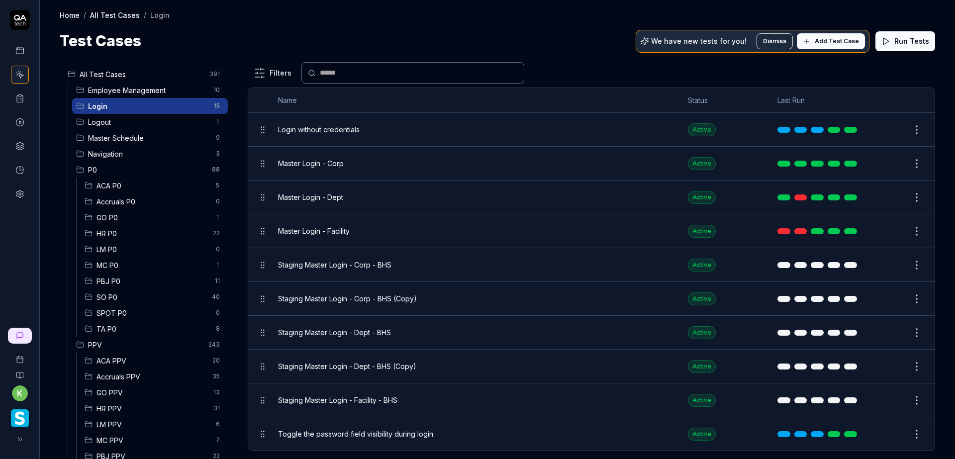
click at [907, 403] on html "k Home / All Test Cases / Login Home / All Test Cases / Login Test Cases We hav…" at bounding box center [477, 229] width 955 height 459
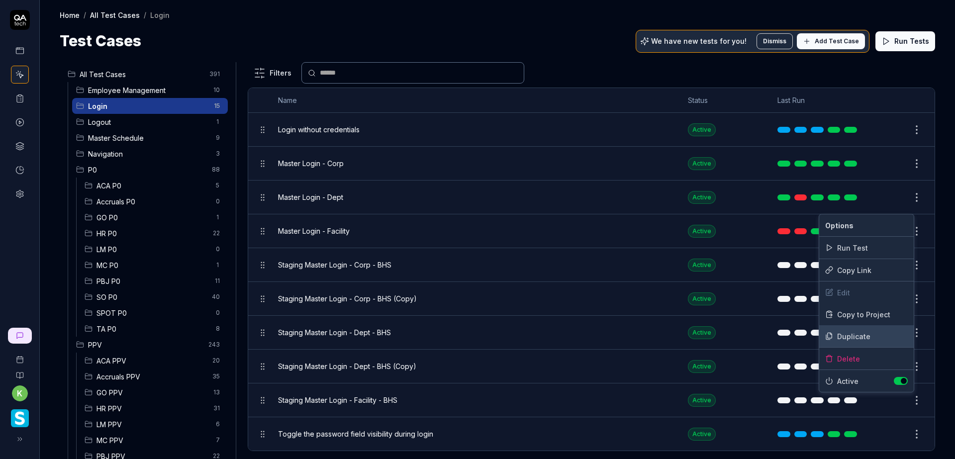
click at [853, 339] on div "Duplicate" at bounding box center [866, 336] width 94 height 22
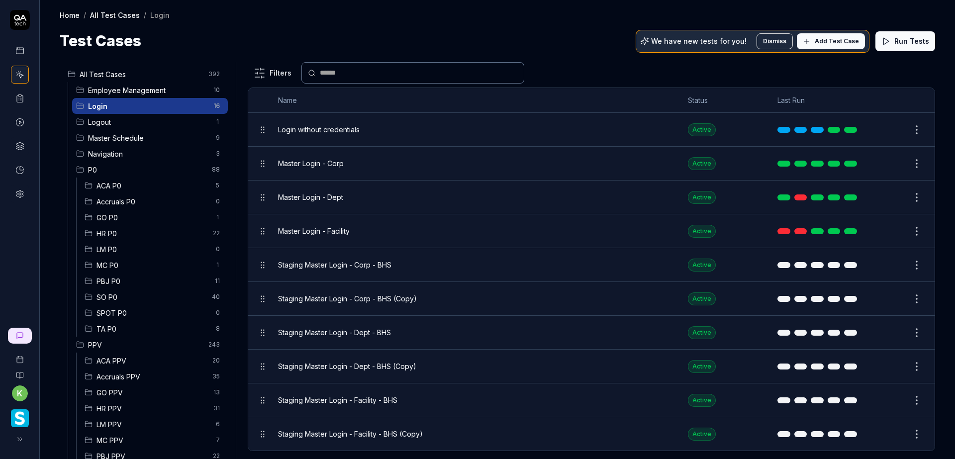
click at [908, 294] on body "k Home / All Test Cases / Login Home / All Test Cases / Login Test Cases We hav…" at bounding box center [477, 229] width 955 height 459
click at [634, 296] on html "k Home / All Test Cases / Login Home / All Test Cases / Login Test Cases We hav…" at bounding box center [477, 229] width 955 height 459
click at [881, 301] on button "Edit" at bounding box center [893, 299] width 24 height 16
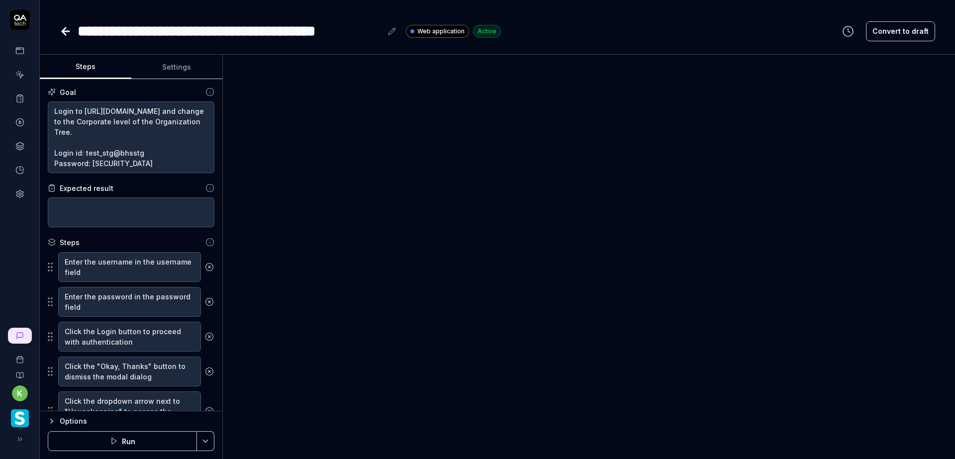
scroll to position [10, 0]
click at [129, 150] on textarea "Login to https://v6-stg01.smartlinxsolutions.com/ and change to the Corporate l…" at bounding box center [131, 137] width 167 height 72
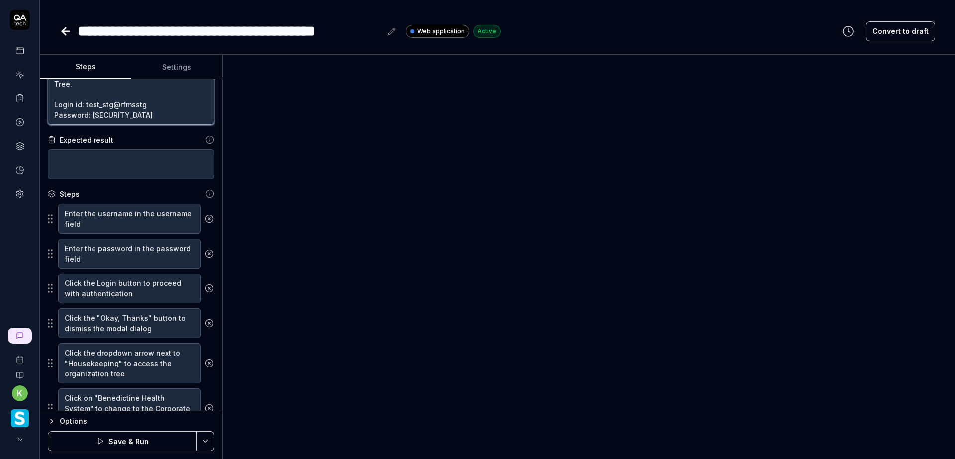
scroll to position [97, 0]
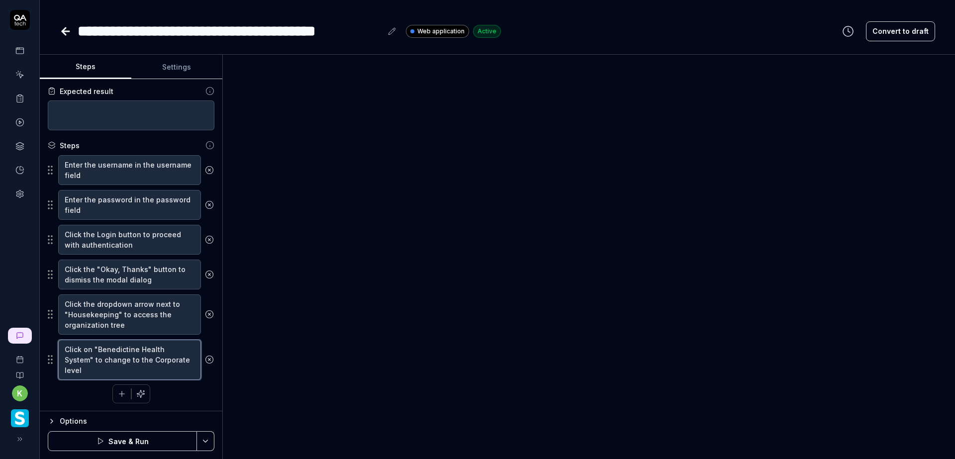
drag, startPoint x: 88, startPoint y: 360, endPoint x: 97, endPoint y: 353, distance: 12.4
click at [97, 353] on textarea "Click on "Benedictine Health System" to change to the Corporate level" at bounding box center [129, 360] width 143 height 40
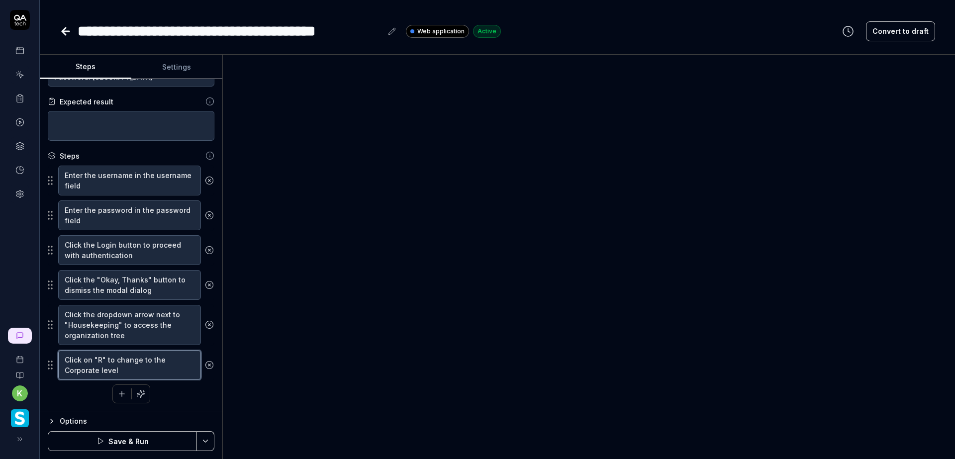
scroll to position [87, 0]
drag, startPoint x: 132, startPoint y: 313, endPoint x: 117, endPoint y: 323, distance: 17.5
click at [117, 323] on textarea "Click the dropdown arrow next to "Housekeeping" to access the organization tree" at bounding box center [129, 325] width 143 height 40
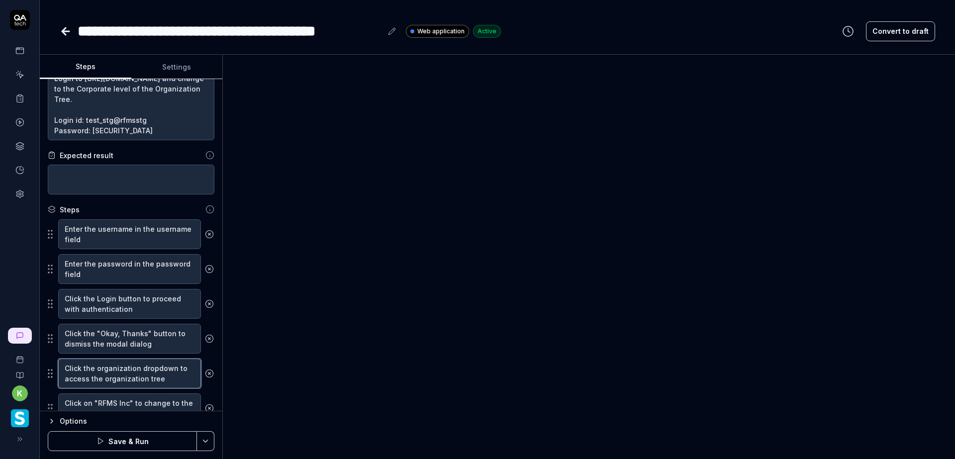
scroll to position [76, 0]
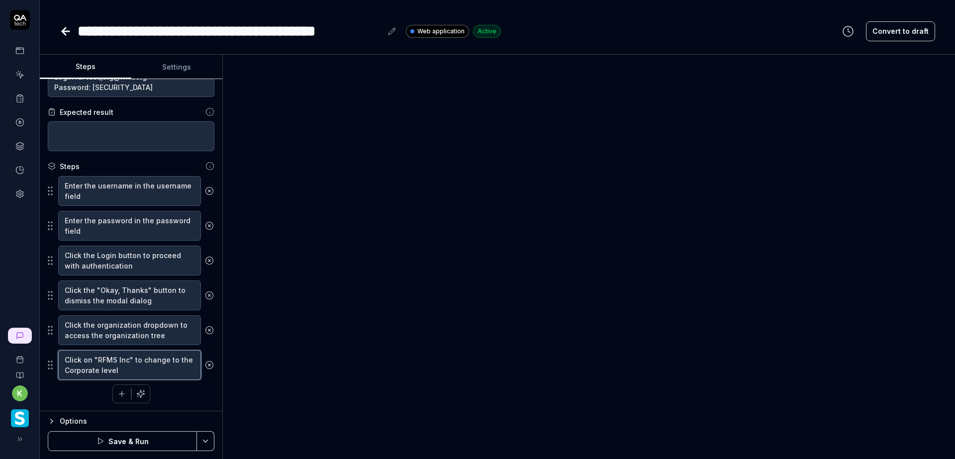
drag, startPoint x: 127, startPoint y: 360, endPoint x: 96, endPoint y: 359, distance: 31.3
click at [96, 359] on textarea "Click on "RFMS Inc" to change to the Corporate level" at bounding box center [129, 365] width 143 height 30
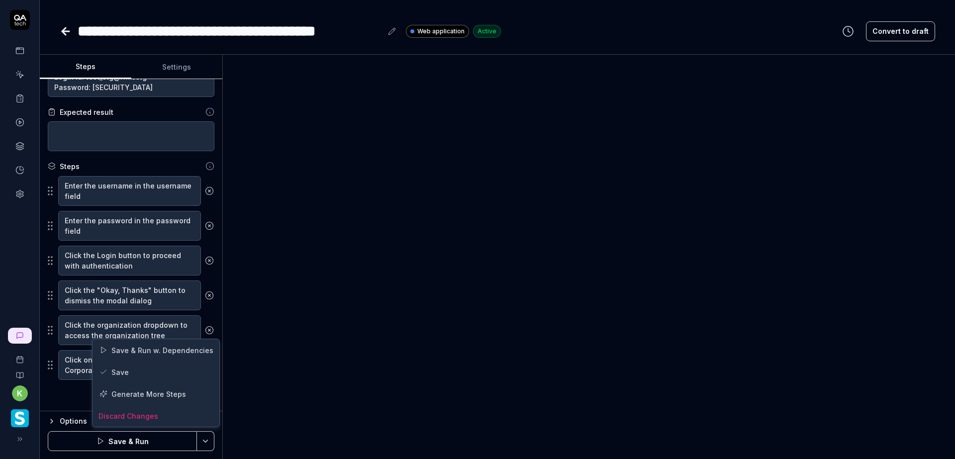
click at [202, 444] on html "**********" at bounding box center [477, 229] width 955 height 459
click at [130, 370] on div "Save" at bounding box center [155, 372] width 127 height 22
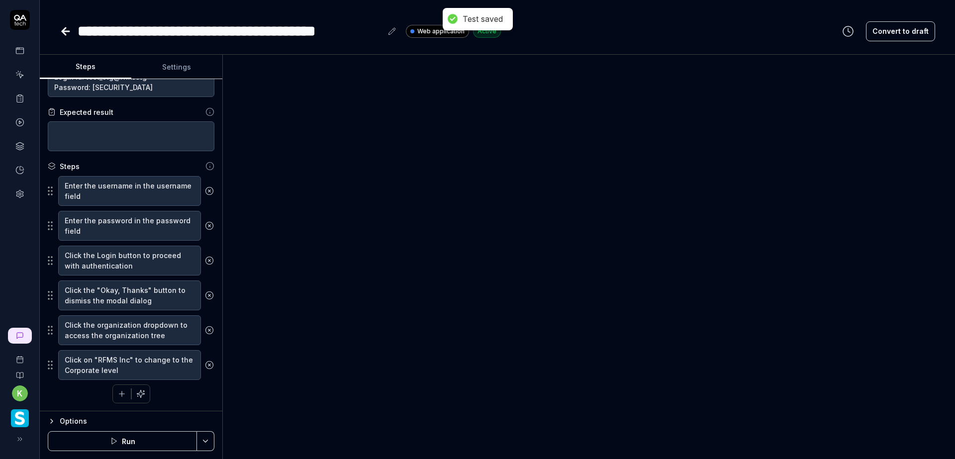
click at [308, 27] on div "**********" at bounding box center [230, 31] width 304 height 22
click at [67, 33] on icon at bounding box center [66, 31] width 12 height 12
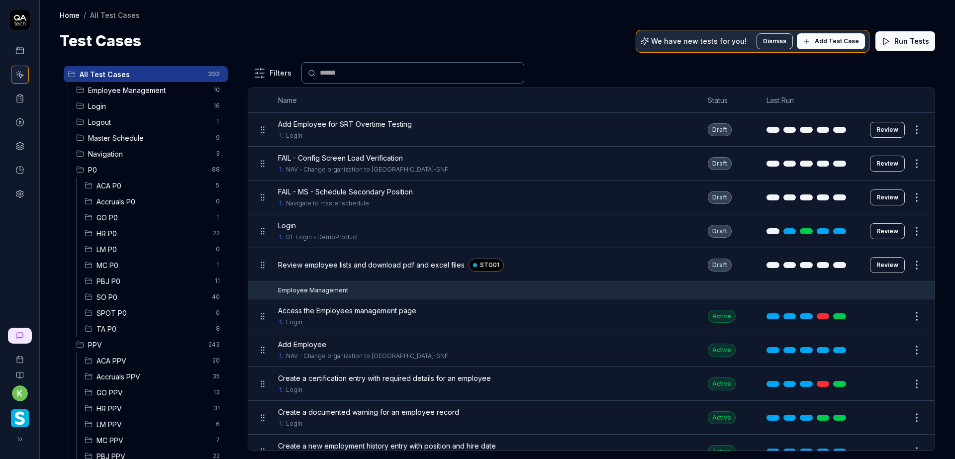
click at [130, 109] on span "Login" at bounding box center [147, 106] width 119 height 10
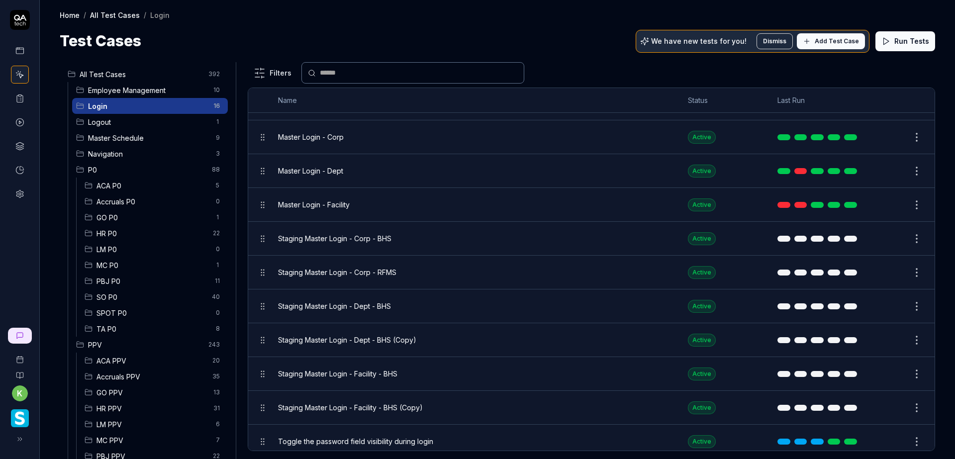
scroll to position [220, 0]
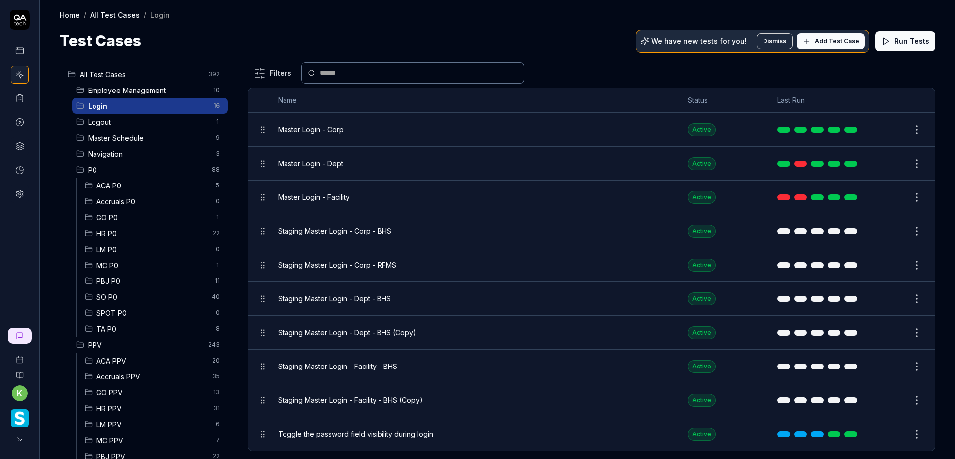
click at [881, 332] on button "Edit" at bounding box center [893, 333] width 24 height 16
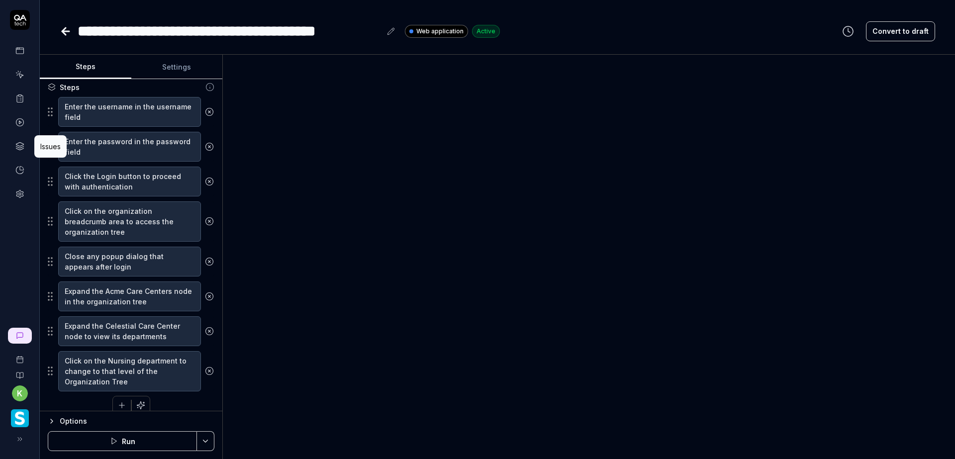
scroll to position [167, 0]
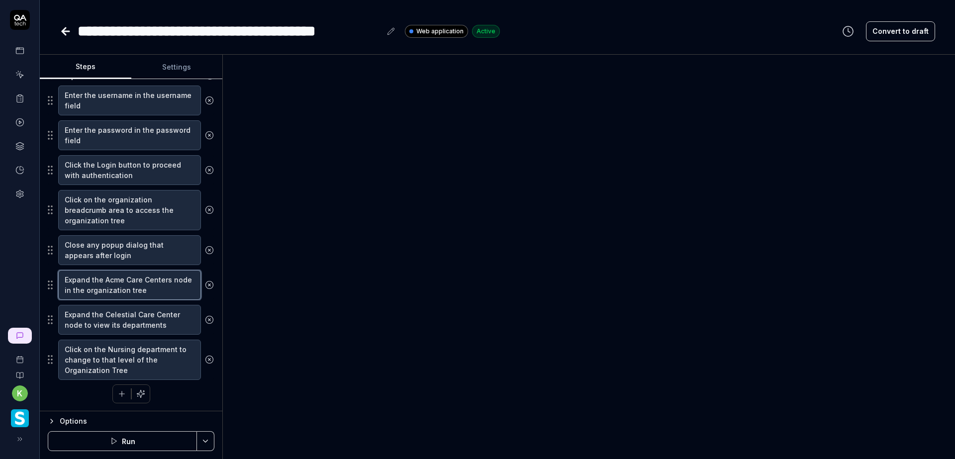
drag, startPoint x: 170, startPoint y: 281, endPoint x: 105, endPoint y: 278, distance: 64.7
click at [105, 278] on textarea "Expand the Acme Care Centers node in the organization tree" at bounding box center [129, 285] width 143 height 30
paste textarea "RFMS Inc"
drag, startPoint x: 175, startPoint y: 312, endPoint x: 104, endPoint y: 315, distance: 70.7
click at [104, 315] on textarea "Expand the Celestial Care Center node to view its departments" at bounding box center [129, 320] width 143 height 30
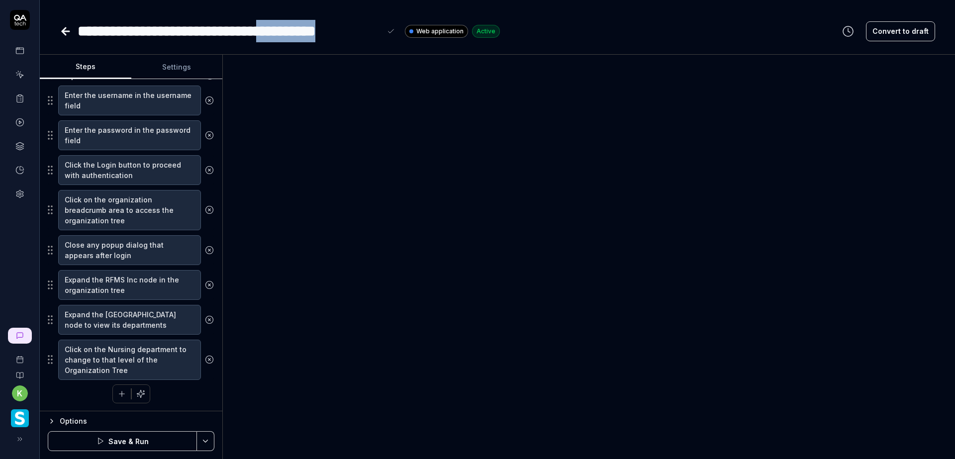
drag, startPoint x: 381, startPoint y: 29, endPoint x: 299, endPoint y: 35, distance: 82.3
click at [299, 35] on div "**********" at bounding box center [237, 31] width 319 height 22
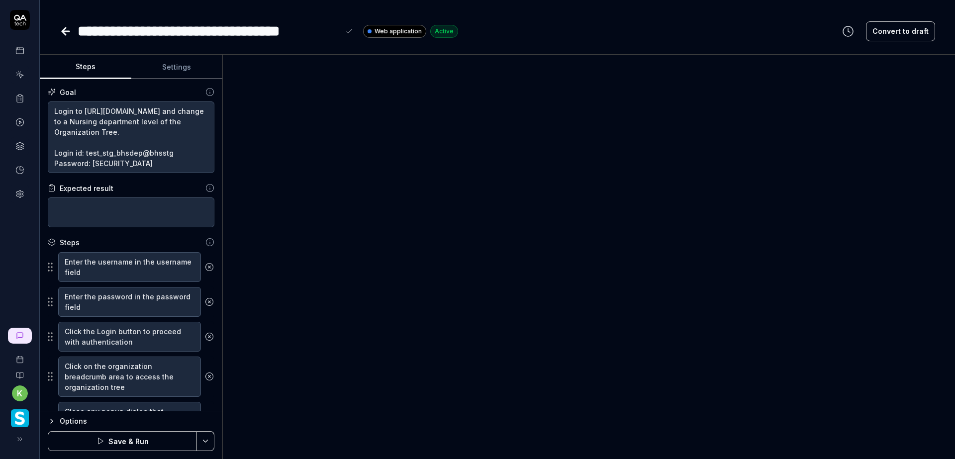
scroll to position [10, 0]
click at [115, 151] on textarea "Login to https://v6-stg01.smartlinxsolutions.com/ and change to a Nursing depar…" at bounding box center [131, 137] width 167 height 72
click at [206, 439] on html "**********" at bounding box center [477, 229] width 955 height 459
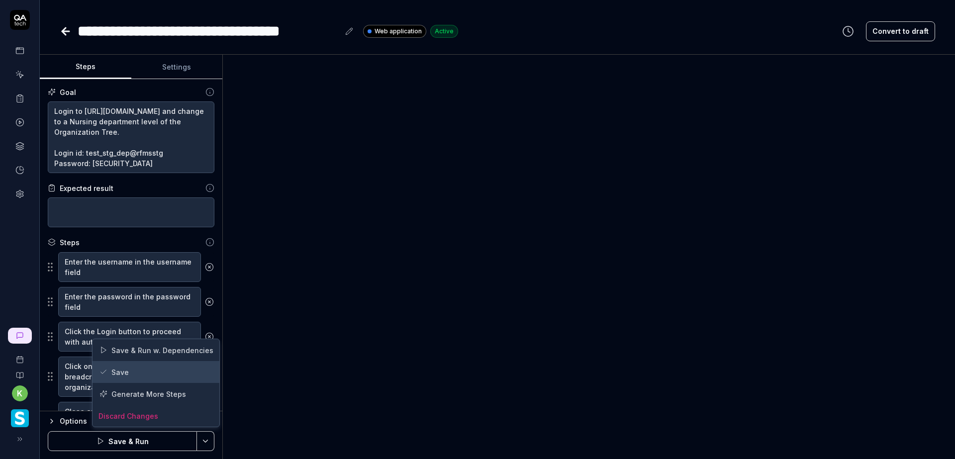
click at [148, 368] on div "Save" at bounding box center [155, 372] width 127 height 22
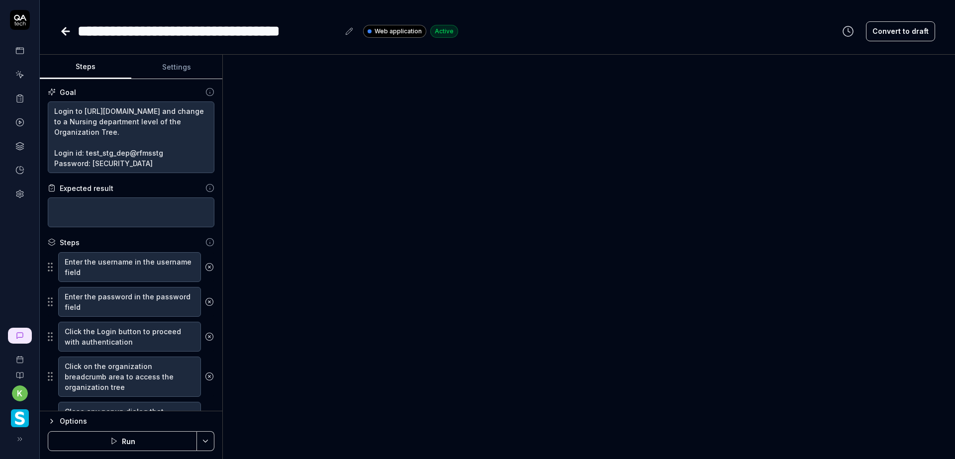
click at [61, 28] on icon at bounding box center [66, 31] width 12 height 12
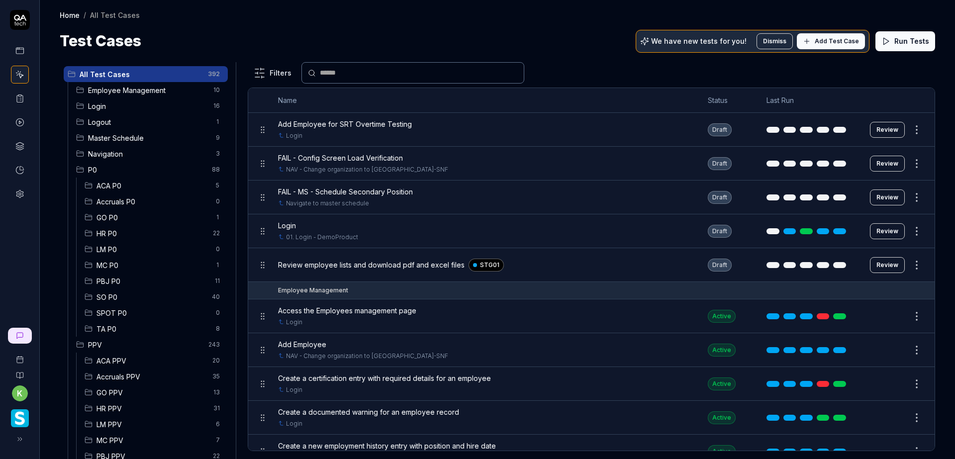
click at [138, 107] on span "Login" at bounding box center [147, 106] width 119 height 10
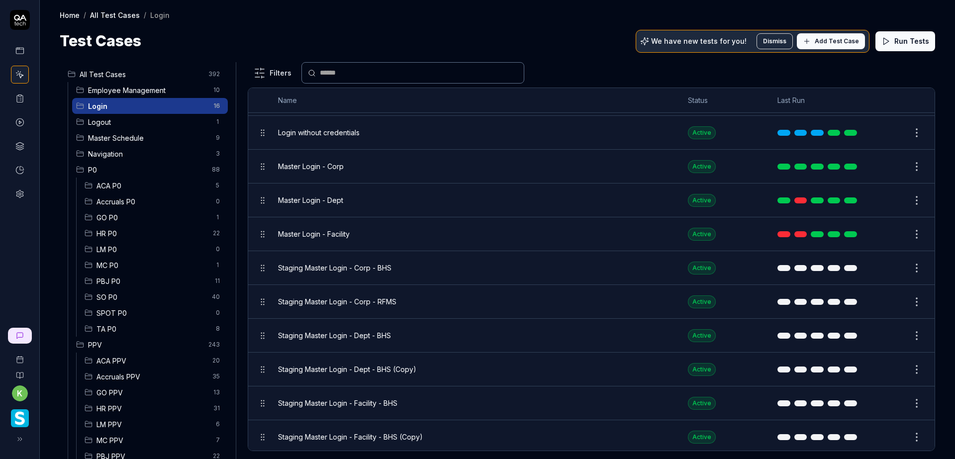
scroll to position [220, 0]
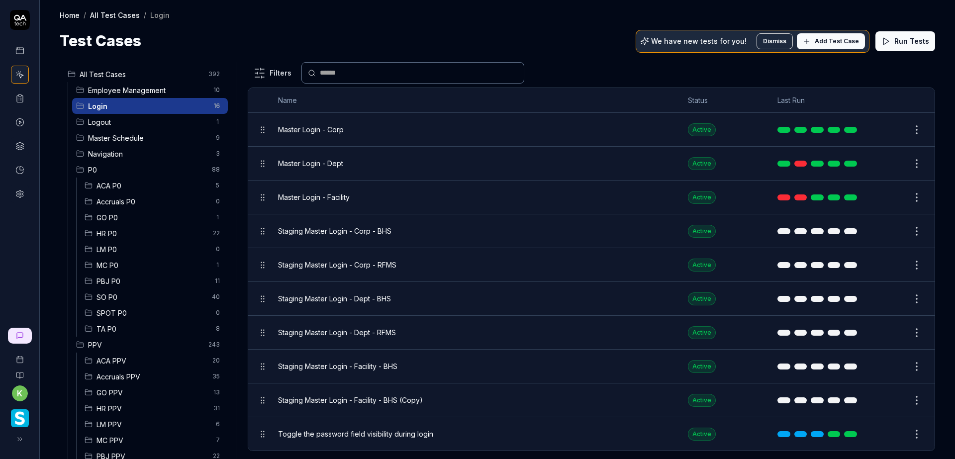
click at [883, 297] on button "Edit" at bounding box center [893, 299] width 24 height 16
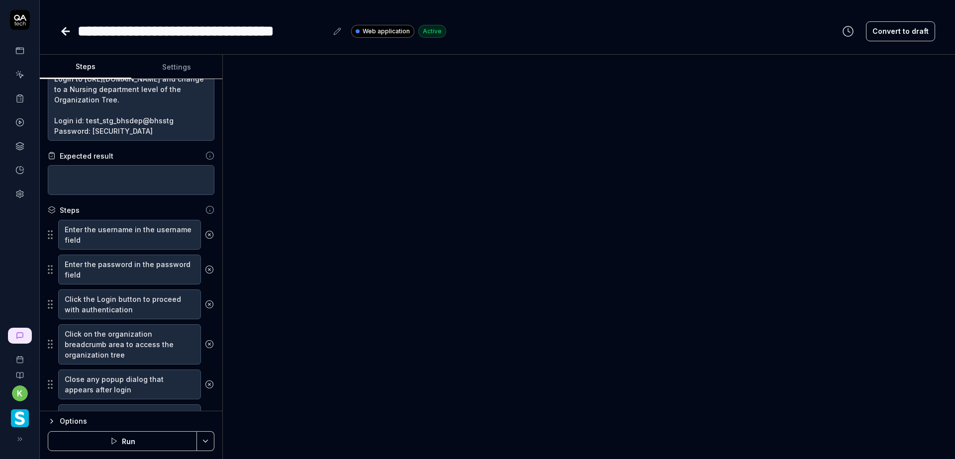
scroll to position [50, 0]
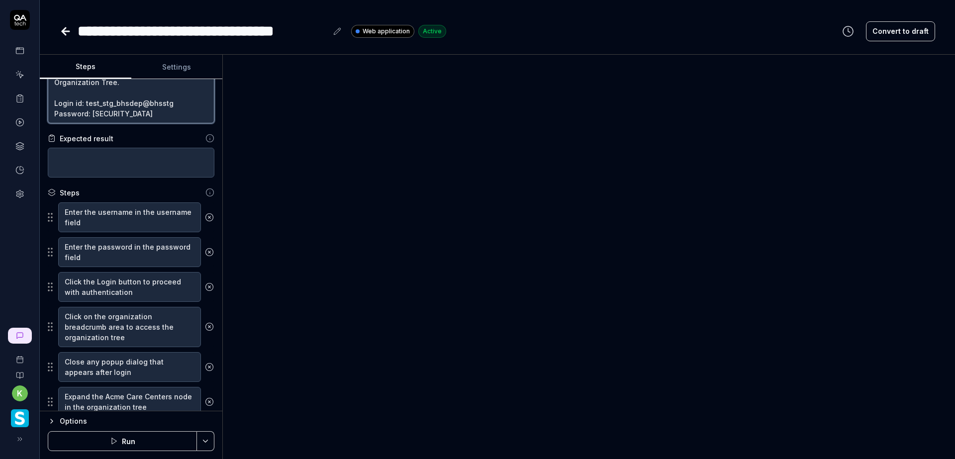
drag, startPoint x: 126, startPoint y: 106, endPoint x: 133, endPoint y: 107, distance: 7.5
click at [126, 105] on textarea "Login to https://v6-stg01.smartlinxsolutions.com/ and change to a Nursing depar…" at bounding box center [131, 88] width 167 height 72
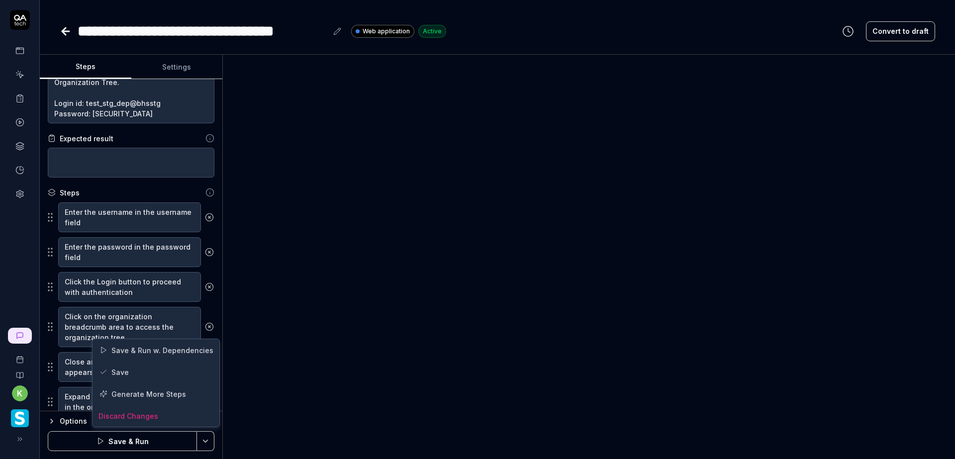
click at [205, 441] on html "**********" at bounding box center [477, 229] width 955 height 459
click at [159, 372] on div "Save" at bounding box center [155, 372] width 127 height 22
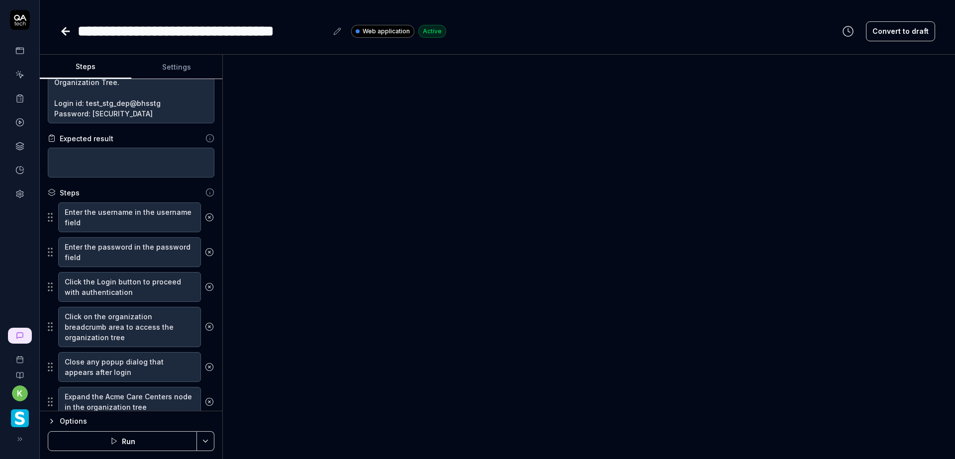
click at [66, 33] on icon at bounding box center [66, 31] width 12 height 12
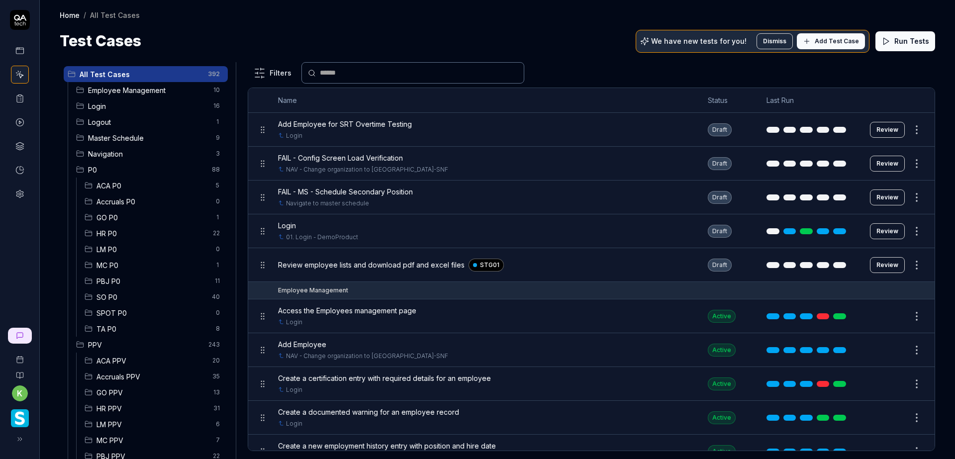
click at [139, 110] on span "Login" at bounding box center [147, 106] width 119 height 10
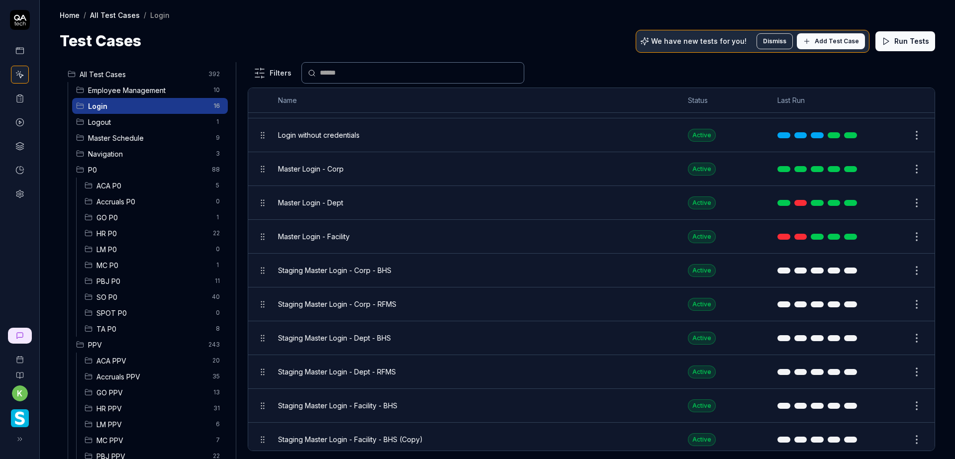
scroll to position [199, 0]
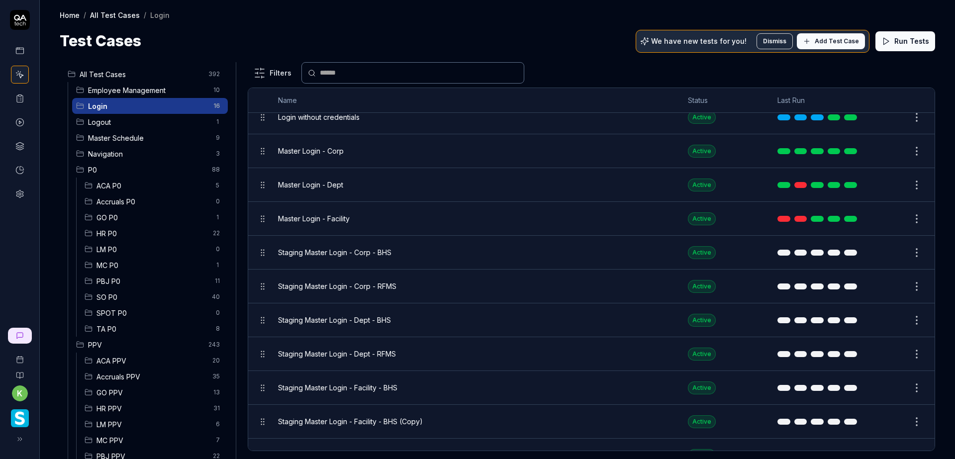
click at [882, 353] on button "Edit" at bounding box center [893, 354] width 24 height 16
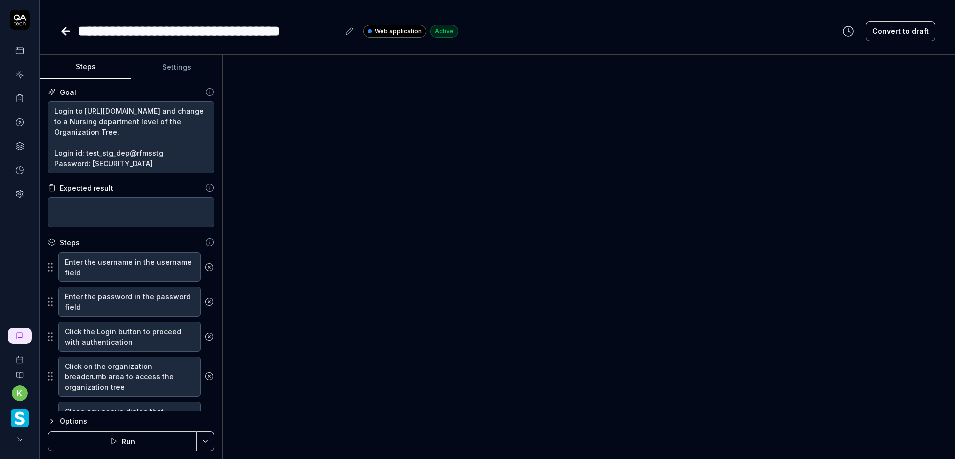
scroll to position [10, 0]
click at [62, 29] on icon at bounding box center [66, 31] width 12 height 12
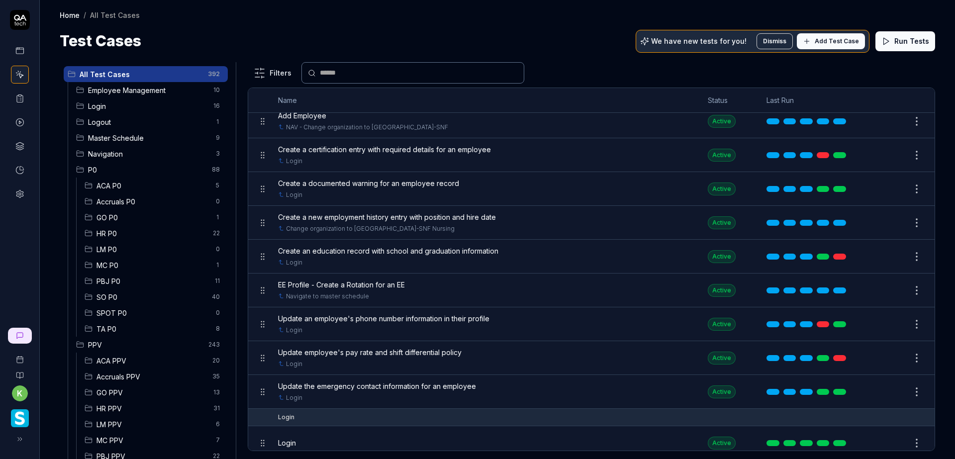
scroll to position [249, 0]
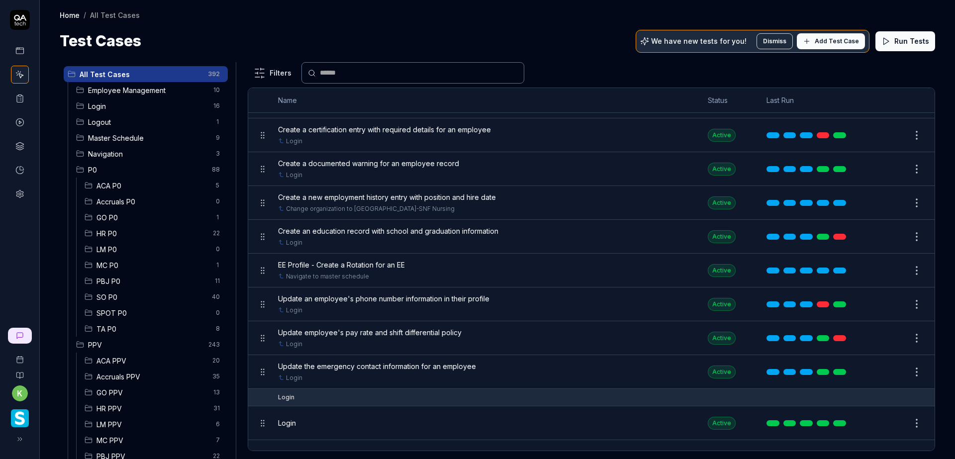
click at [127, 105] on span "Login" at bounding box center [147, 106] width 119 height 10
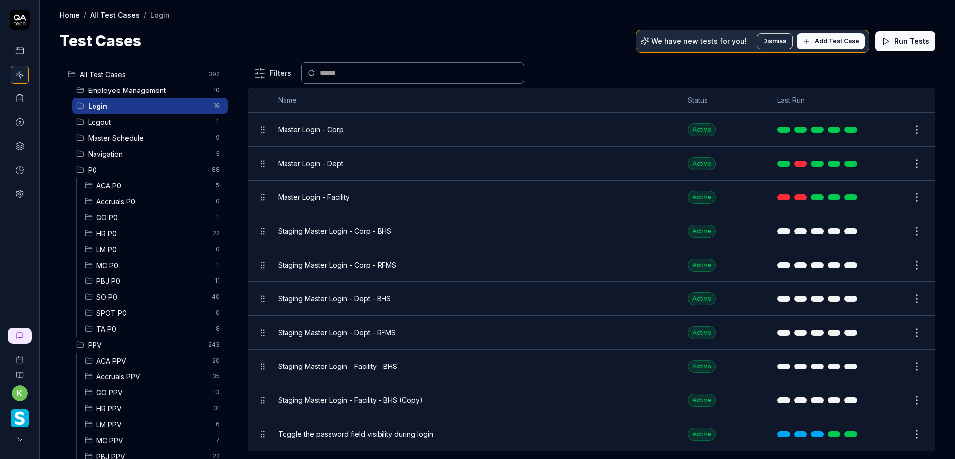
scroll to position [0, 0]
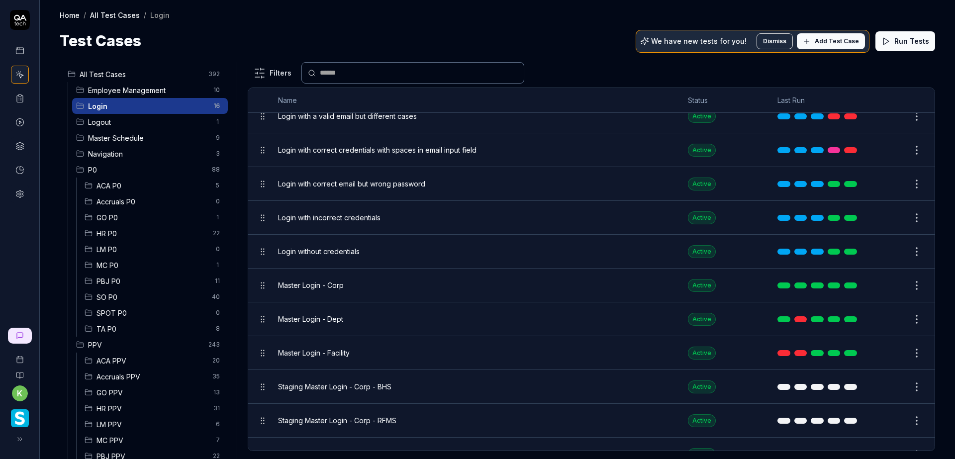
scroll to position [220, 0]
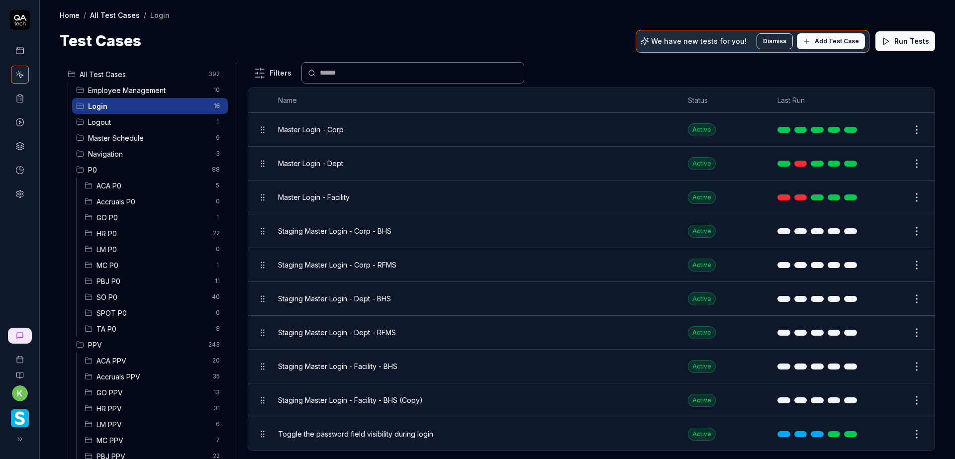
click at [887, 364] on button "Edit" at bounding box center [893, 366] width 24 height 16
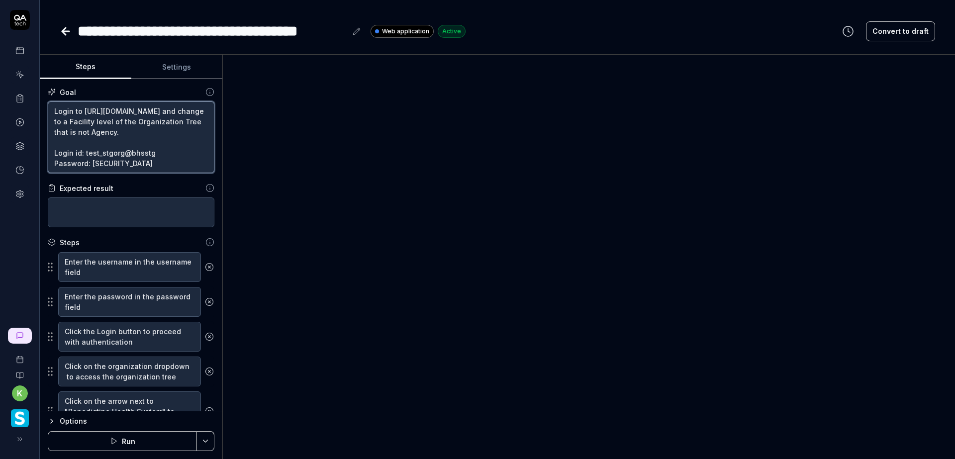
click at [111, 163] on textarea "Login to https://v6-stg01.smartlinxsolutions.com/ and change to a Facility leve…" at bounding box center [131, 137] width 167 height 72
click at [211, 443] on html "**********" at bounding box center [477, 229] width 955 height 459
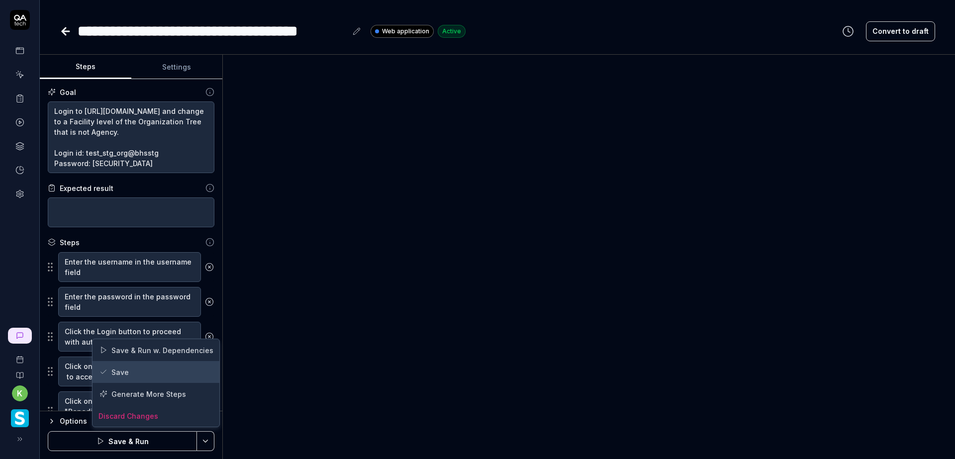
click at [124, 375] on div "Save" at bounding box center [155, 372] width 127 height 22
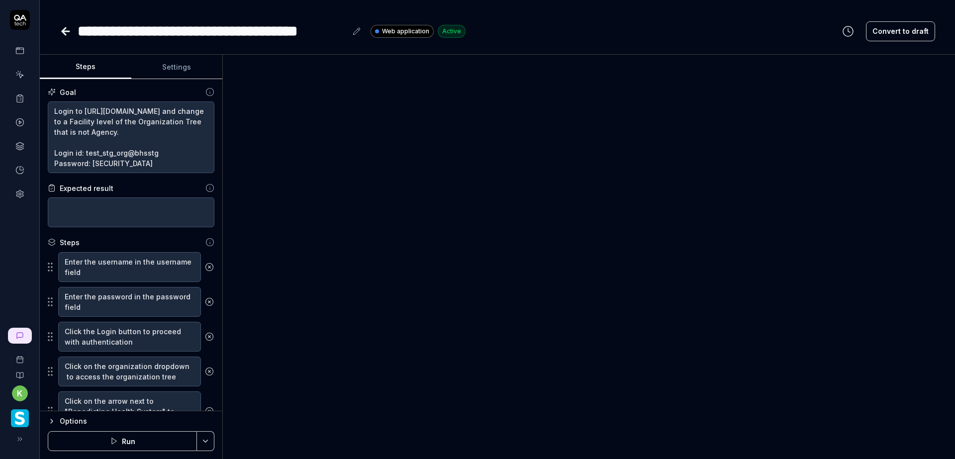
click at [56, 34] on div "**********" at bounding box center [497, 21] width 915 height 42
click at [68, 30] on icon at bounding box center [66, 31] width 12 height 12
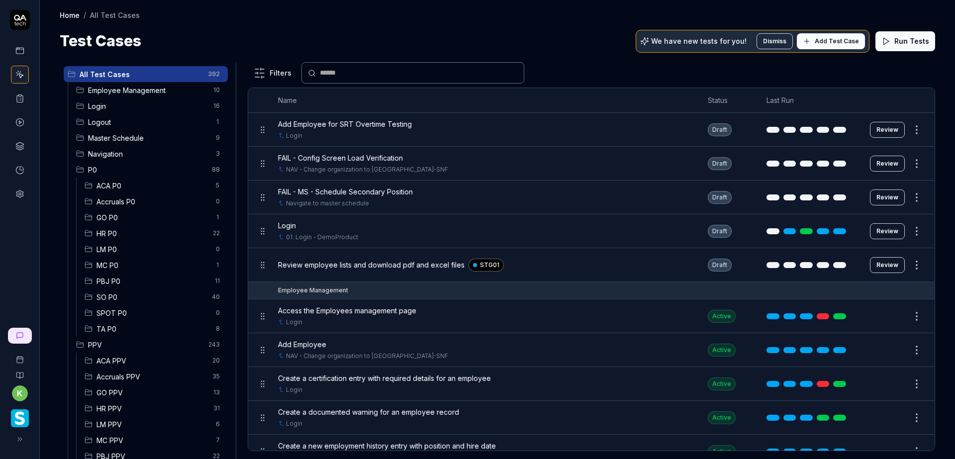
click at [152, 102] on span "Login" at bounding box center [147, 106] width 119 height 10
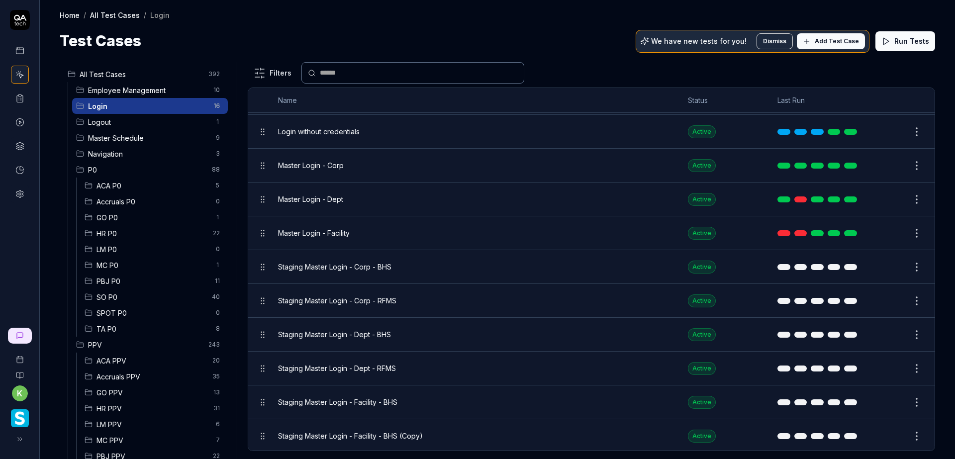
scroll to position [220, 0]
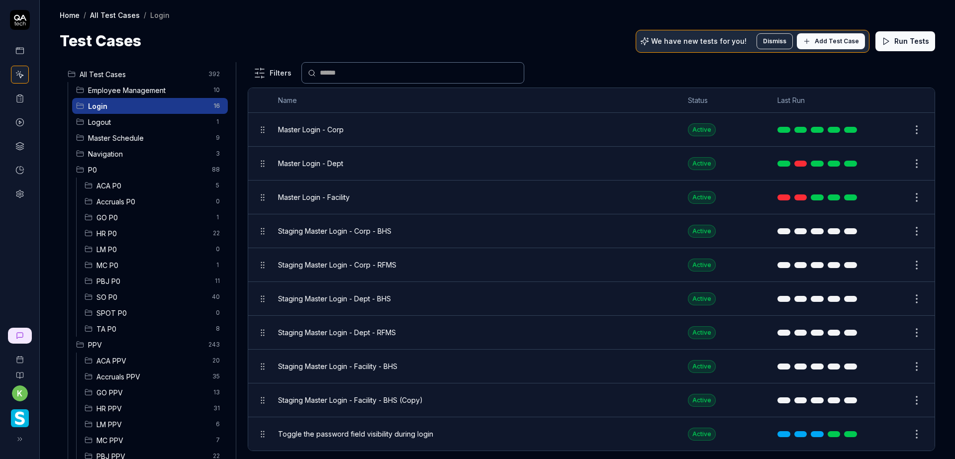
click at [881, 395] on button "Edit" at bounding box center [893, 400] width 24 height 16
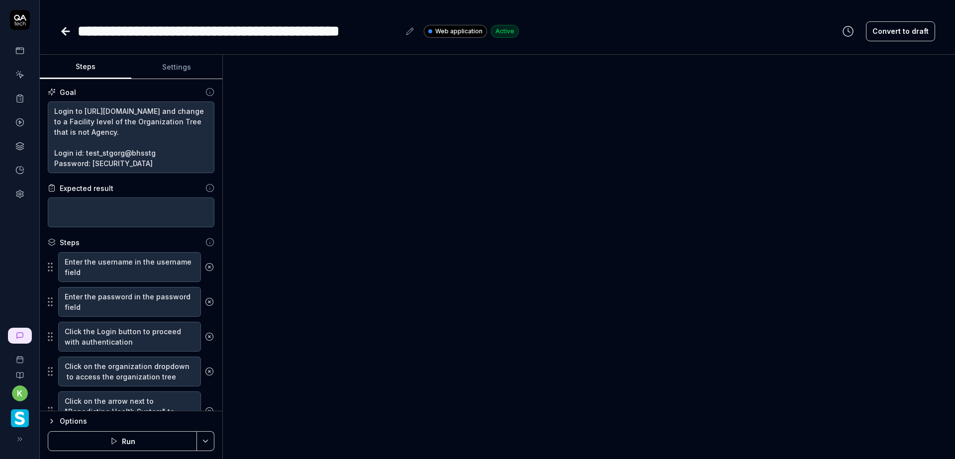
scroll to position [10, 0]
click at [109, 150] on textarea "Login to https://v6-stg01.smartlinxsolutions.com/ and change to a Facility leve…" at bounding box center [131, 137] width 167 height 72
drag, startPoint x: 316, startPoint y: 29, endPoint x: 398, endPoint y: 26, distance: 82.6
click at [398, 26] on div "**********" at bounding box center [239, 31] width 322 height 22
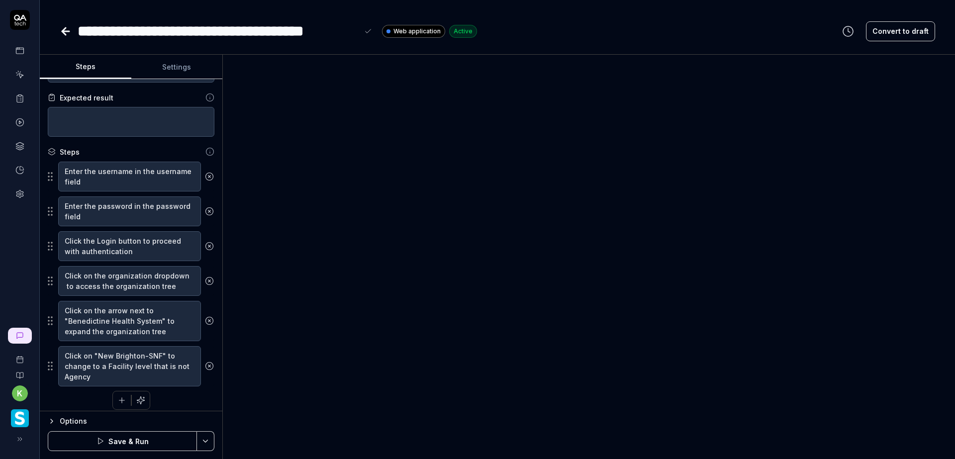
scroll to position [97, 0]
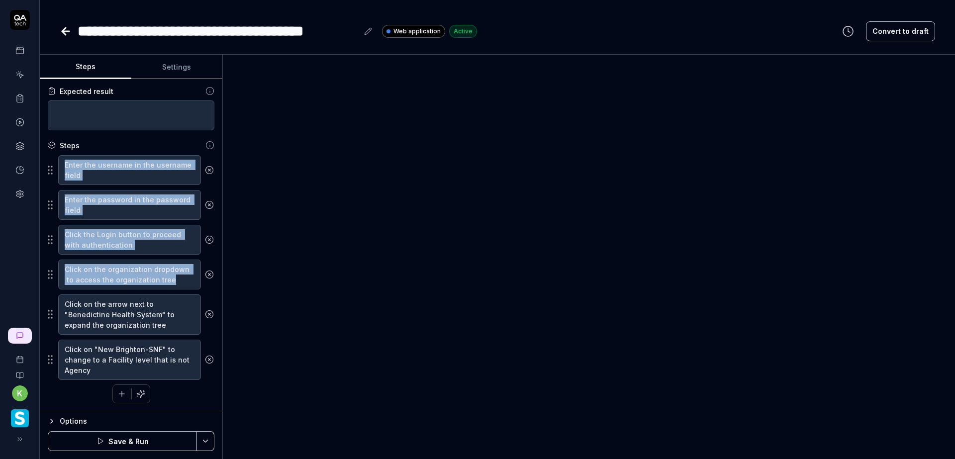
drag, startPoint x: 158, startPoint y: 314, endPoint x: 66, endPoint y: 314, distance: 92.0
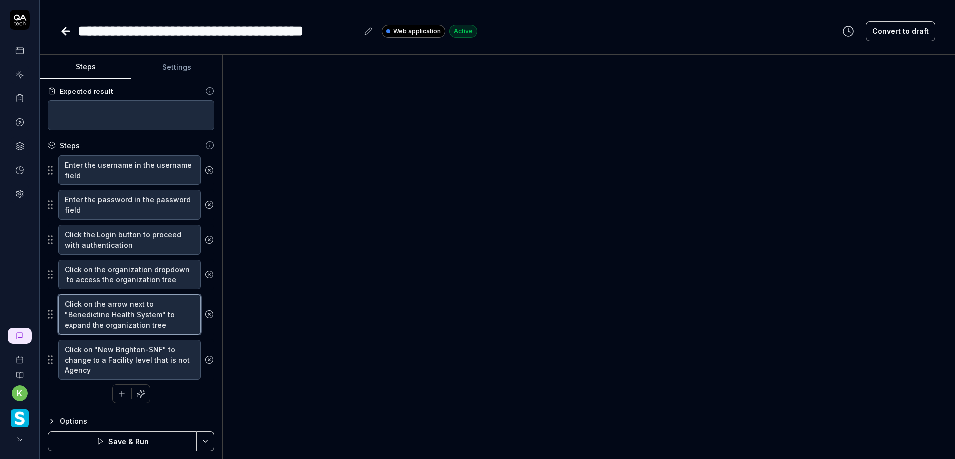
drag, startPoint x: 66, startPoint y: 314, endPoint x: 158, endPoint y: 314, distance: 92.0
click at [158, 314] on textarea "Click on the arrow next to "Benedictine Health System" to expand the organizati…" at bounding box center [129, 314] width 143 height 40
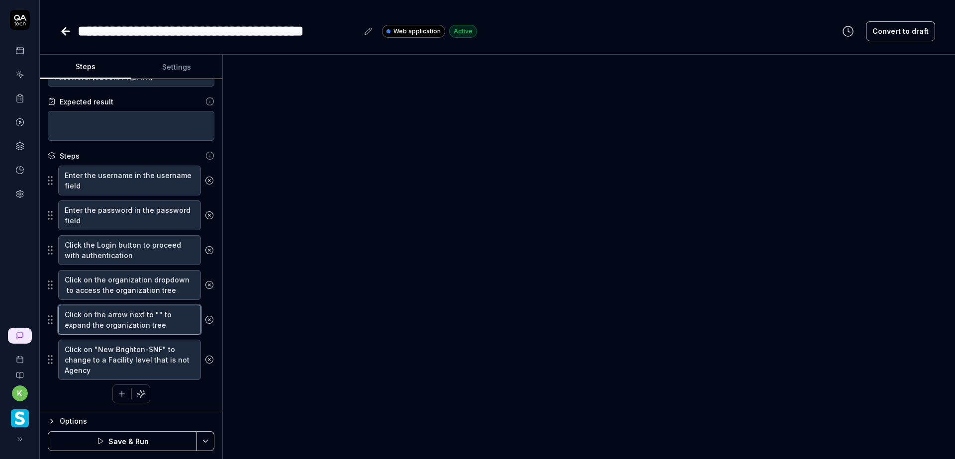
scroll to position [87, 0]
click at [161, 349] on textarea "Click on "New Brighton-SNF" to change to a Facility level that is not Agency" at bounding box center [129, 360] width 143 height 40
click at [160, 349] on textarea "Click on "New Brighton-SNF" to change to a Facility level that is not Agency" at bounding box center [129, 360] width 143 height 40
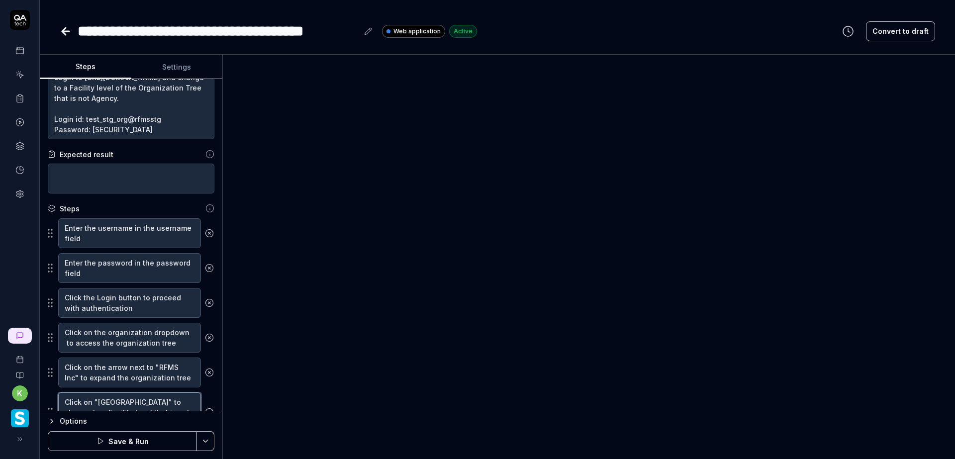
scroll to position [0, 0]
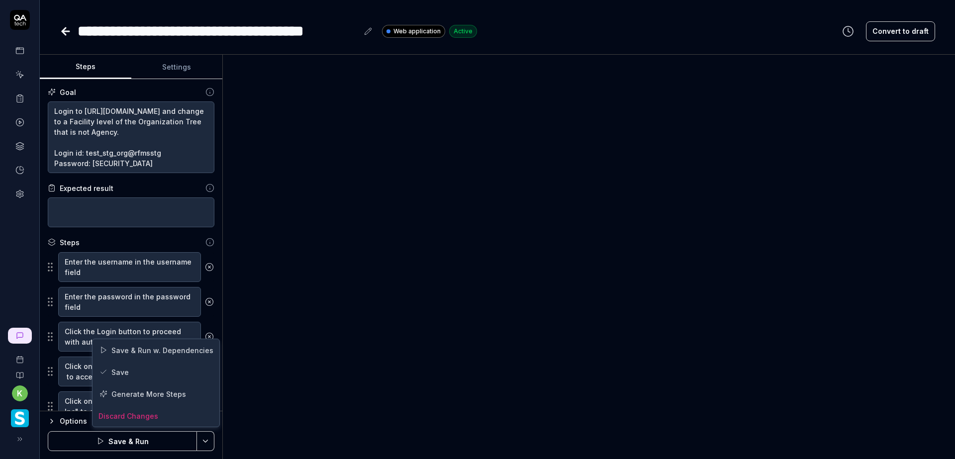
click at [204, 437] on html "**********" at bounding box center [477, 229] width 955 height 459
click at [142, 367] on div "Save" at bounding box center [155, 372] width 127 height 22
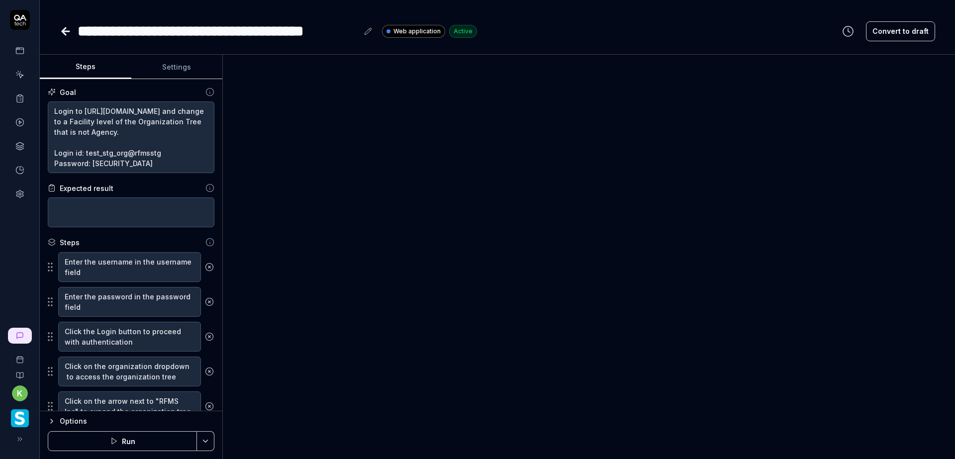
click at [66, 29] on icon at bounding box center [66, 31] width 12 height 12
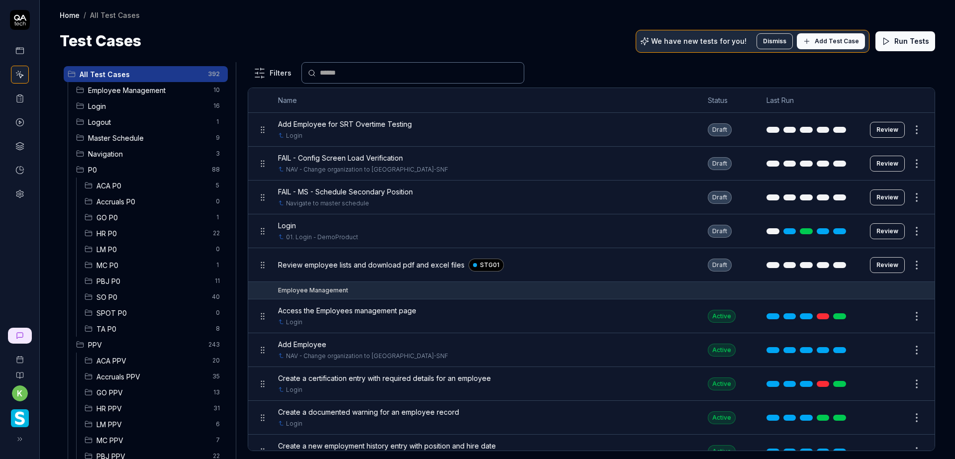
click at [815, 38] on button "Add Test Case" at bounding box center [831, 41] width 68 height 16
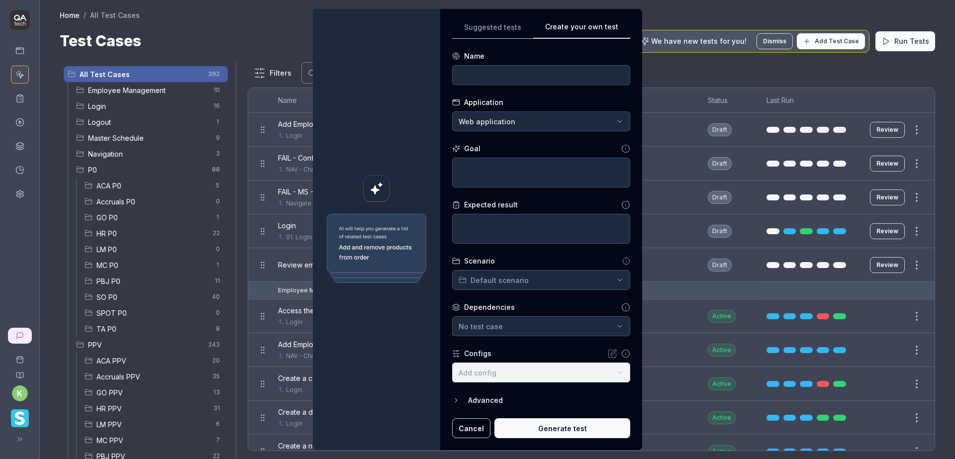
click at [614, 65] on div "Suggested tests Create your own test Name Application Web application Goal Expe…" at bounding box center [541, 230] width 178 height 418
click at [520, 76] on input at bounding box center [541, 75] width 178 height 20
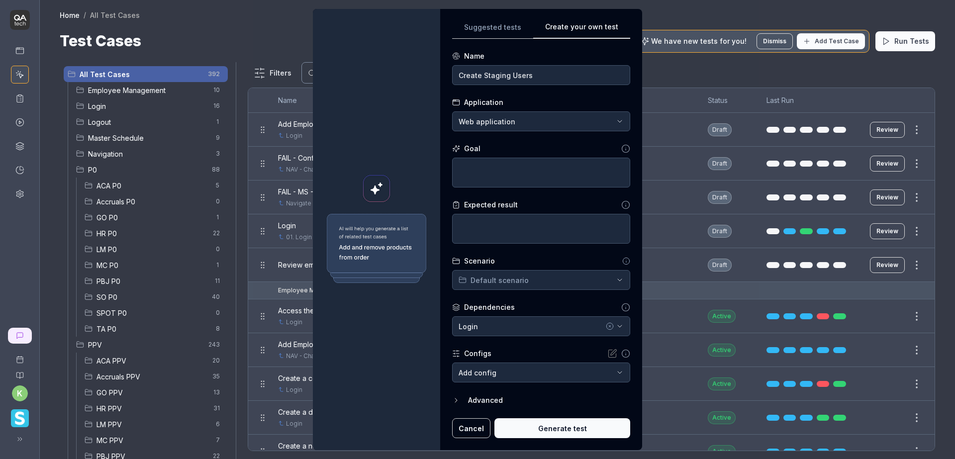
click at [528, 124] on div "**********" at bounding box center [477, 229] width 955 height 459
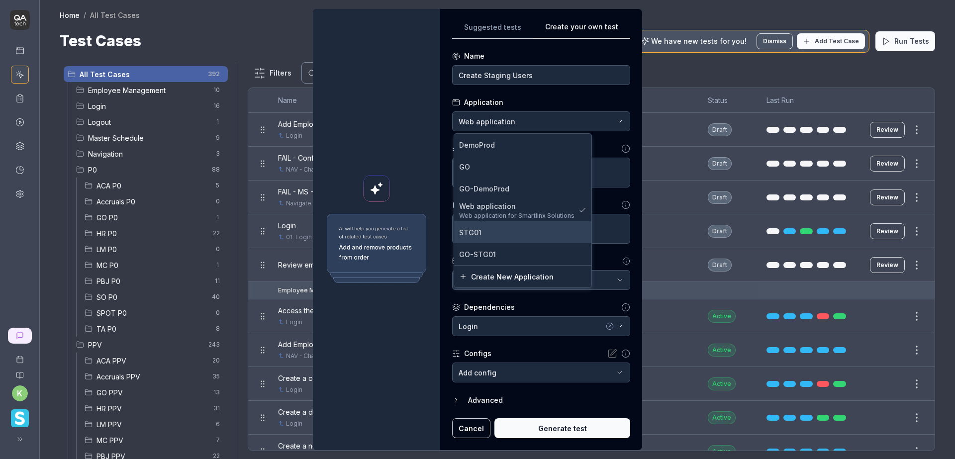
click at [510, 236] on div "STG01" at bounding box center [522, 232] width 127 height 10
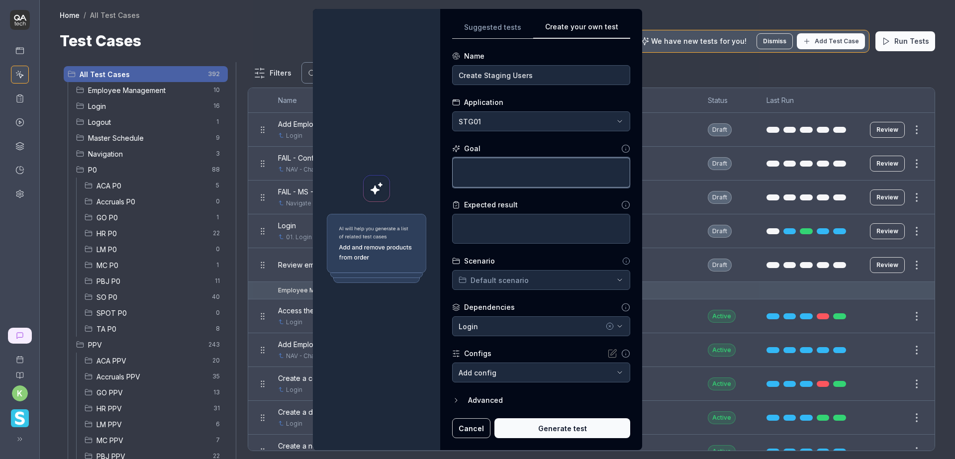
click at [538, 166] on textarea at bounding box center [541, 173] width 178 height 30
click at [481, 166] on textarea "Create Corporate, Facility and Department users for Standard clients" at bounding box center [541, 173] width 178 height 30
click at [482, 76] on input "Create Staging Users" at bounding box center [541, 75] width 178 height 20
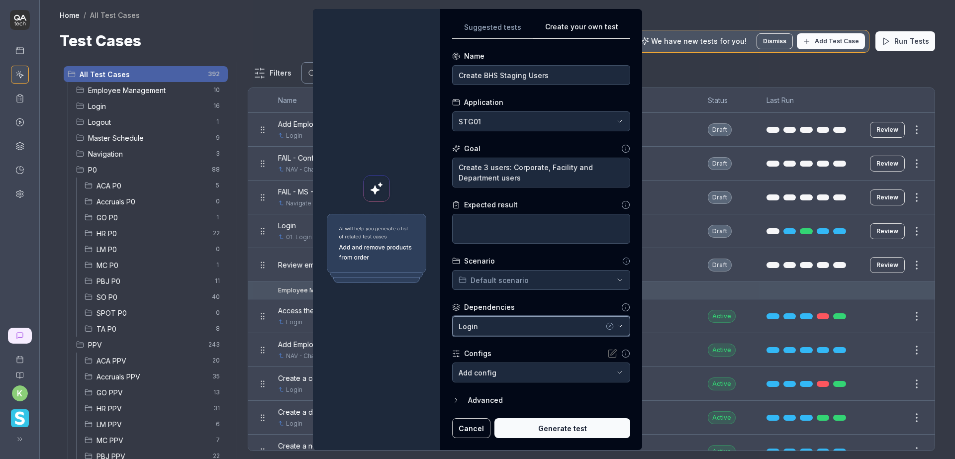
click at [567, 324] on div "Login" at bounding box center [530, 326] width 145 height 10
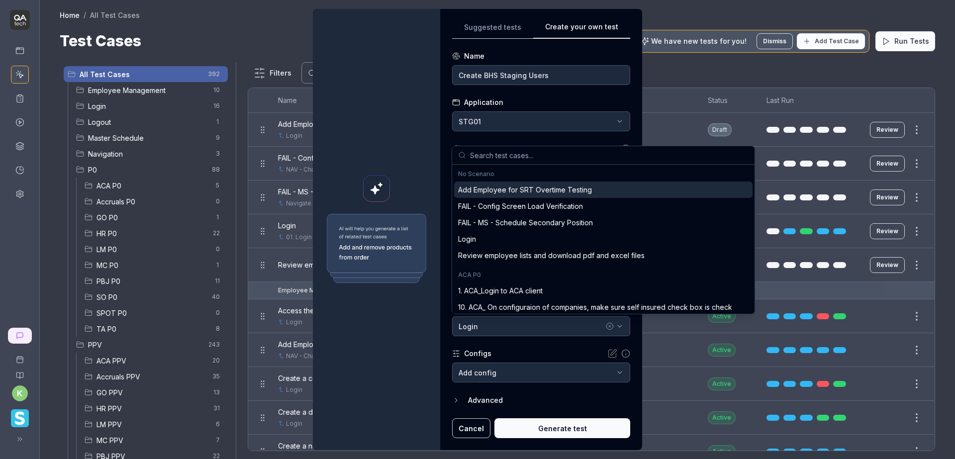
click at [489, 173] on div "No Scenario" at bounding box center [603, 174] width 290 height 9
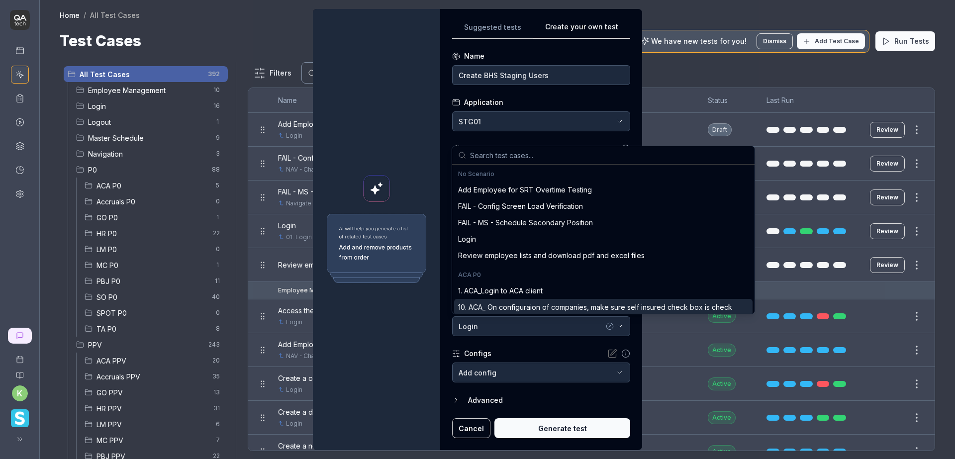
click at [530, 345] on form "**********" at bounding box center [541, 244] width 178 height 387
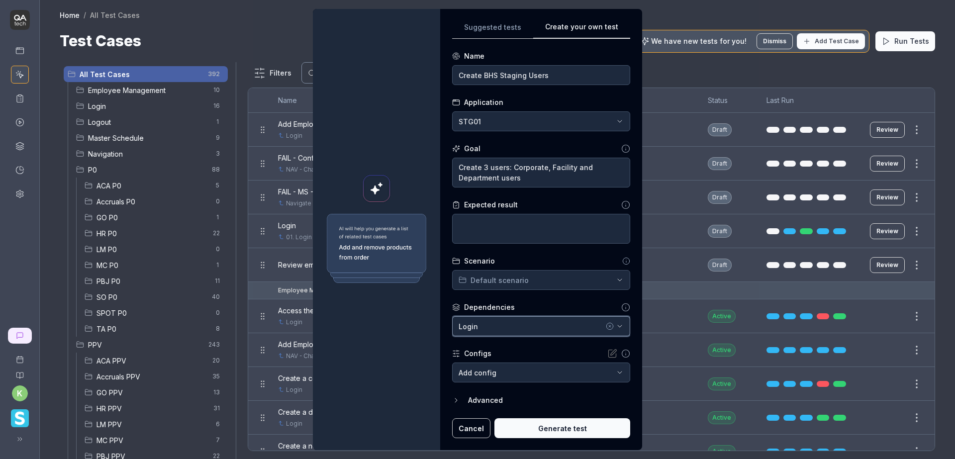
click at [566, 324] on div "Login" at bounding box center [530, 326] width 145 height 10
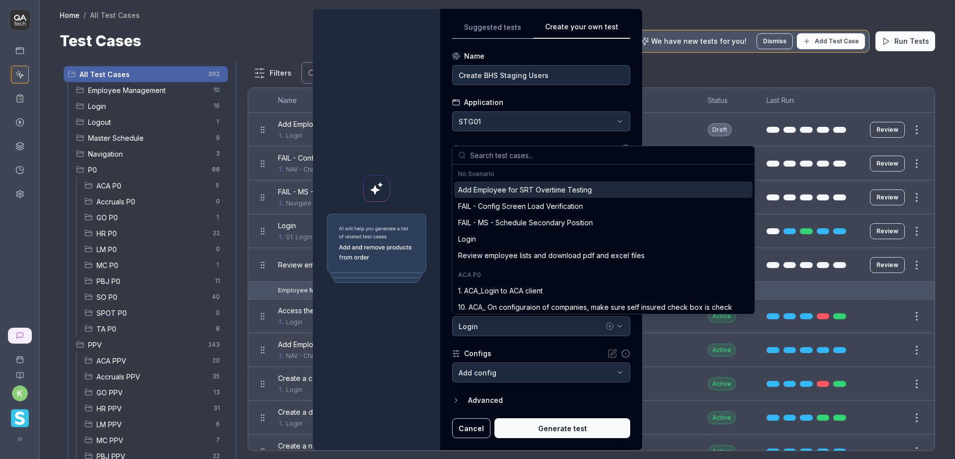
click at [609, 327] on icon "button" at bounding box center [610, 326] width 2 height 2
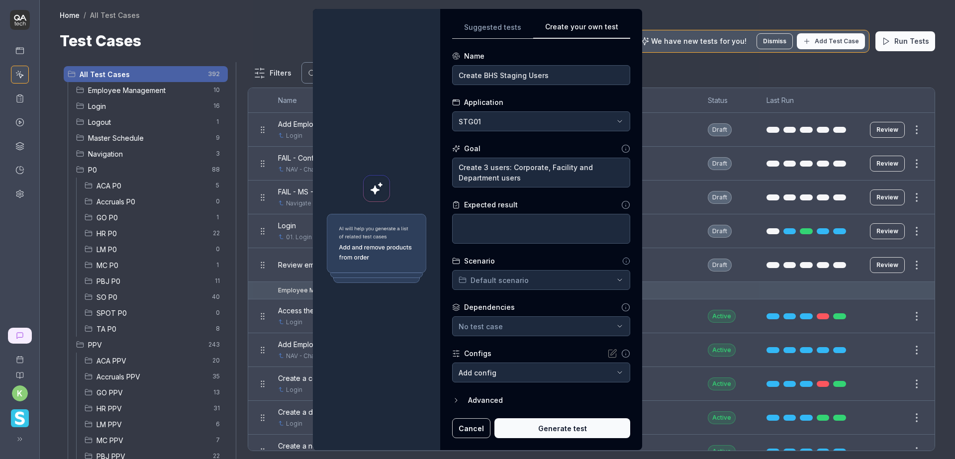
click at [607, 276] on div "**********" at bounding box center [477, 229] width 955 height 459
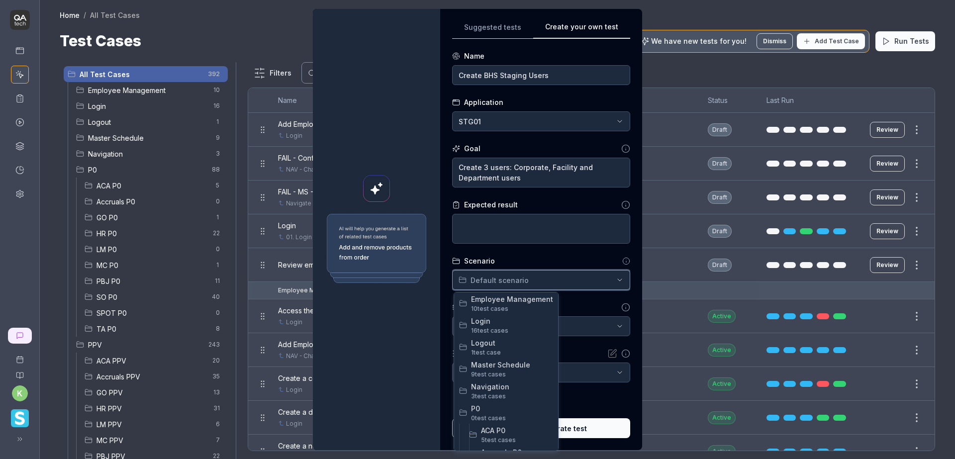
click at [584, 300] on div "**********" at bounding box center [477, 229] width 955 height 459
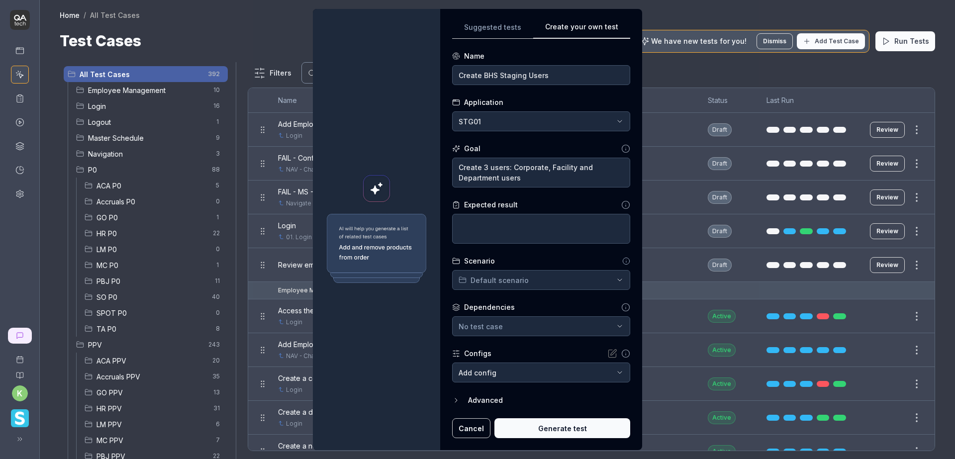
click at [614, 280] on div "**********" at bounding box center [477, 229] width 955 height 459
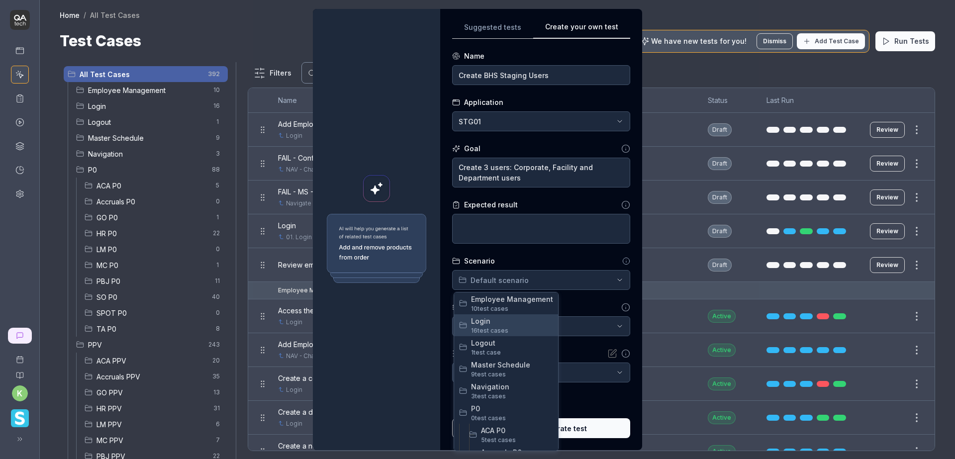
click at [518, 325] on span "Login" at bounding box center [512, 321] width 82 height 10
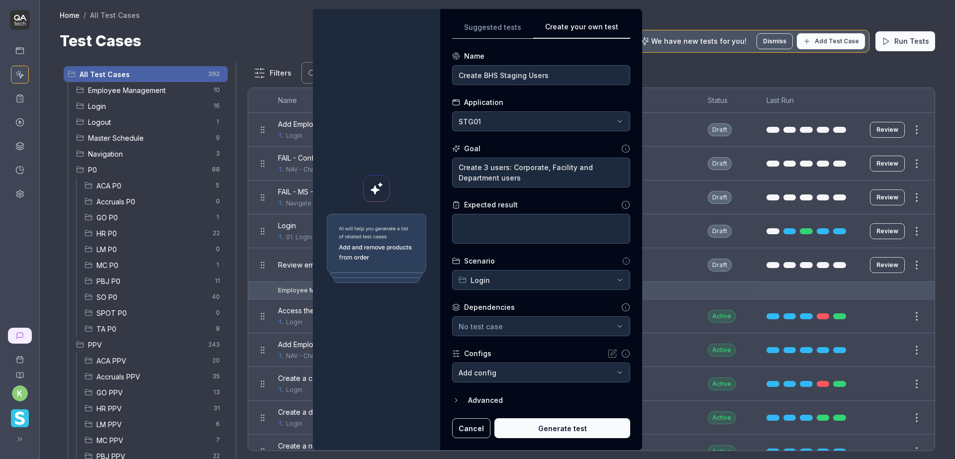
click at [558, 297] on form "**********" at bounding box center [541, 244] width 178 height 387
click at [608, 370] on body "k Home / All Test Cases Home / All Test Cases Test Cases We have new tests for …" at bounding box center [477, 229] width 955 height 459
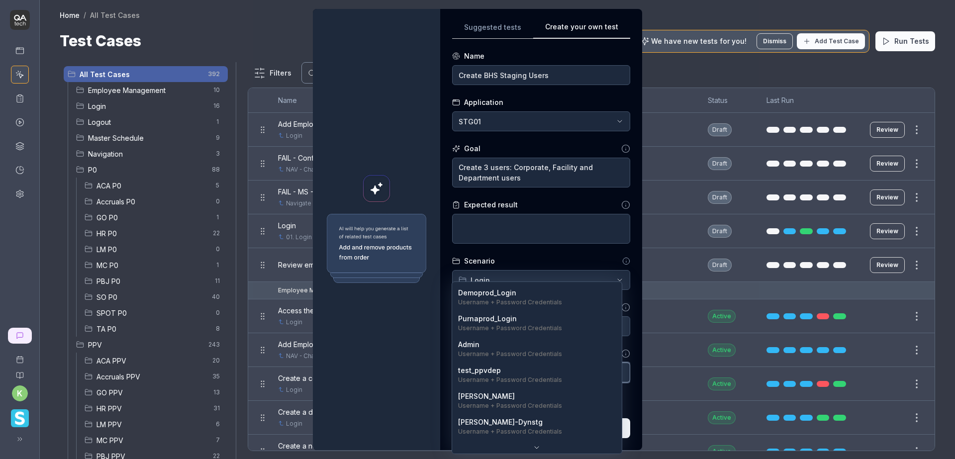
click at [541, 251] on div "**********" at bounding box center [477, 229] width 955 height 459
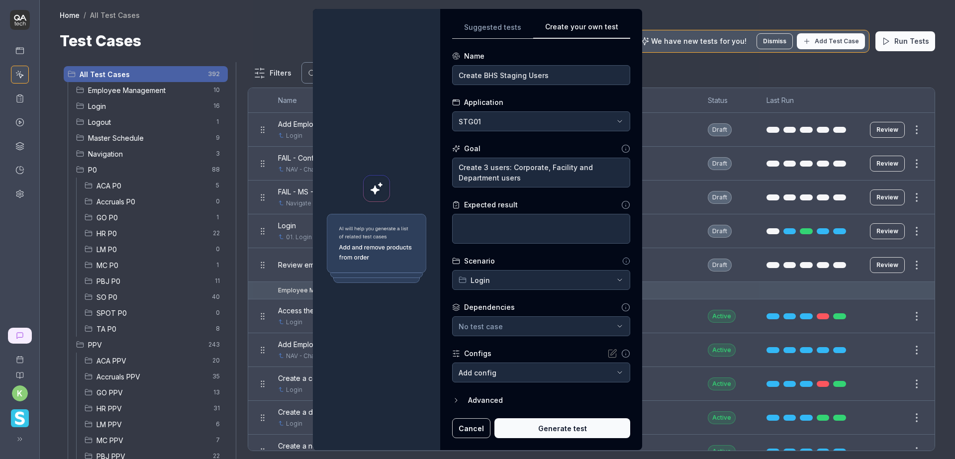
click at [610, 371] on body "k Home / All Test Cases Home / All Test Cases Test Cases We have new tests for …" at bounding box center [477, 229] width 955 height 459
click at [542, 305] on div "**********" at bounding box center [477, 229] width 955 height 459
click at [453, 399] on icon "button" at bounding box center [456, 400] width 8 height 8
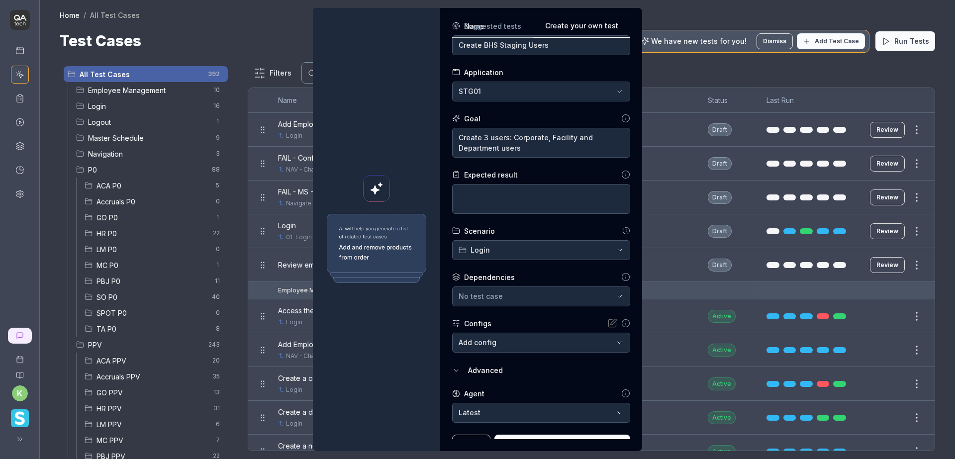
scroll to position [45, 0]
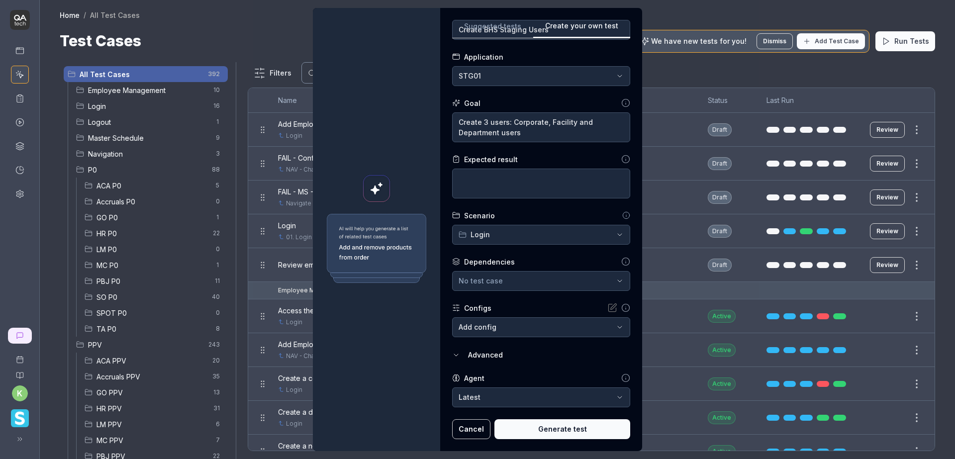
click at [452, 355] on icon "button" at bounding box center [456, 355] width 8 height 8
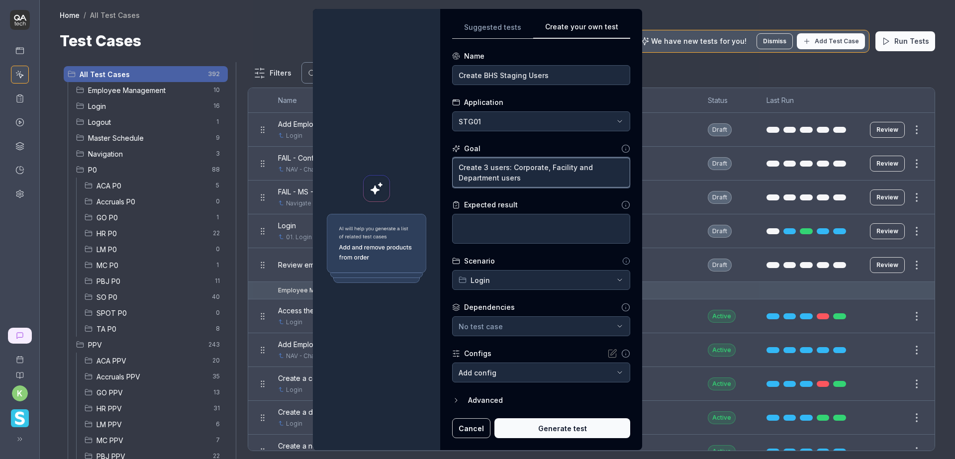
click at [544, 181] on textarea "Create 3 users: Corporate, Facility and Department users" at bounding box center [541, 173] width 178 height 30
click at [458, 167] on textarea "Create 3 users: Corporate, Facility and Department users" at bounding box center [541, 173] width 178 height 30
paste textarea "https://v6-stg01.smartlinxsolutions.com/"
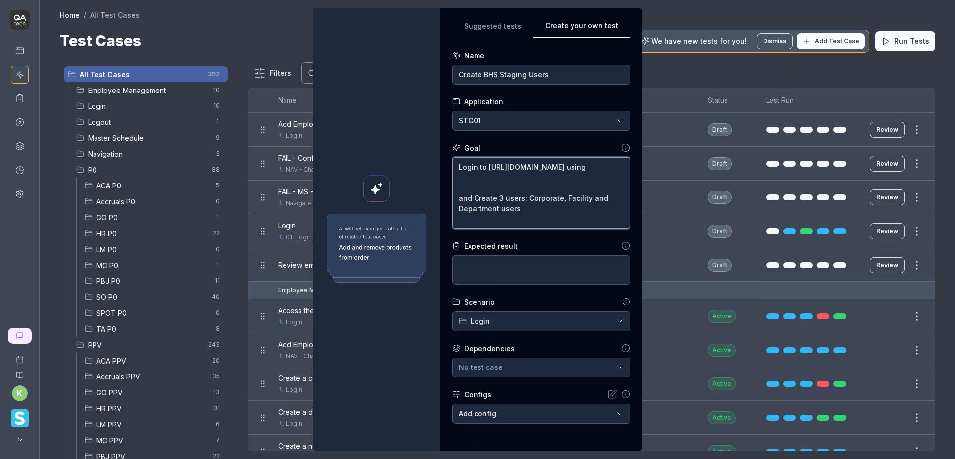
click at [487, 189] on textarea "Login to https://v6-stg01.smartlinxsolutions.com/ using and Create 3 users: Cor…" at bounding box center [541, 193] width 178 height 72
paste textarea "□ Login id: test_stg_dep Password: Smartlinx@"
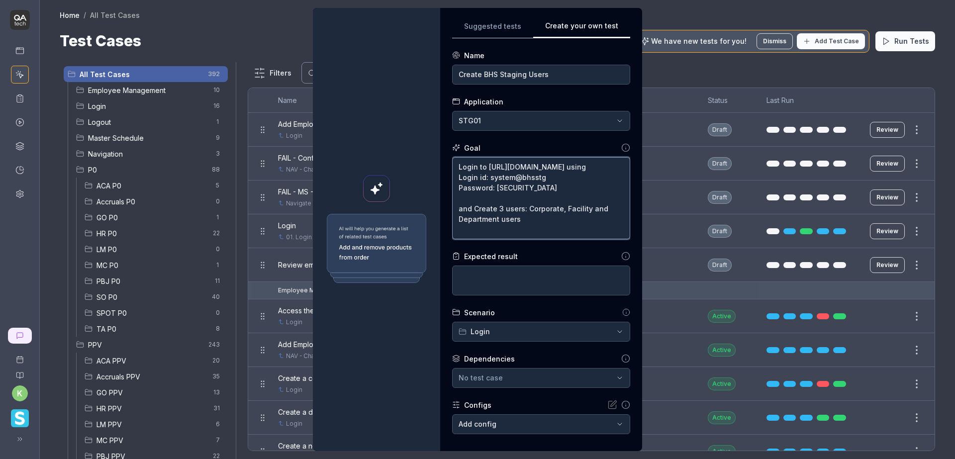
drag, startPoint x: 533, startPoint y: 199, endPoint x: 491, endPoint y: 201, distance: 41.8
click at [491, 201] on textarea "Login to https://v6-stg01.smartlinxsolutions.com/ using Login id: system@bhsstg…" at bounding box center [541, 198] width 178 height 82
paste textarea "M3t@phys!c@l"
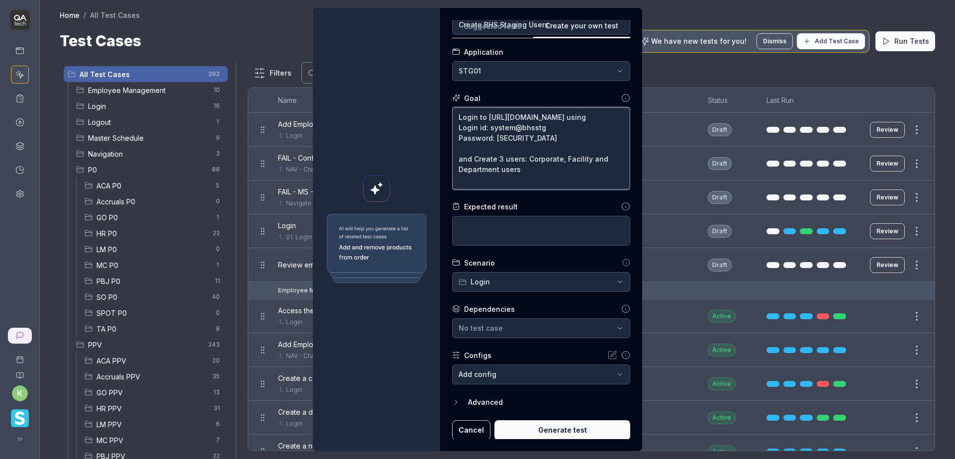
scroll to position [51, 0]
click at [516, 157] on textarea "Login to https://v6-stg01.smartlinxsolutions.com/ using Login id: system@bhsstg…" at bounding box center [541, 147] width 178 height 82
click at [526, 182] on textarea "Login to https://v6-stg01.smartlinxsolutions.com/ using Login id: system@bhsstg…" at bounding box center [541, 147] width 178 height 82
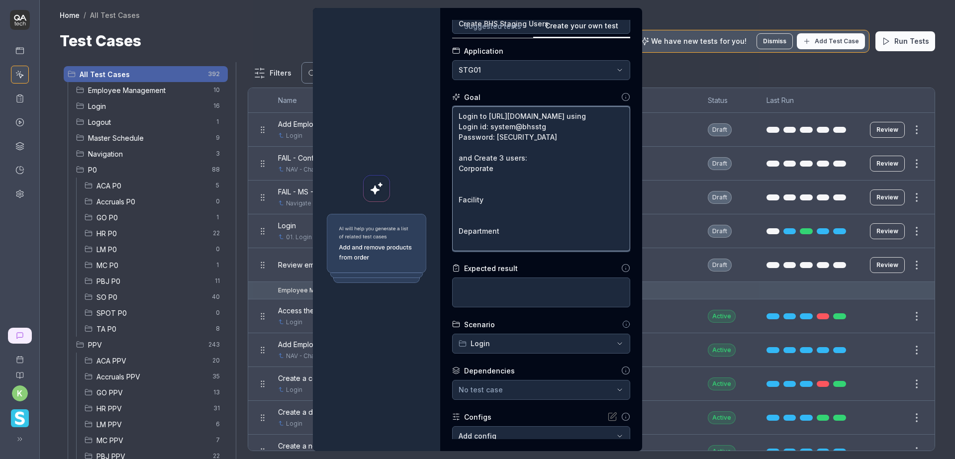
paste textarea "□ Login id: test_stg_dep Password: Smartlinx@ □ Login id: test_stg Password: Sm…"
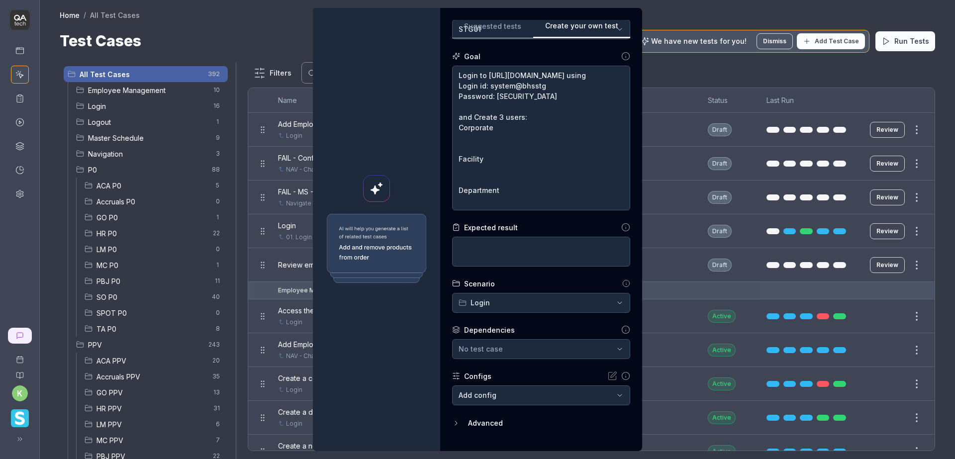
scroll to position [113, 0]
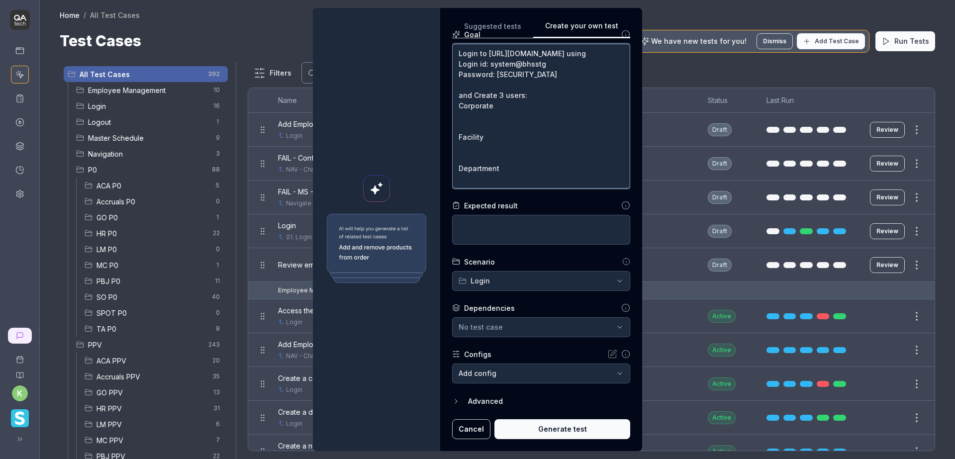
click at [505, 179] on textarea "Login to https://v6-stg01.smartlinxsolutions.com/ using Login id: system@bhsstg…" at bounding box center [541, 116] width 178 height 145
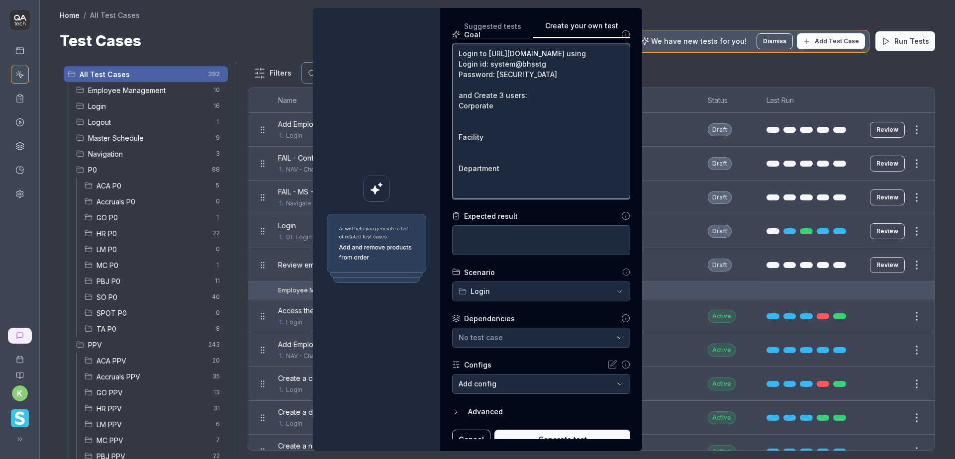
paste textarea "□ Login id: test_stg_dep Password: Smartlinx@"
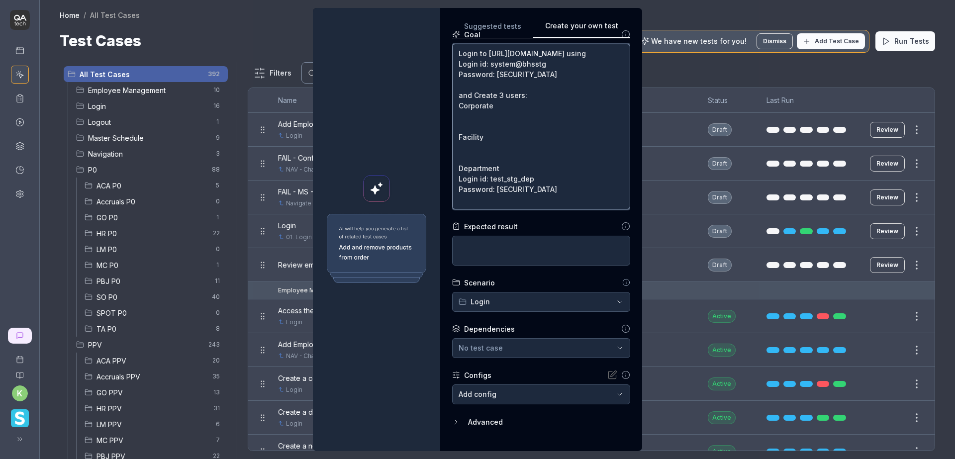
click at [473, 155] on textarea "Login to https://v6-stg01.smartlinxsolutions.com/ using Login id: system@bhsstg…" at bounding box center [541, 127] width 178 height 166
paste textarea "□ Login id: test_stg_org Password: Smartlinx@"
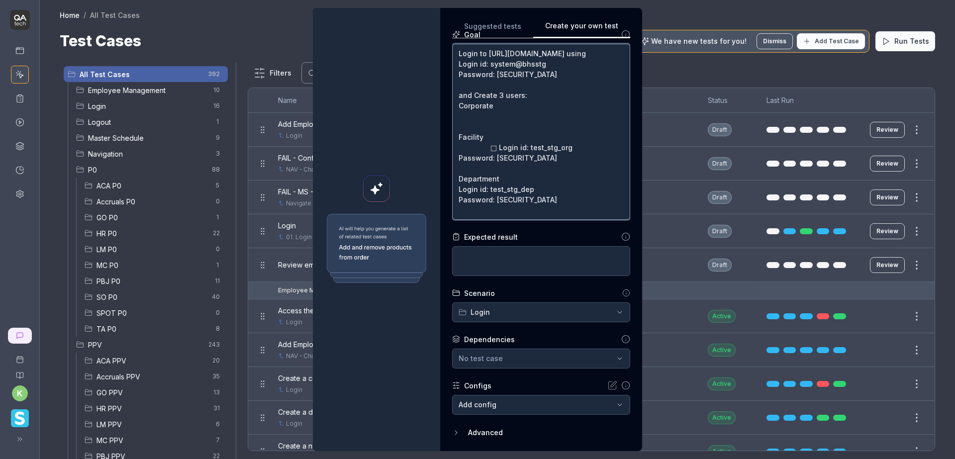
drag, startPoint x: 489, startPoint y: 157, endPoint x: 494, endPoint y: 160, distance: 5.6
click at [489, 157] on textarea "Login to https://v6-stg01.smartlinxsolutions.com/ using Login id: system@bhsstg…" at bounding box center [541, 132] width 178 height 176
click at [491, 123] on textarea "Login to https://v6-stg01.smartlinxsolutions.com/ using Login id: system@bhsstg…" at bounding box center [541, 132] width 178 height 176
paste textarea "□ Login id: test_stg Password: Smartlinx@"
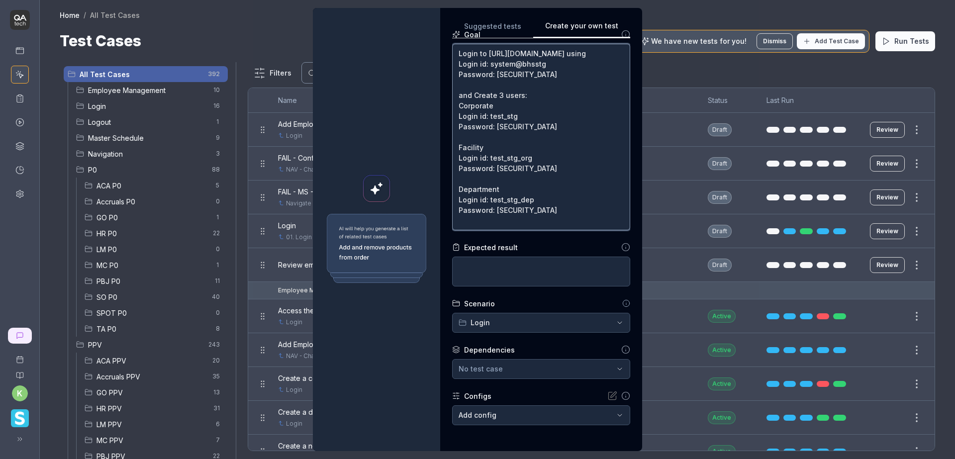
click at [481, 106] on textarea "Login to https://v6-stg01.smartlinxsolutions.com/ using Login id: system@bhsstg…" at bounding box center [541, 137] width 178 height 186
click at [454, 116] on textarea "Login to https://v6-stg01.smartlinxsolutions.com/ using Login id: system@bhsstg…" at bounding box center [541, 137] width 178 height 186
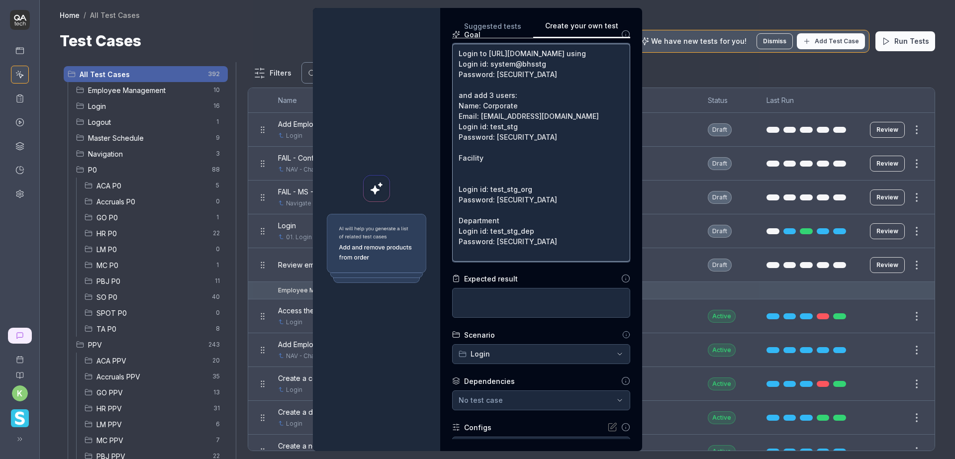
paste textarea "Email: qa@smartlinx.com"
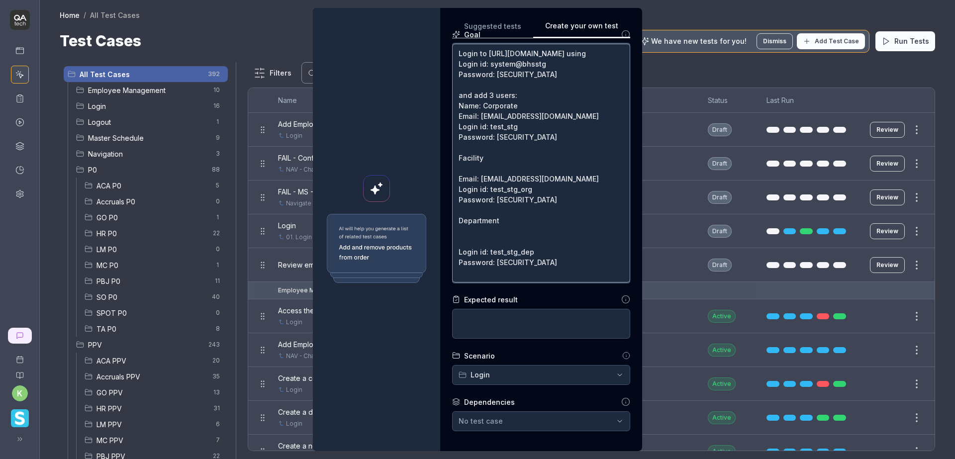
paste textarea "Email: qa@smartlinx.com"
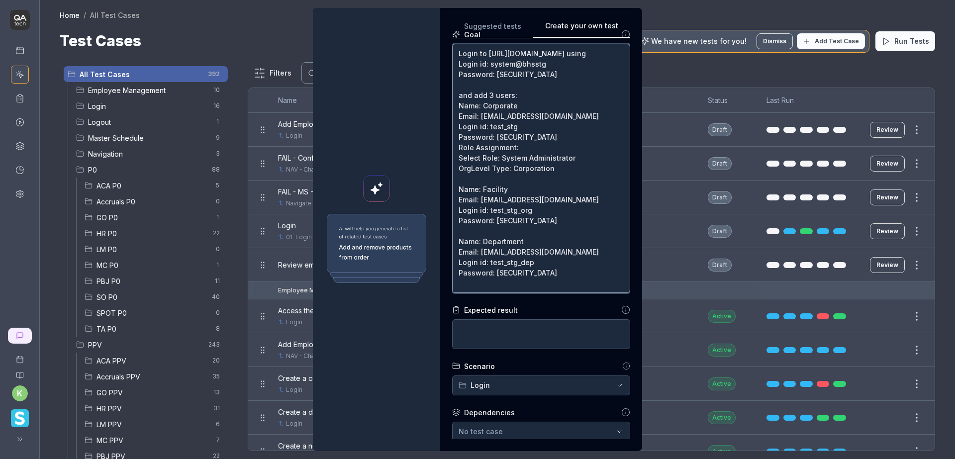
click at [554, 179] on textarea "Login to https://v6-stg01.smartlinxsolutions.com/ using Login id: system@bhsstg…" at bounding box center [541, 168] width 178 height 249
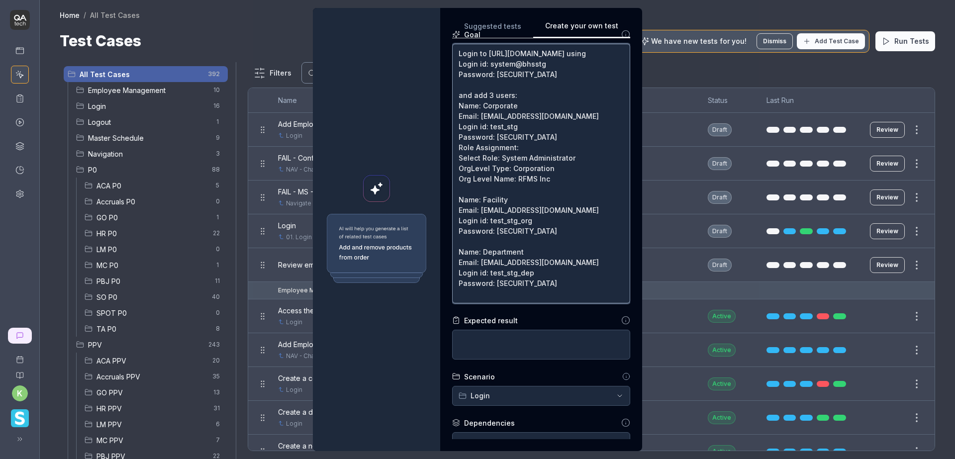
drag, startPoint x: 551, startPoint y: 190, endPoint x: 453, endPoint y: 161, distance: 102.2
click at [453, 161] on textarea "Login to https://v6-stg01.smartlinxsolutions.com/ using Login id: system@bhsstg…" at bounding box center [541, 174] width 178 height 260
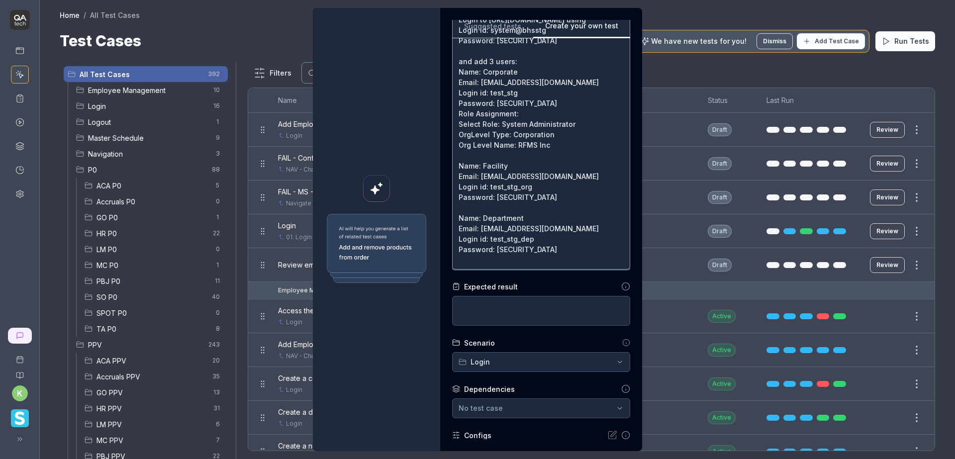
scroll to position [163, 0]
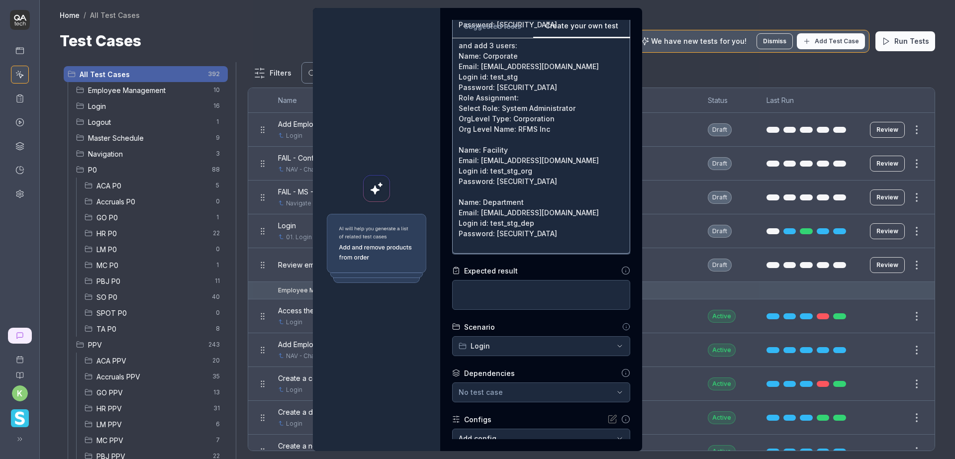
click at [535, 193] on textarea "Login to https://v6-stg01.smartlinxsolutions.com/ using Login id: system@bhsstg…" at bounding box center [541, 124] width 178 height 260
paste textarea "Role Assignment: Select Role: System Administrator OrgLevel Type: Corporation O…"
click at [532, 221] on textarea "Login to https://v6-stg01.smartlinxsolutions.com/ using Login id: system@bhsstg…" at bounding box center [541, 124] width 178 height 260
drag, startPoint x: 545, startPoint y: 235, endPoint x: 512, endPoint y: 233, distance: 32.9
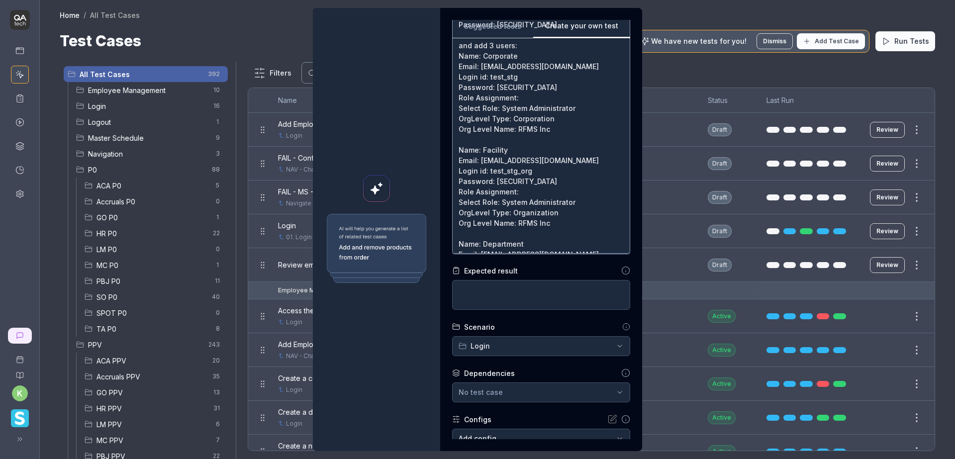
click at [512, 233] on textarea "Login to https://v6-stg01.smartlinxsolutions.com/ using Login id: system@bhsstg…" at bounding box center [541, 124] width 178 height 260
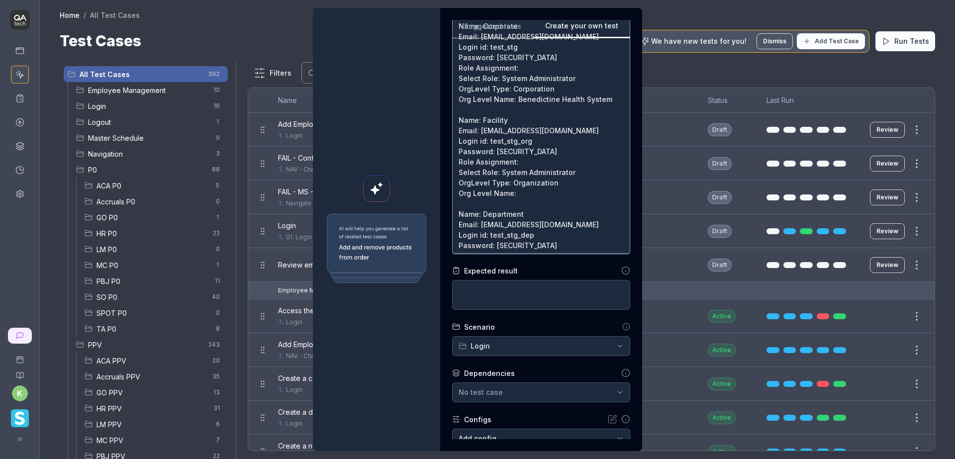
scroll to position [42, 0]
click at [535, 241] on textarea "Login to https://v6-stg01.smartlinxsolutions.com/ using Login id: system@bhsstg…" at bounding box center [541, 124] width 178 height 260
paste textarea "Role Assignment: Select Role: System Administrator OrgLevel Type: Corporation O…"
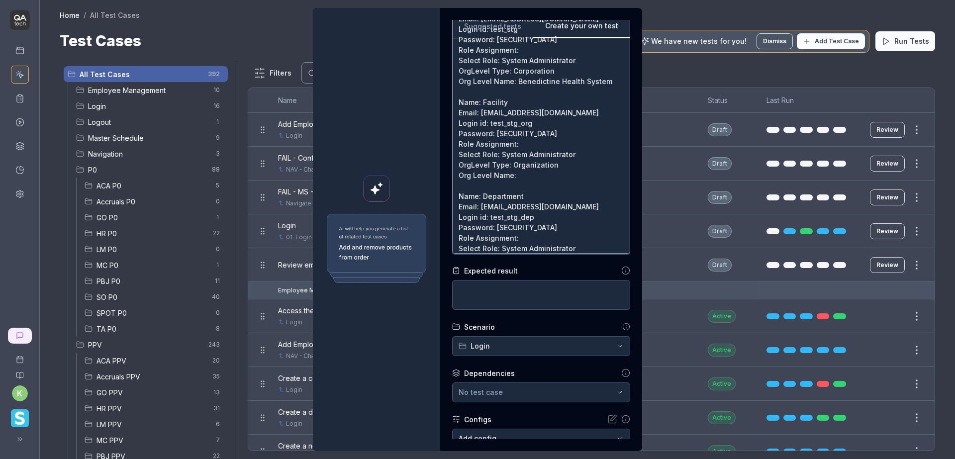
scroll to position [79, 0]
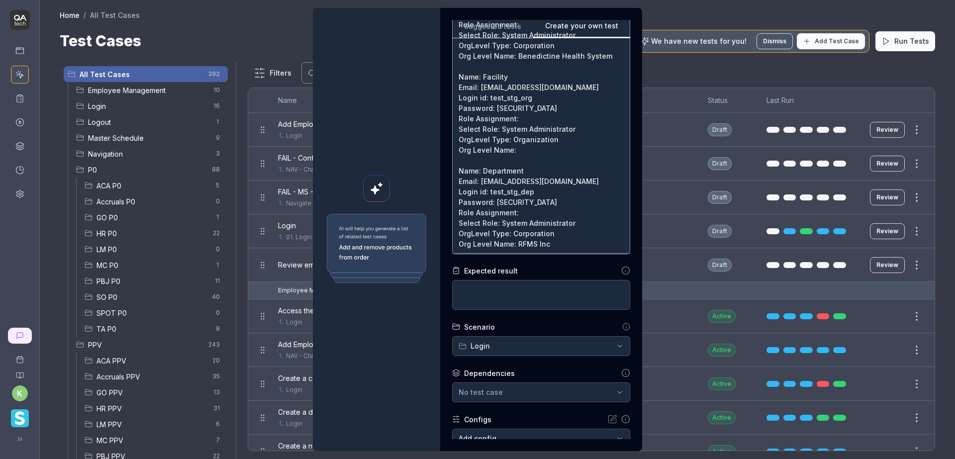
click at [528, 242] on textarea "Login to https://v6-stg01.smartlinxsolutions.com/ using Login id: system@bhsstg…" at bounding box center [541, 124] width 178 height 260
click at [521, 239] on textarea "Login to https://v6-stg01.smartlinxsolutions.com/ using Login id: system@bhsstg…" at bounding box center [541, 124] width 178 height 260
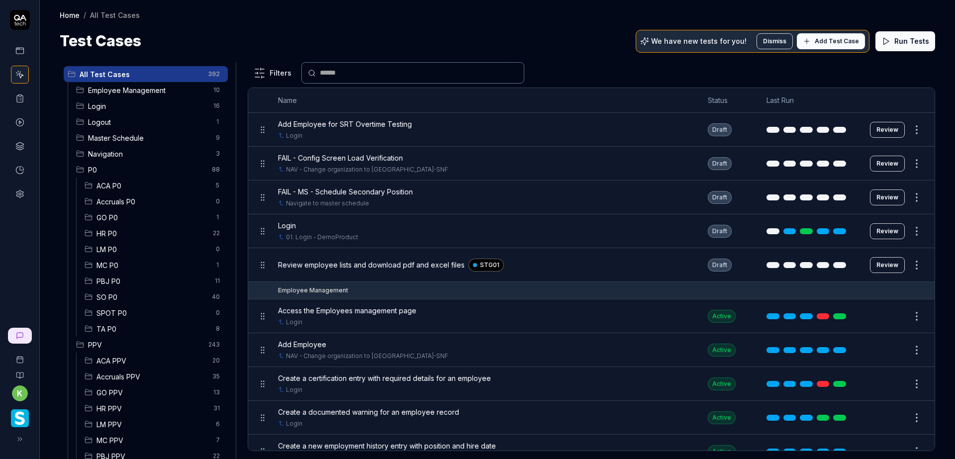
drag, startPoint x: 136, startPoint y: 105, endPoint x: 142, endPoint y: 107, distance: 6.9
click at [136, 104] on span "Login" at bounding box center [147, 106] width 119 height 10
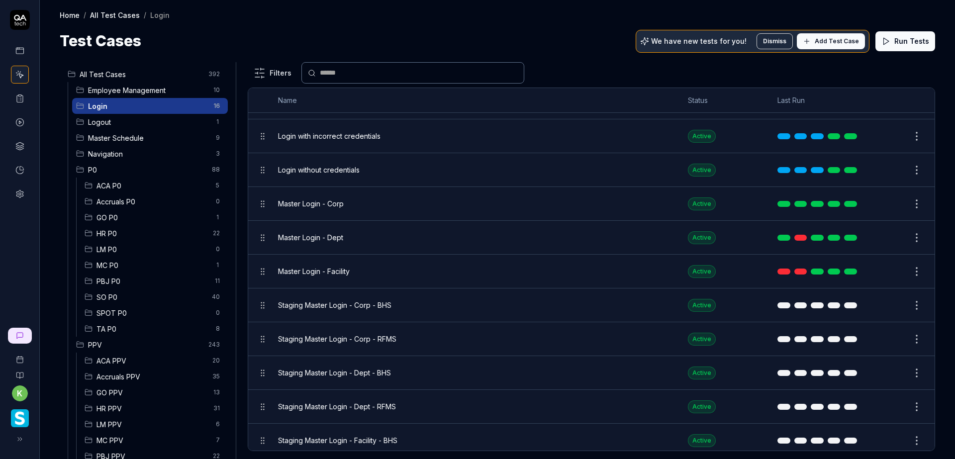
scroll to position [149, 0]
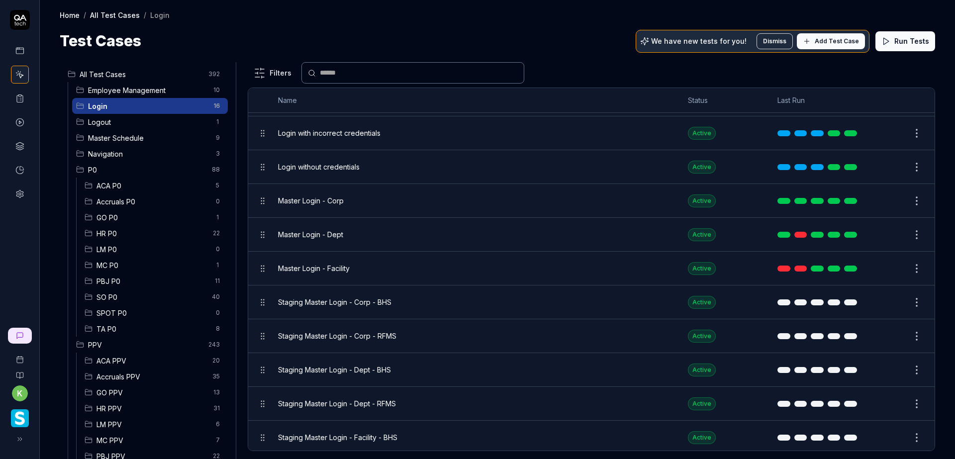
click at [882, 200] on button "Edit" at bounding box center [893, 201] width 24 height 16
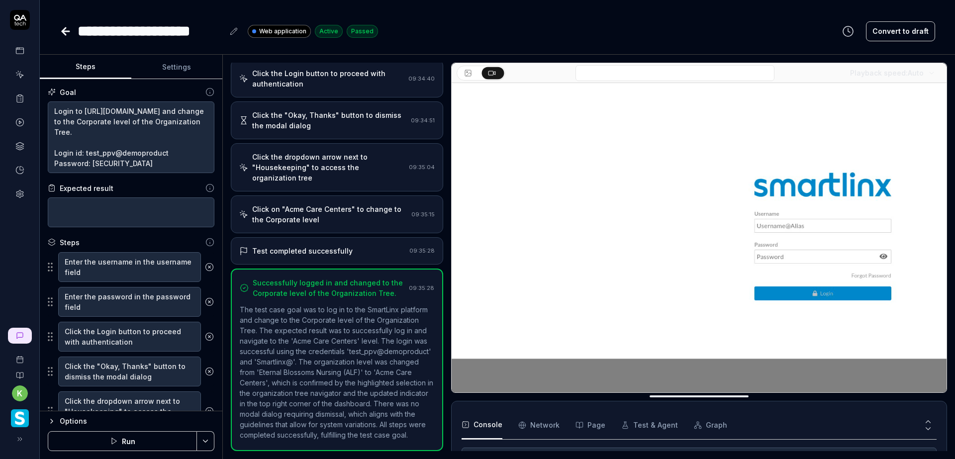
scroll to position [10, 0]
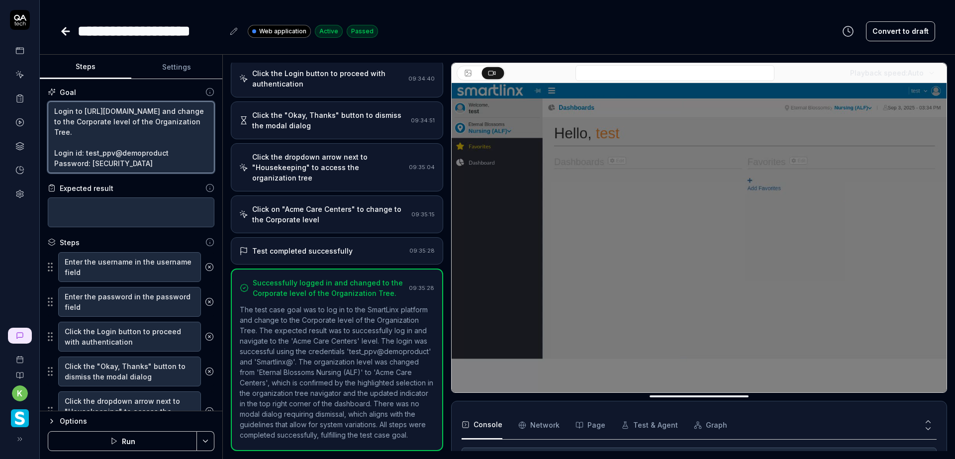
drag, startPoint x: 112, startPoint y: 152, endPoint x: 85, endPoint y: 155, distance: 28.0
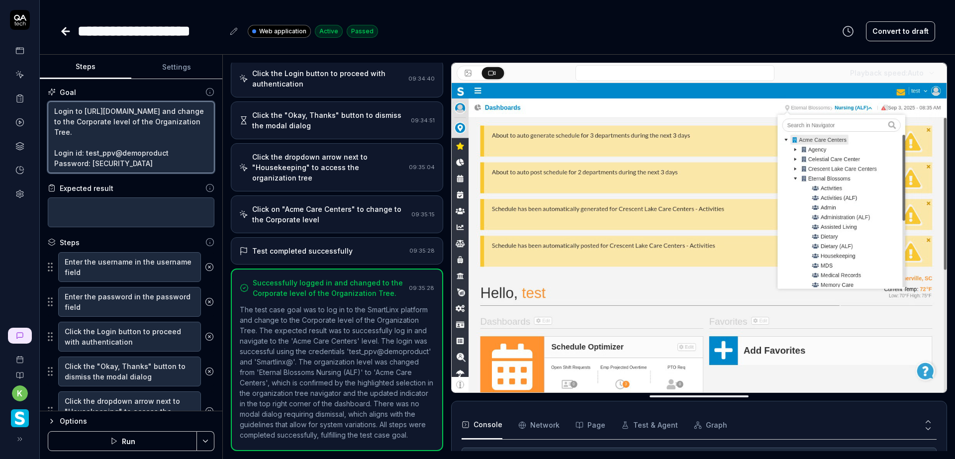
click at [85, 155] on textarea "Login to https://www.smartlinx6.com/#/login and change to the Corporate level o…" at bounding box center [131, 137] width 167 height 72
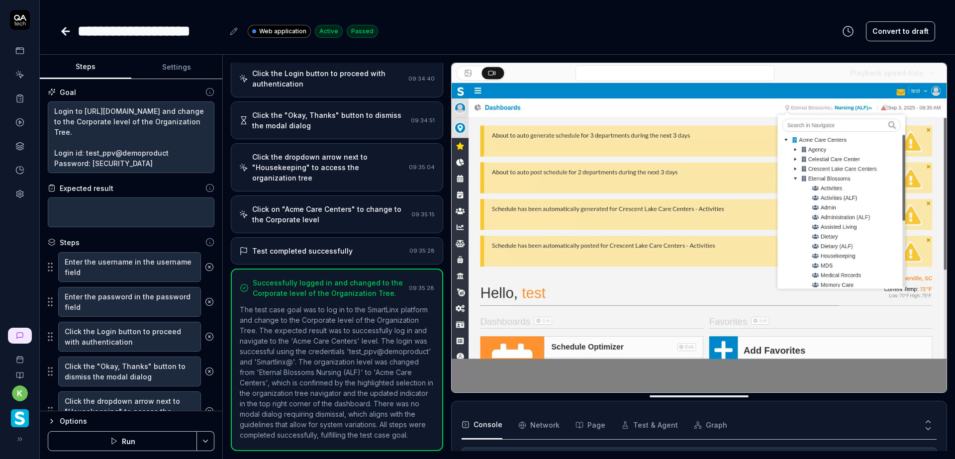
click at [71, 29] on icon at bounding box center [66, 31] width 12 height 12
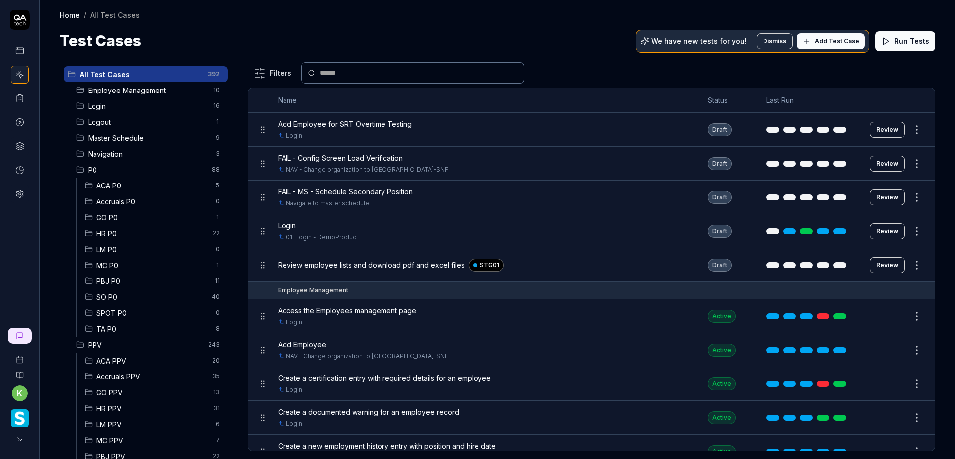
click at [122, 110] on span "Login" at bounding box center [147, 106] width 119 height 10
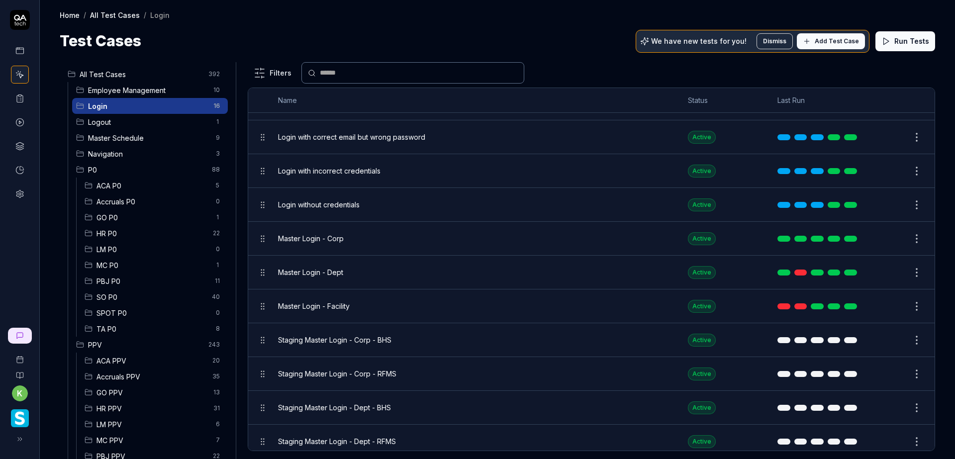
scroll to position [149, 0]
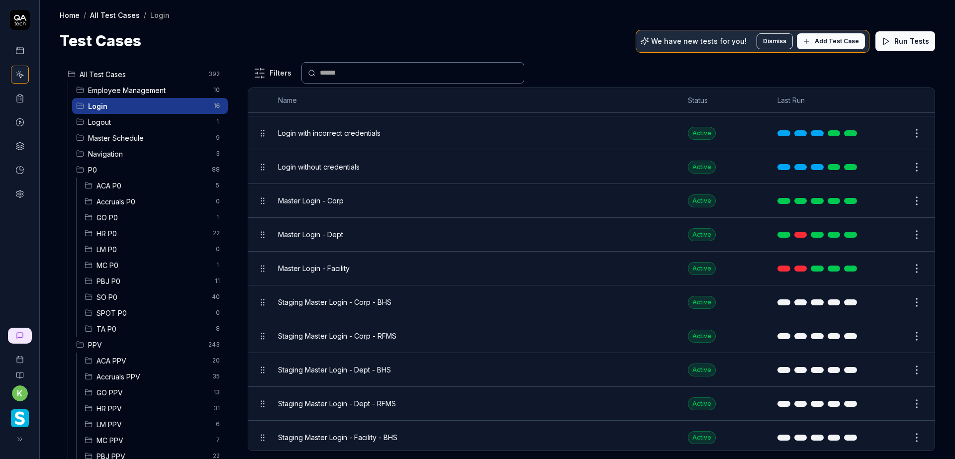
click at [881, 268] on button "Edit" at bounding box center [893, 269] width 24 height 16
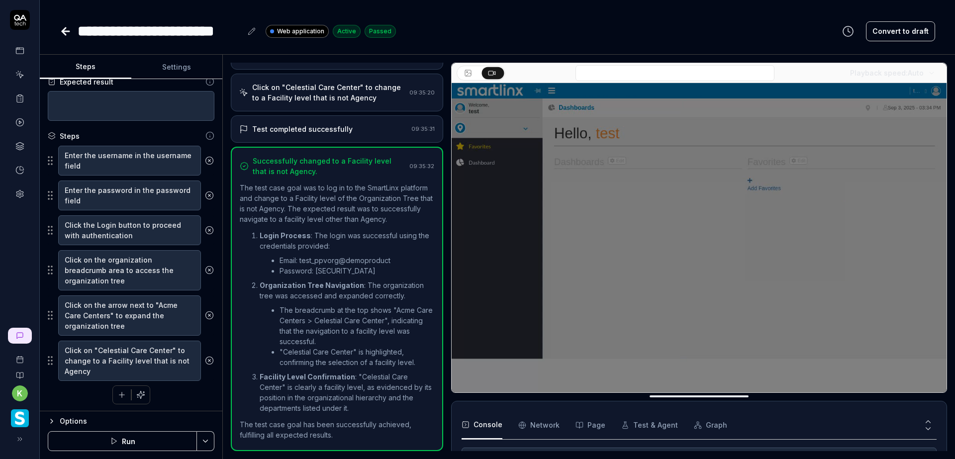
scroll to position [107, 0]
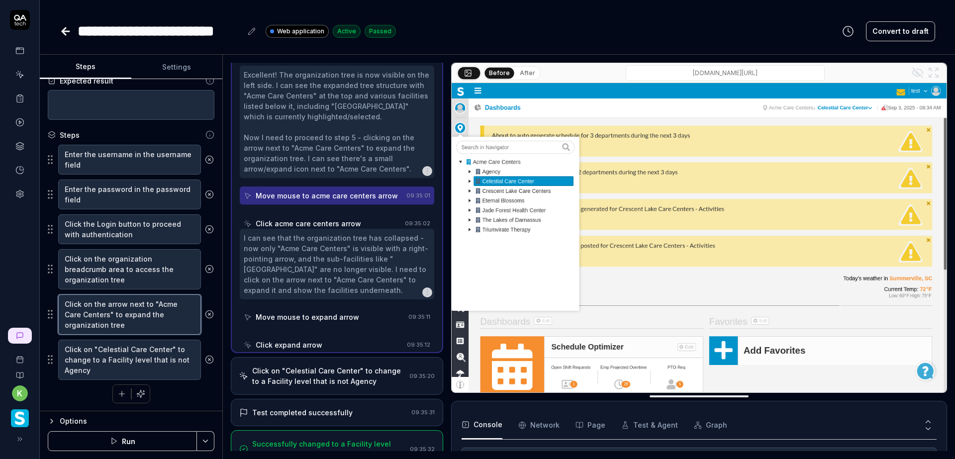
scroll to position [127, 0]
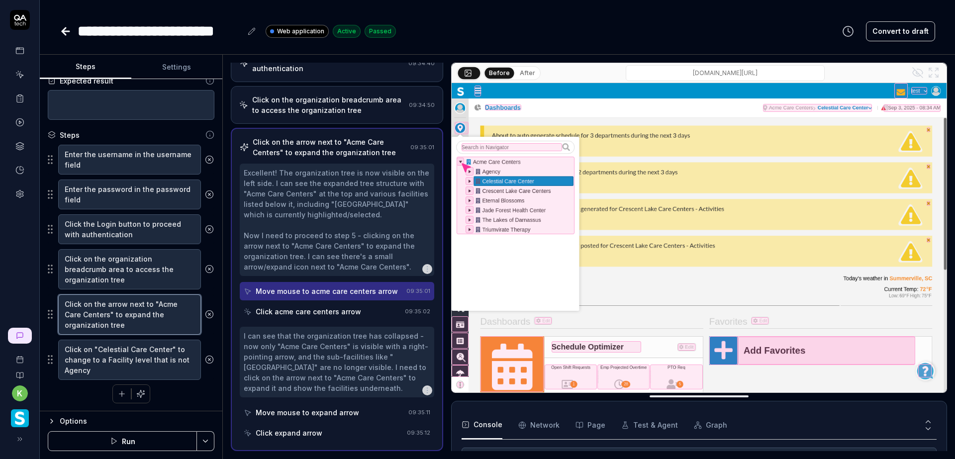
drag, startPoint x: 108, startPoint y: 314, endPoint x: 154, endPoint y: 301, distance: 47.7
click at [154, 301] on textarea "Click on the arrow next to "Acme Care Centers" to expand the organization tree" at bounding box center [129, 314] width 143 height 40
click at [156, 354] on textarea "Click on "Celestial Care Center" to change to a Facility level that is not Agen…" at bounding box center [129, 360] width 143 height 40
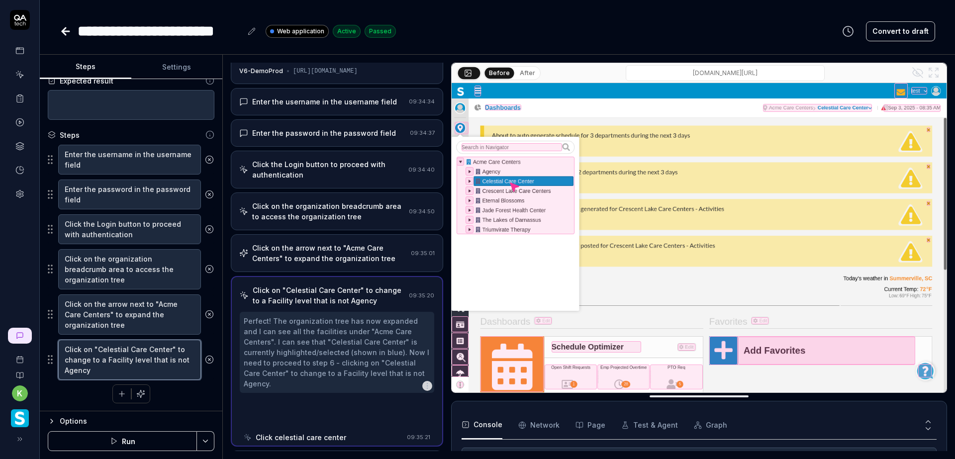
scroll to position [16, 0]
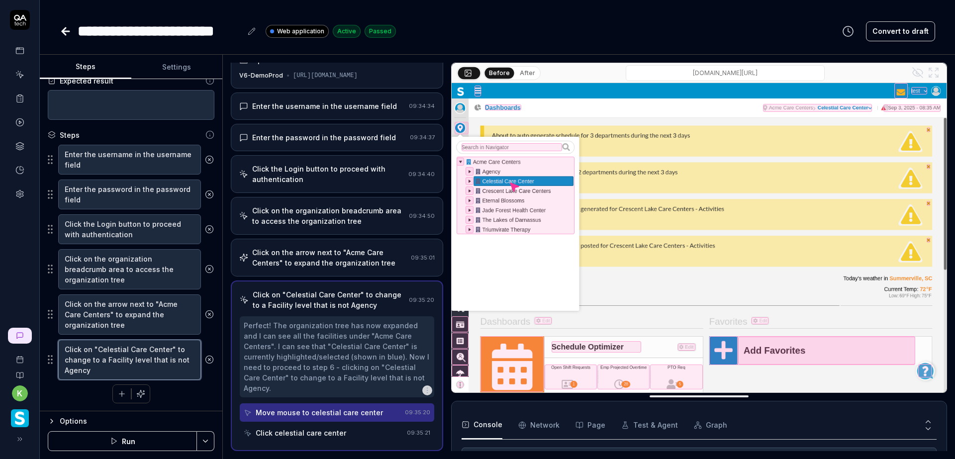
drag, startPoint x: 167, startPoint y: 351, endPoint x: 98, endPoint y: 348, distance: 68.2
click at [98, 348] on textarea "Click on "Celestial Care Center" to change to a Facility level that is not Agen…" at bounding box center [129, 360] width 143 height 40
drag, startPoint x: 67, startPoint y: 33, endPoint x: 86, endPoint y: 30, distance: 19.2
click at [67, 33] on icon at bounding box center [66, 31] width 12 height 12
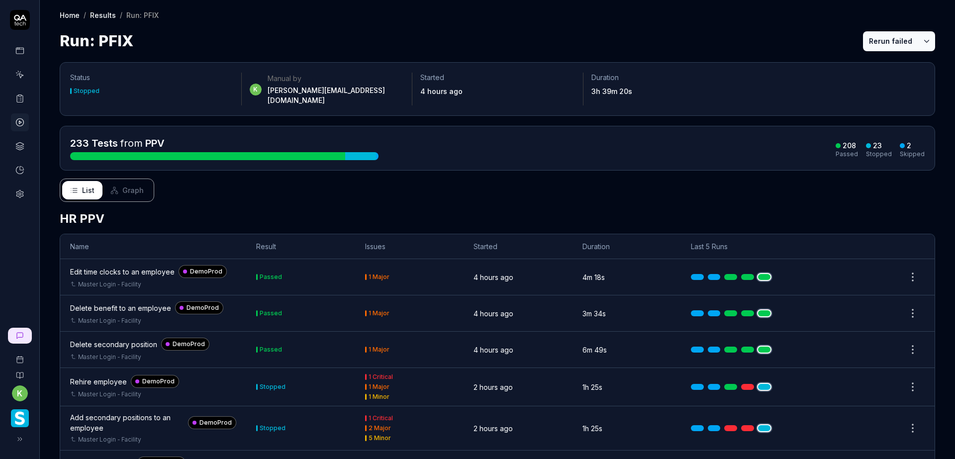
click at [868, 45] on button "Rerun failed" at bounding box center [890, 41] width 55 height 20
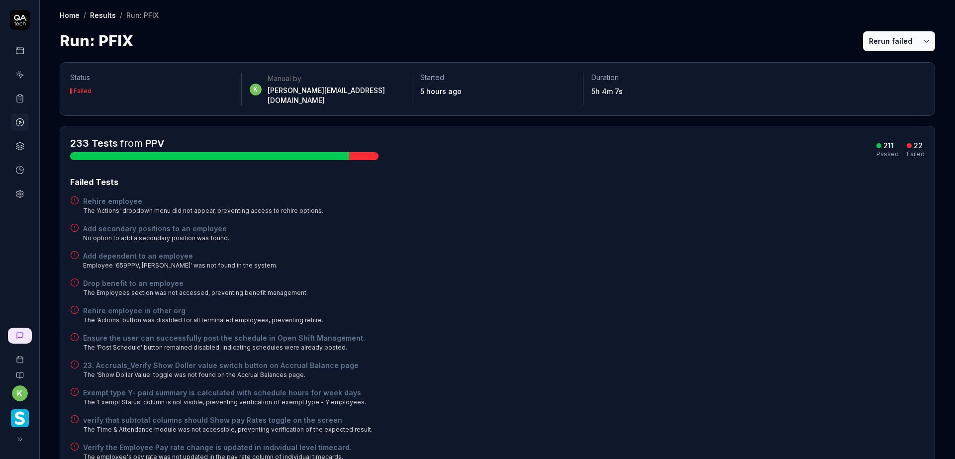
click at [875, 39] on button "Rerun failed" at bounding box center [890, 41] width 55 height 20
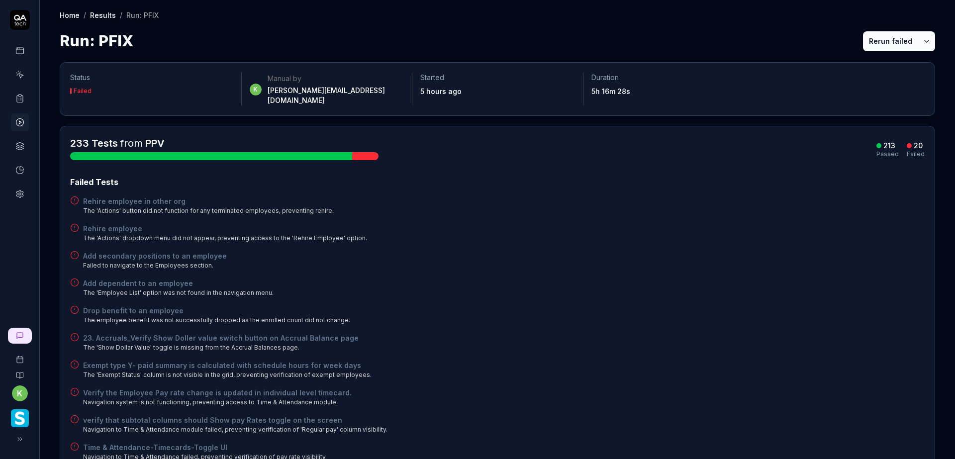
click at [886, 42] on button "Rerun failed" at bounding box center [890, 41] width 55 height 20
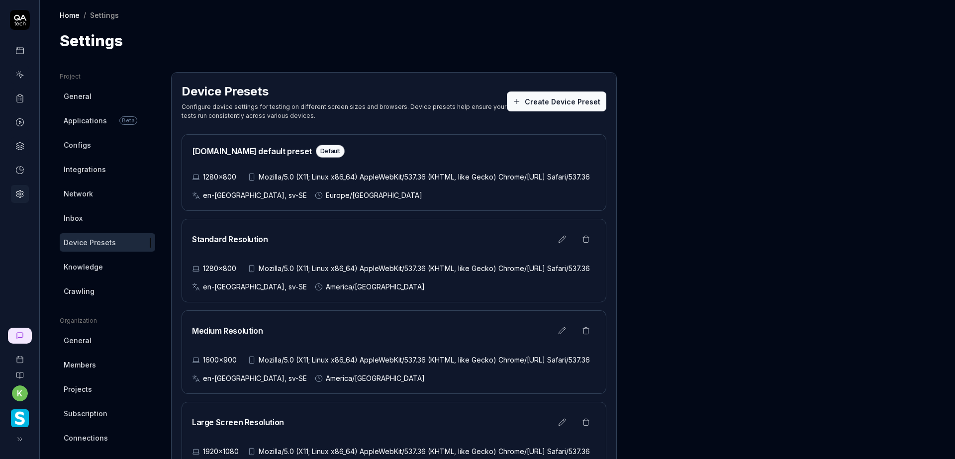
click at [17, 98] on icon at bounding box center [20, 98] width 6 height 7
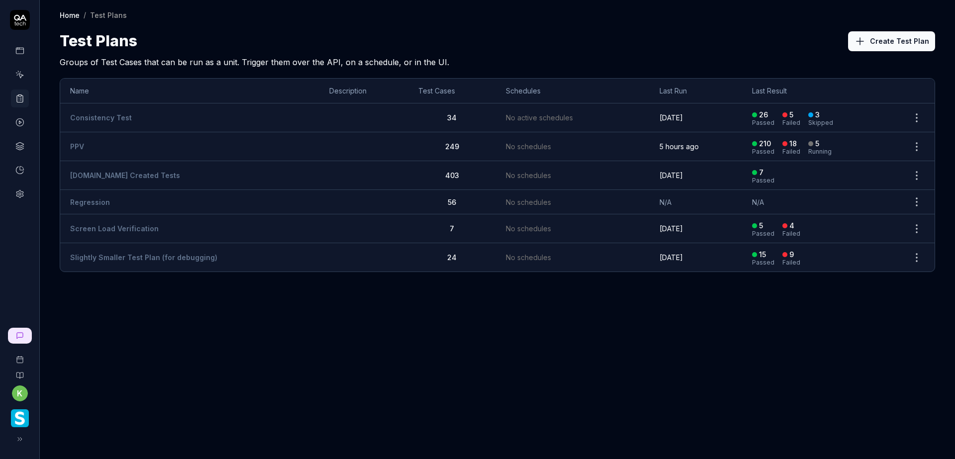
click at [920, 178] on html "k Home / Test Plans Home / Test Plans Test Plans Create Test Plan Groups of Tes…" at bounding box center [477, 229] width 955 height 459
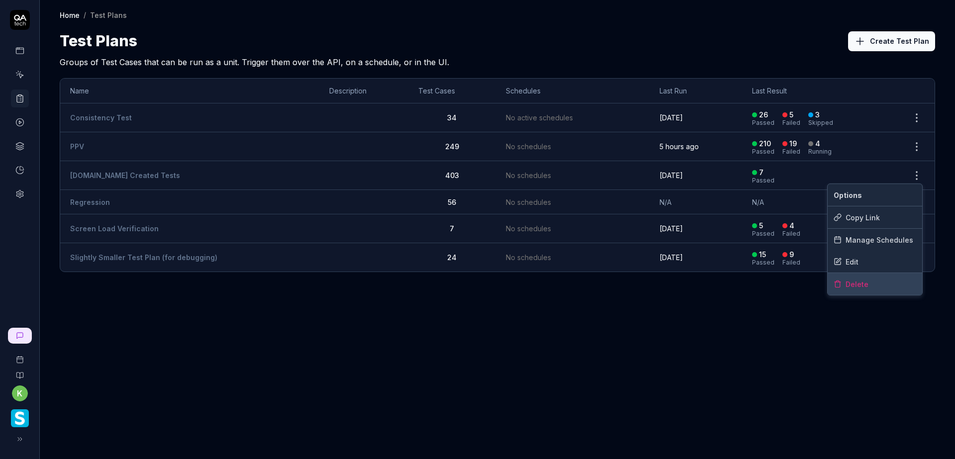
click at [849, 290] on div "Delete" at bounding box center [874, 284] width 94 height 22
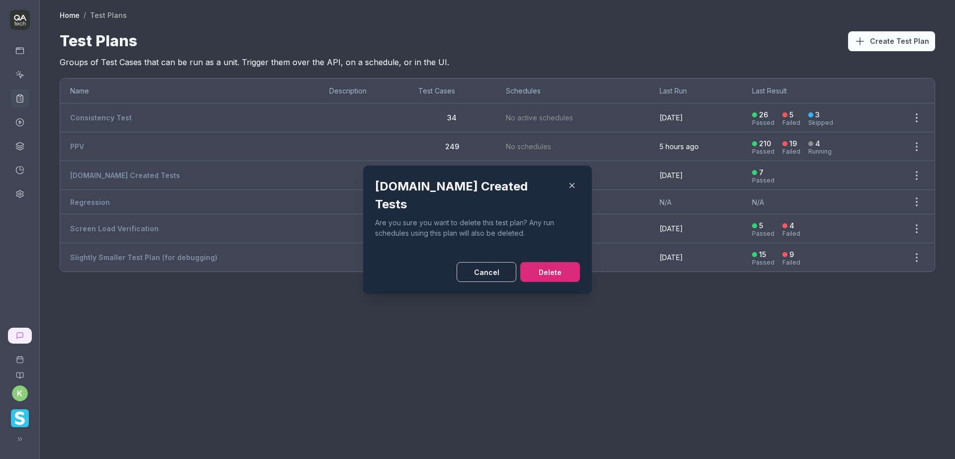
click at [543, 263] on button "Delete" at bounding box center [550, 272] width 60 height 20
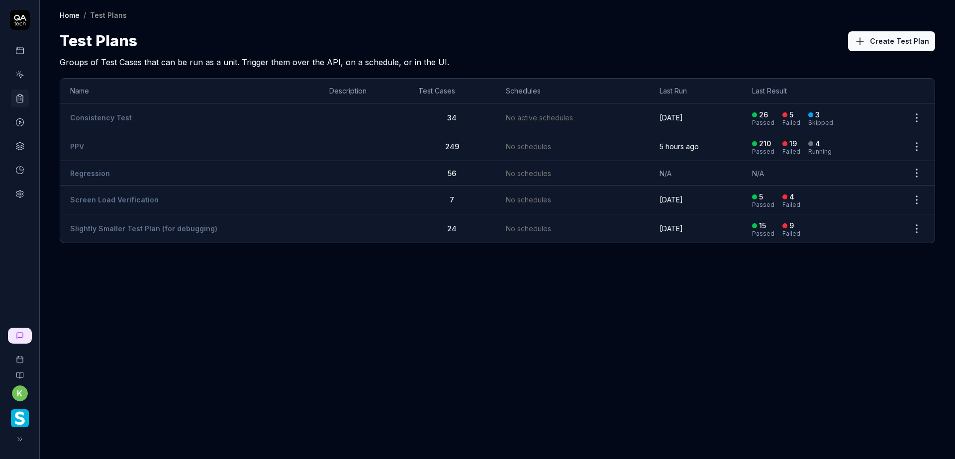
click at [883, 41] on button "Create Test Plan" at bounding box center [891, 41] width 87 height 20
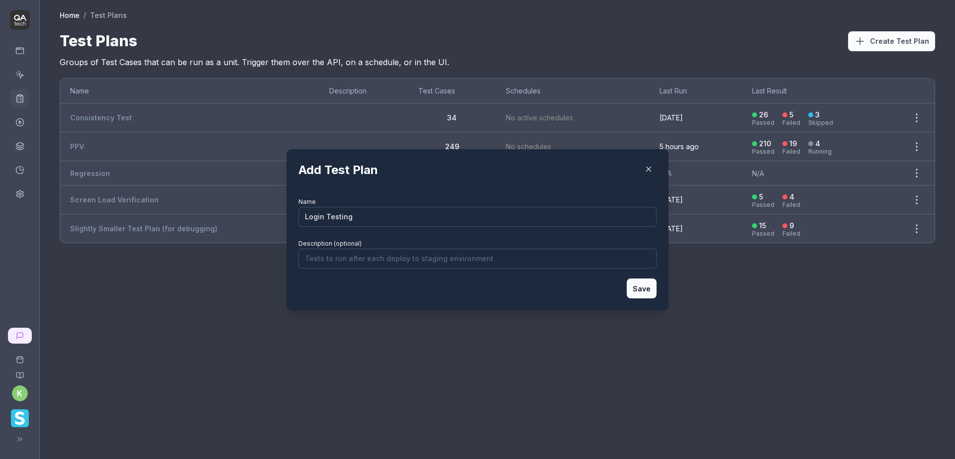
type input "Login Testing"
click at [643, 287] on button "Save" at bounding box center [641, 288] width 30 height 20
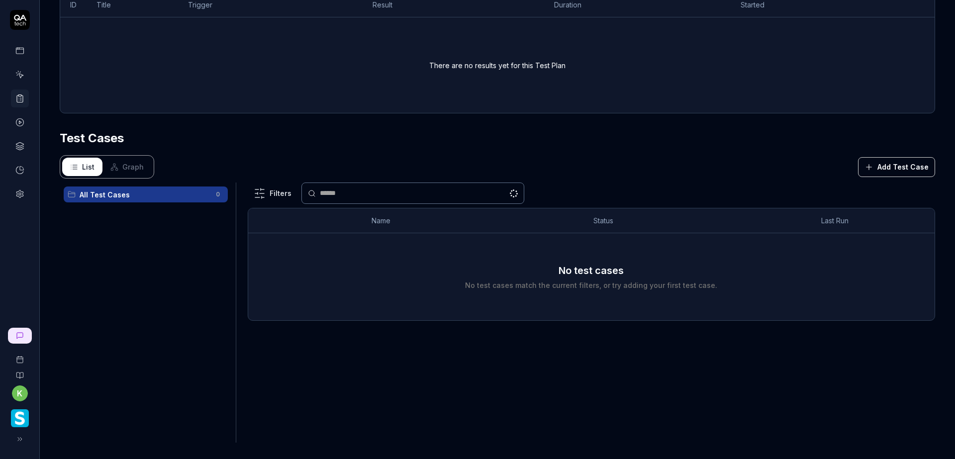
scroll to position [179, 0]
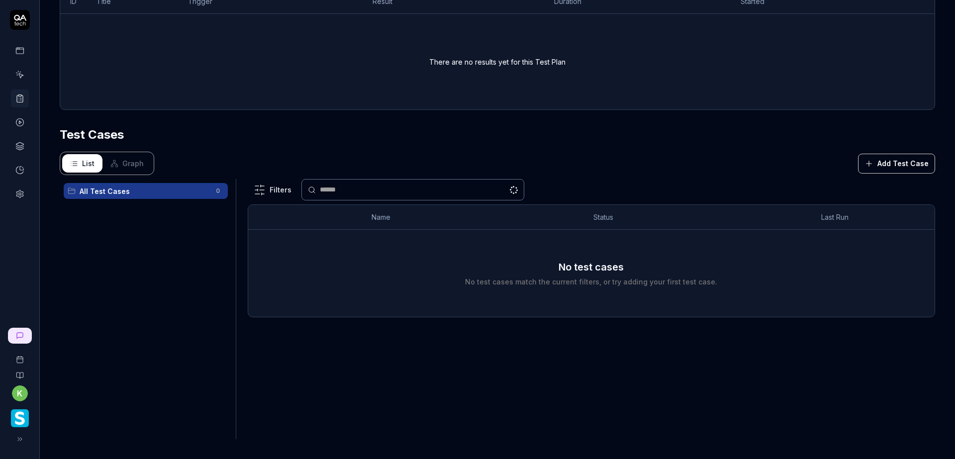
click at [909, 162] on button "Add Test Case" at bounding box center [896, 164] width 77 height 20
type input "l"
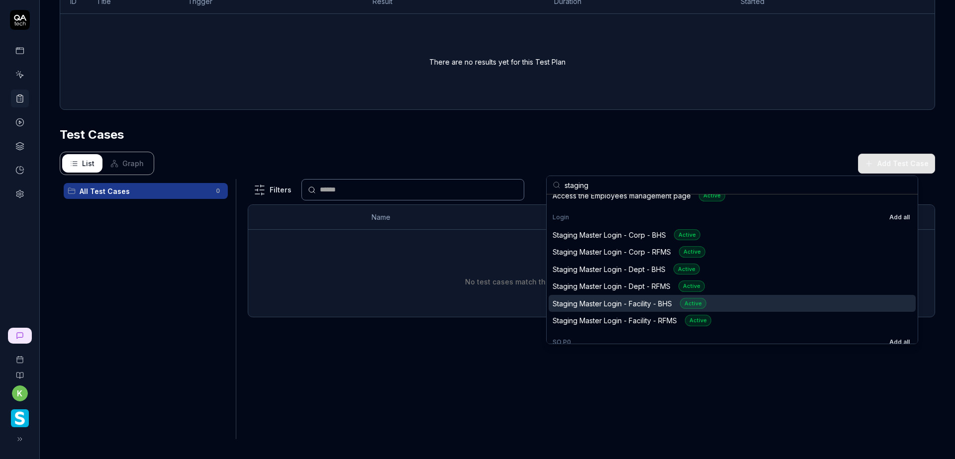
scroll to position [50, 0]
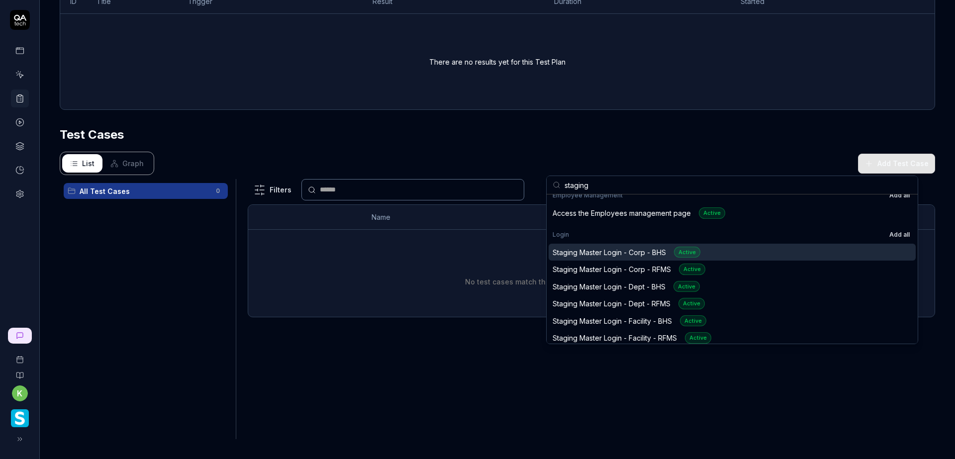
type input "staging"
click at [899, 253] on div "Staging Master Login - Corp - BHS Active" at bounding box center [731, 252] width 367 height 17
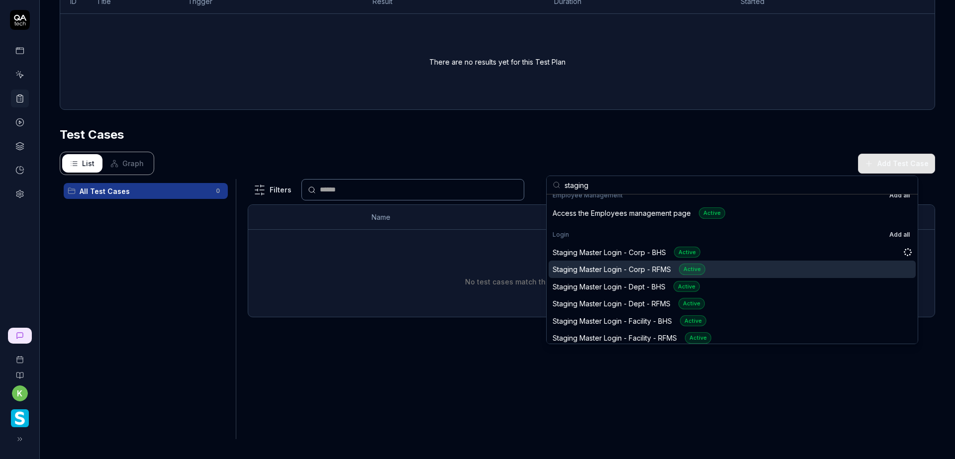
click at [891, 267] on div "Staging Master Login - Corp - RFMS Active" at bounding box center [731, 269] width 367 height 17
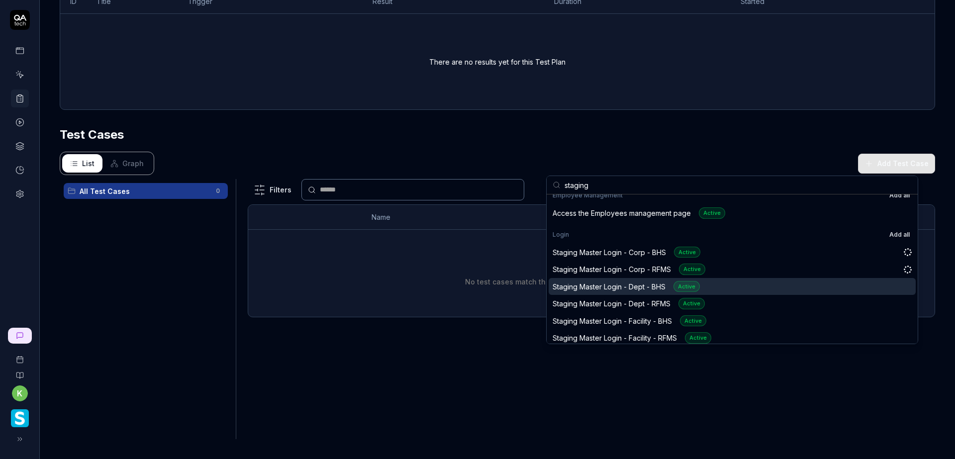
click at [891, 284] on div "Staging Master Login - Dept - BHS Active" at bounding box center [731, 286] width 367 height 17
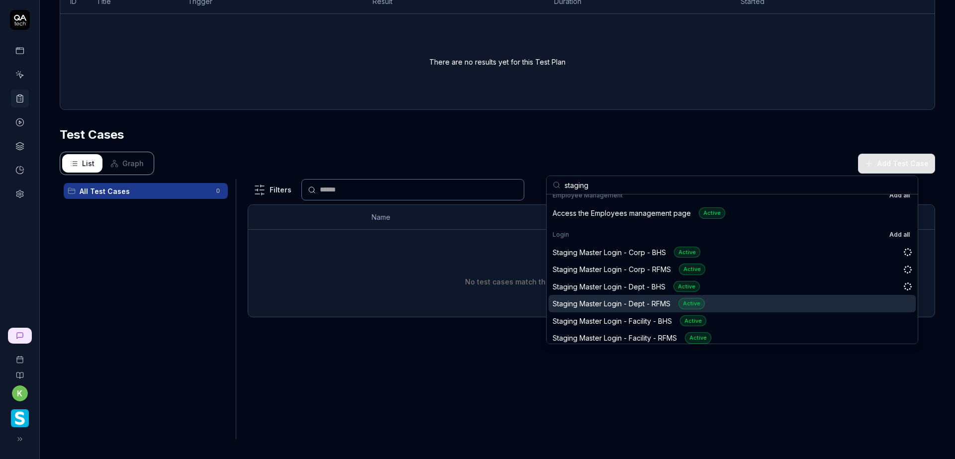
click at [888, 298] on div "Staging Master Login - Dept - RFMS Active" at bounding box center [731, 303] width 367 height 17
click at [881, 311] on div "Staging Master Login - Dept - RFMS Active" at bounding box center [731, 303] width 367 height 17
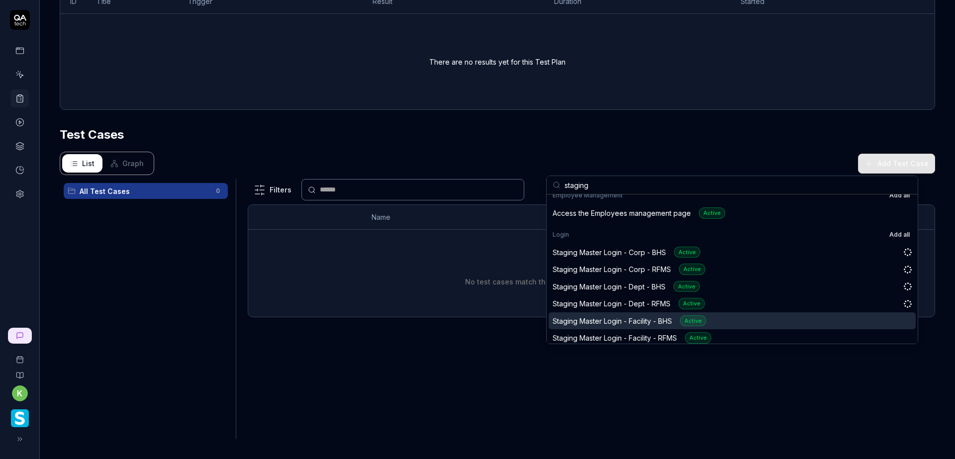
click at [880, 321] on div "Staging Master Login - Facility - BHS Active" at bounding box center [731, 320] width 367 height 17
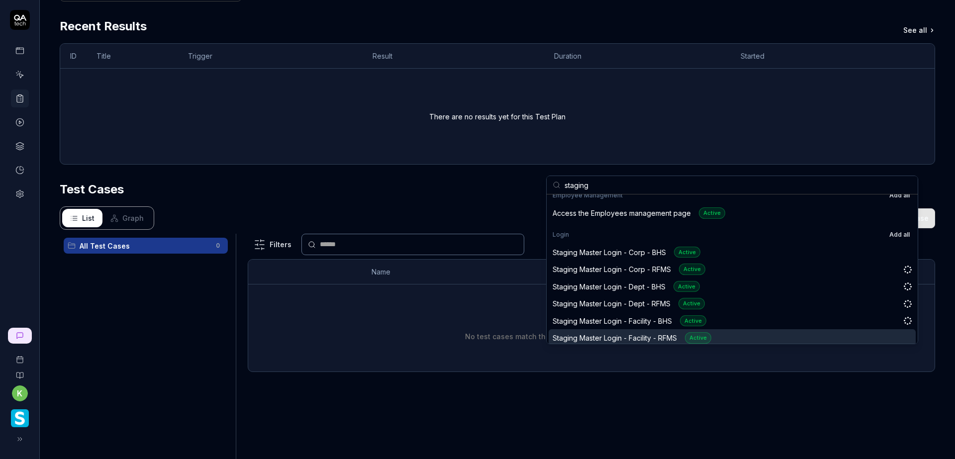
scroll to position [234, 0]
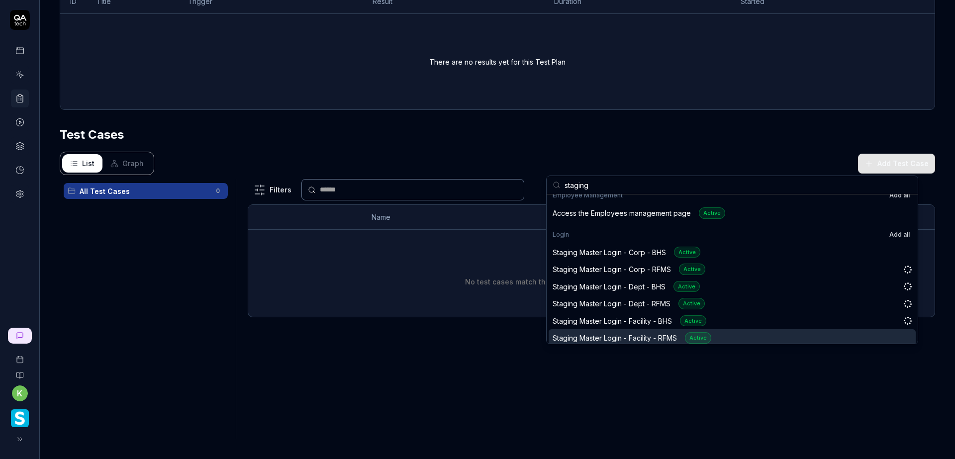
click at [876, 336] on div "Staging Master Login - Facility - RFMS Active" at bounding box center [731, 337] width 367 height 17
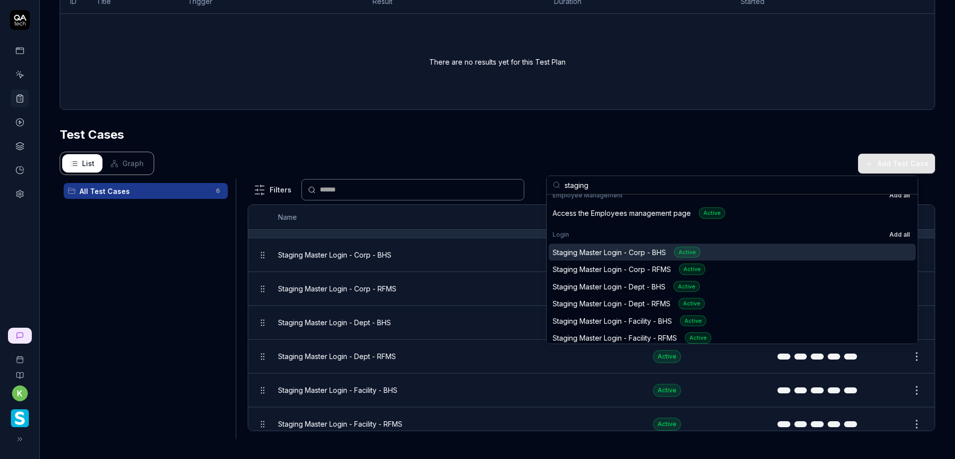
click at [512, 145] on section "Test Cases List Graph Add Test Case All Test Cases 6 Filters Name Status Last R…" at bounding box center [497, 282] width 875 height 313
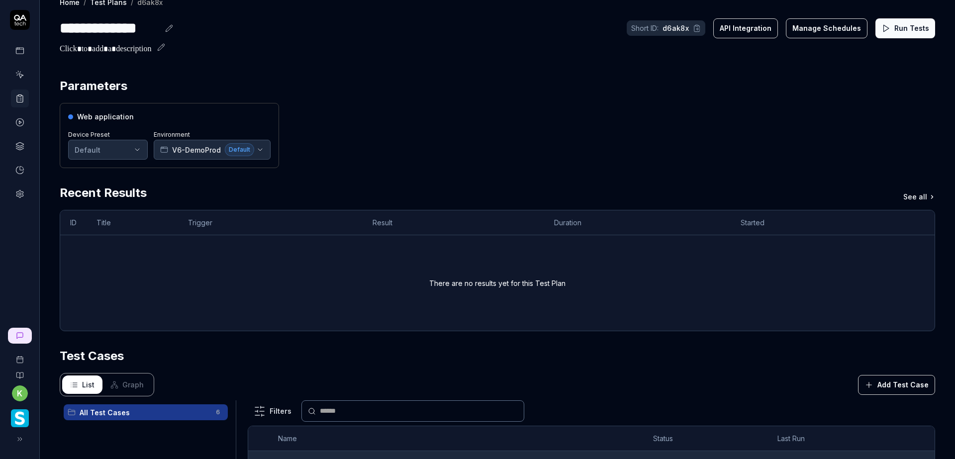
scroll to position [0, 0]
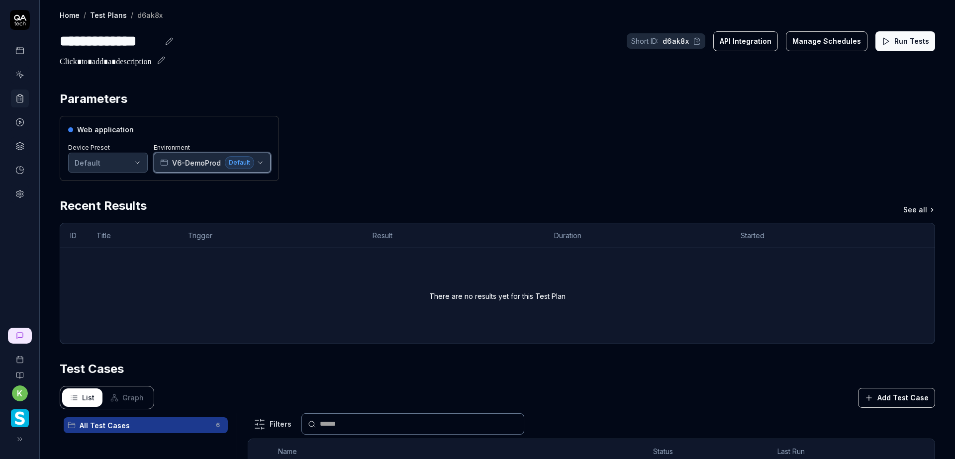
click at [266, 164] on button "V6-DemoProd Default" at bounding box center [212, 163] width 117 height 20
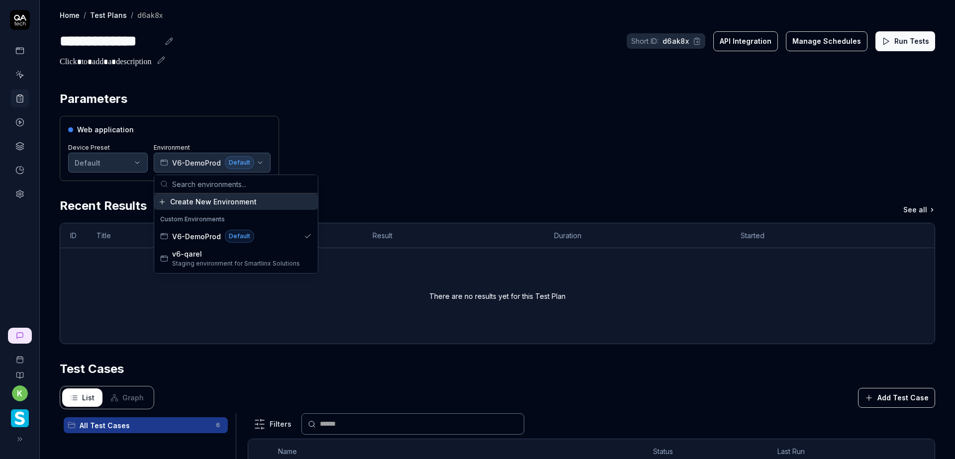
click at [288, 160] on div "Web application Device Preset Default Environment V6-DemoProd Default" at bounding box center [497, 148] width 875 height 65
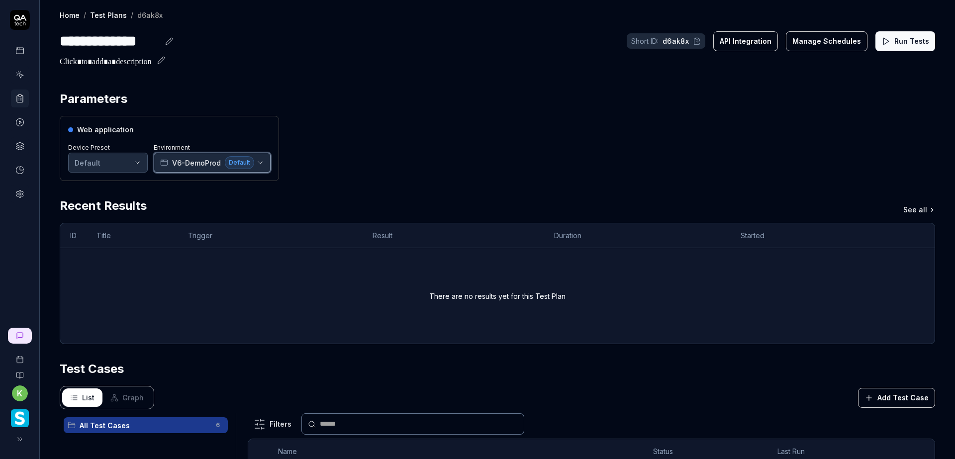
click at [201, 158] on span "V6-DemoProd" at bounding box center [196, 163] width 49 height 10
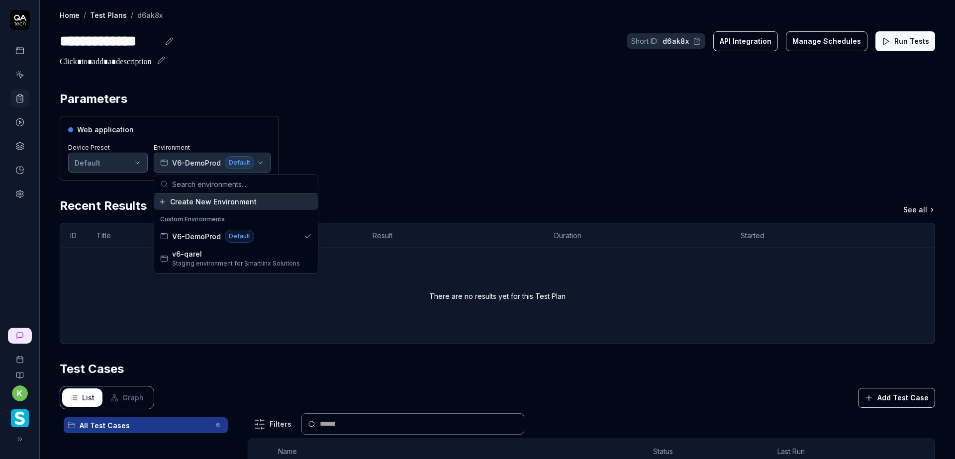
click at [273, 197] on div "Create New Environment" at bounding box center [236, 201] width 164 height 16
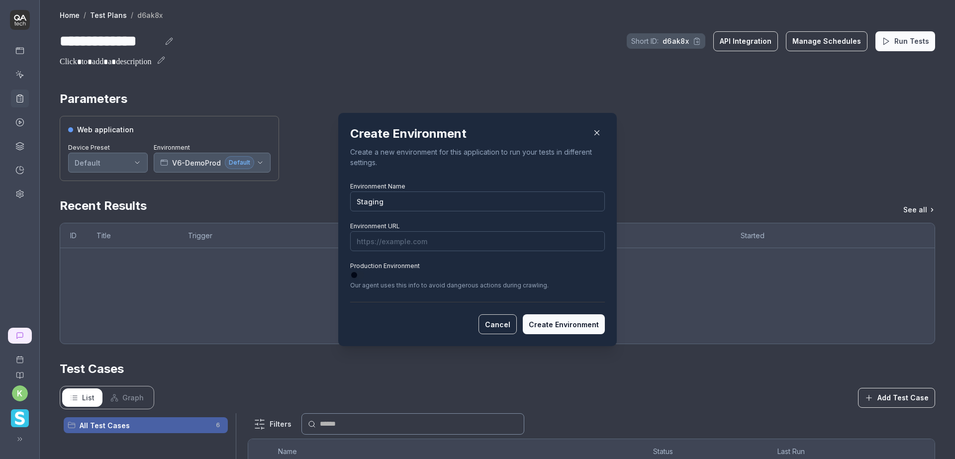
type input "Staging"
click at [392, 234] on input "Environment URL" at bounding box center [477, 241] width 255 height 20
paste input "https://v6-stg01.smartlinxsolutions.com/"
type input "https://v6-stg01.smartlinxsolutions.com/"
click at [543, 329] on button "Create Environment" at bounding box center [564, 324] width 82 height 20
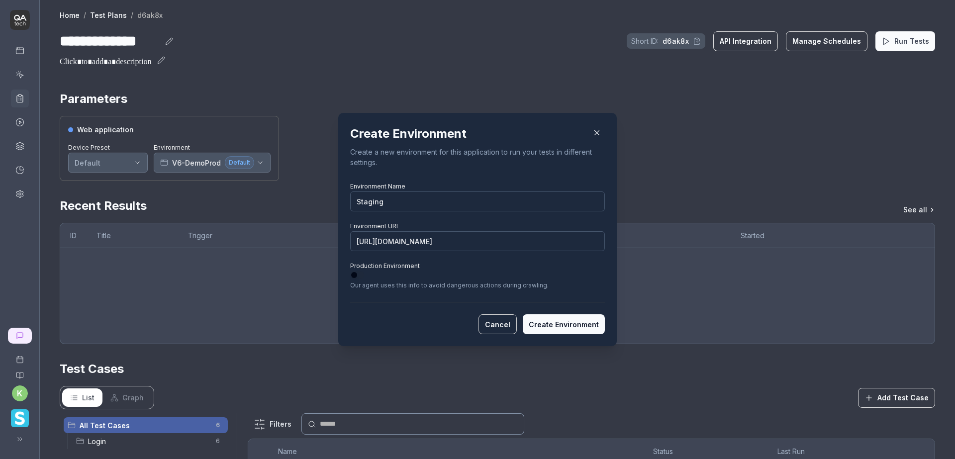
click at [560, 323] on button "Create Environment" at bounding box center [564, 324] width 82 height 20
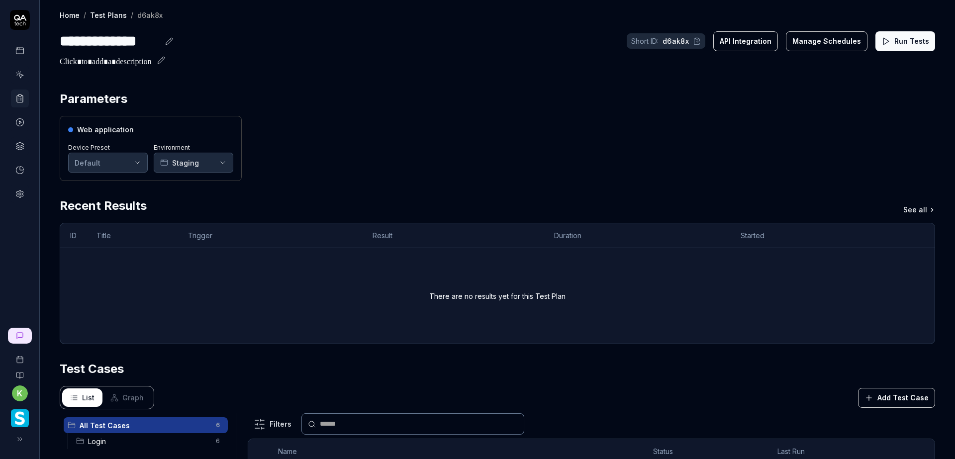
click at [903, 39] on button "Run Tests" at bounding box center [905, 41] width 60 height 20
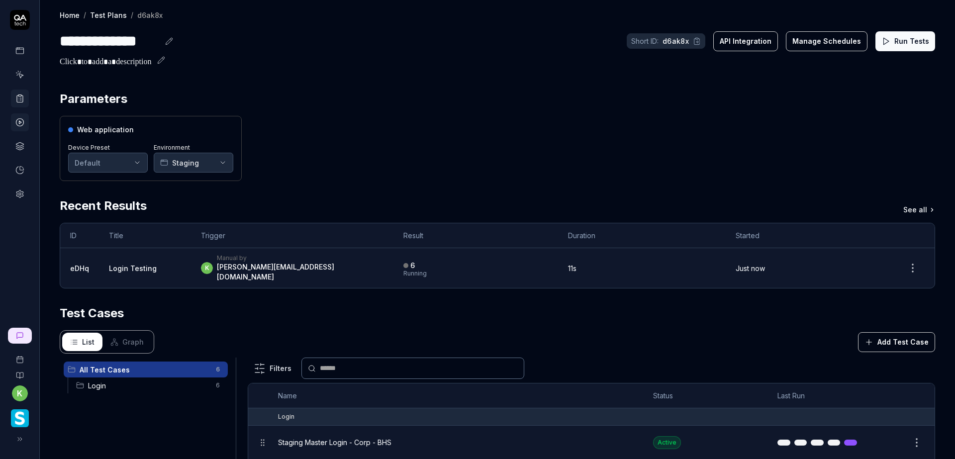
click at [800, 129] on div "Web application Device Preset Default Environment Staging" at bounding box center [497, 148] width 875 height 65
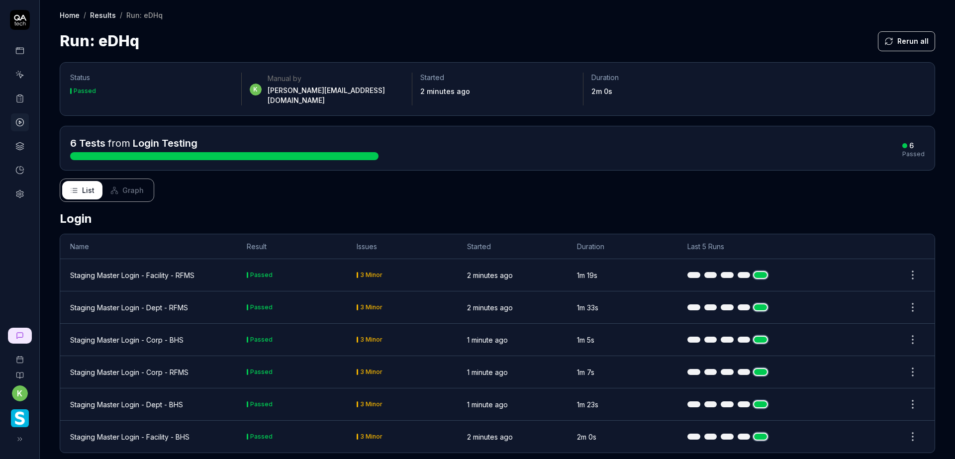
scroll to position [5, 0]
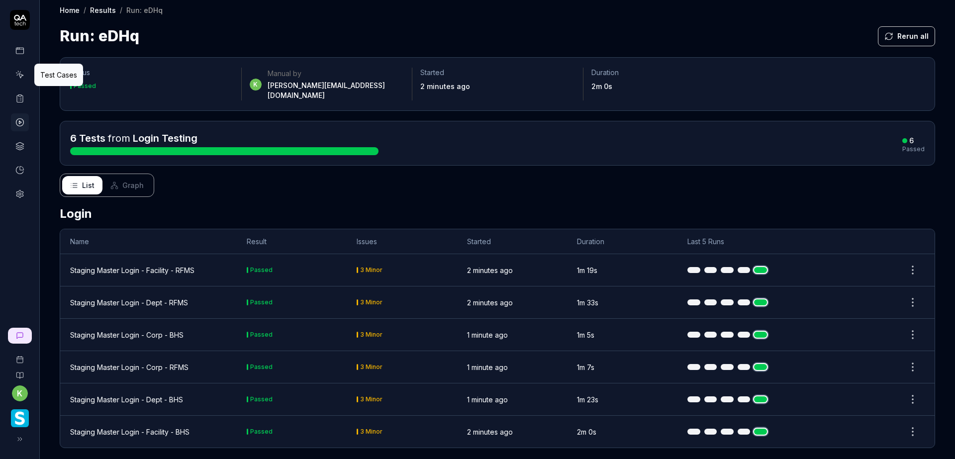
click at [18, 75] on icon at bounding box center [19, 74] width 9 height 9
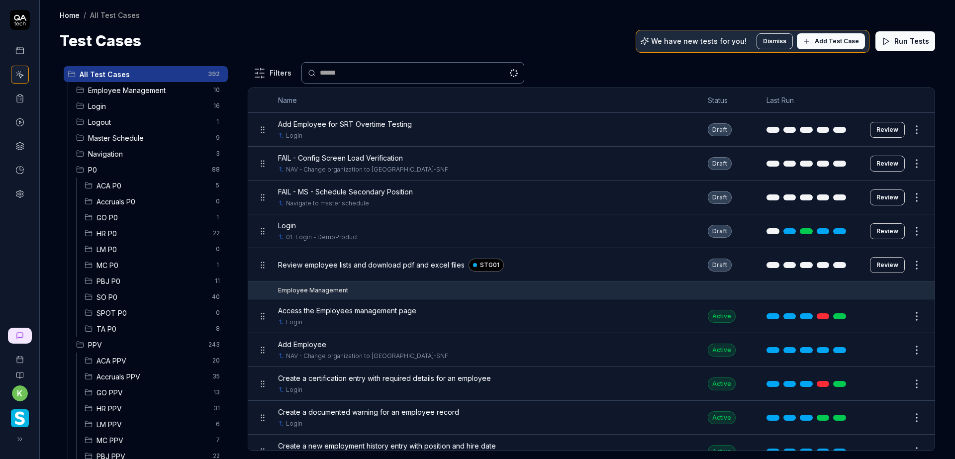
click at [125, 105] on span "Login" at bounding box center [147, 106] width 119 height 10
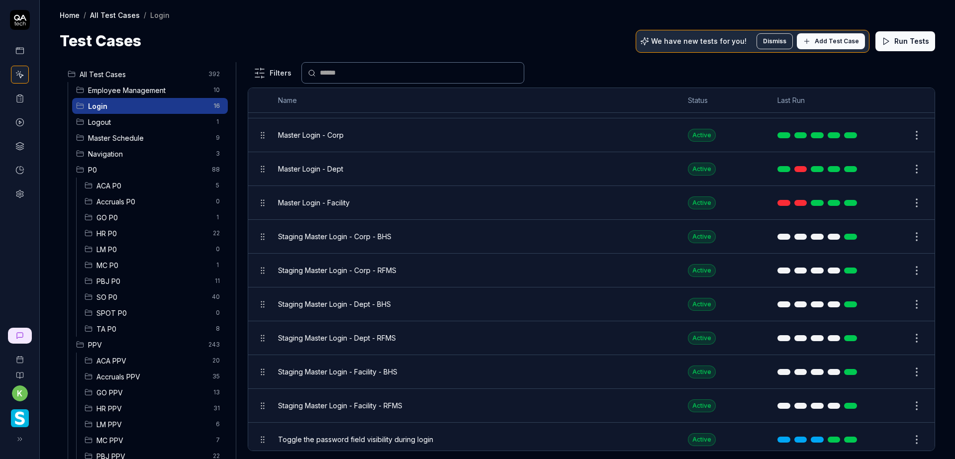
scroll to position [220, 0]
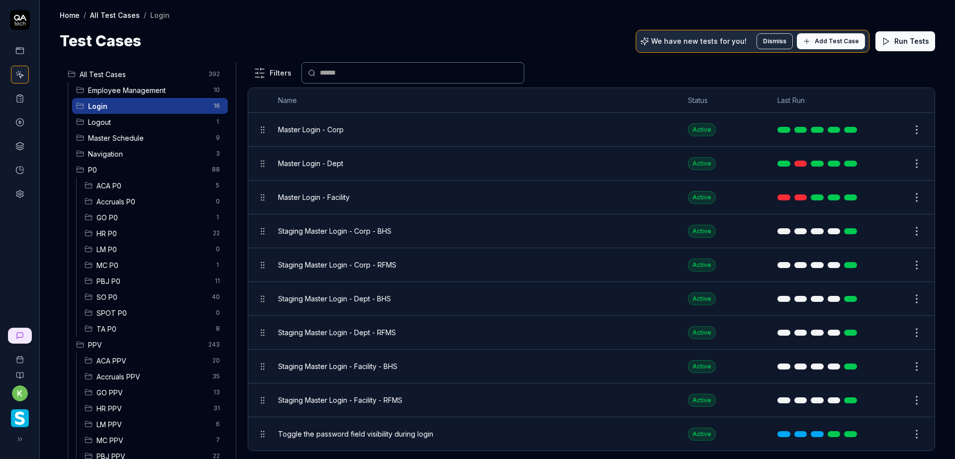
click at [554, 50] on div "Test Cases We have new tests for you! Dismiss Add Test Case Run Tests" at bounding box center [497, 41] width 875 height 22
click at [600, 42] on div "Test Cases We have new tests for you! Dismiss Add Test Case Run Tests" at bounding box center [497, 41] width 875 height 22
click at [597, 42] on div "Test Cases We have new tests for you! Dismiss Add Test Case Run Tests" at bounding box center [497, 41] width 875 height 22
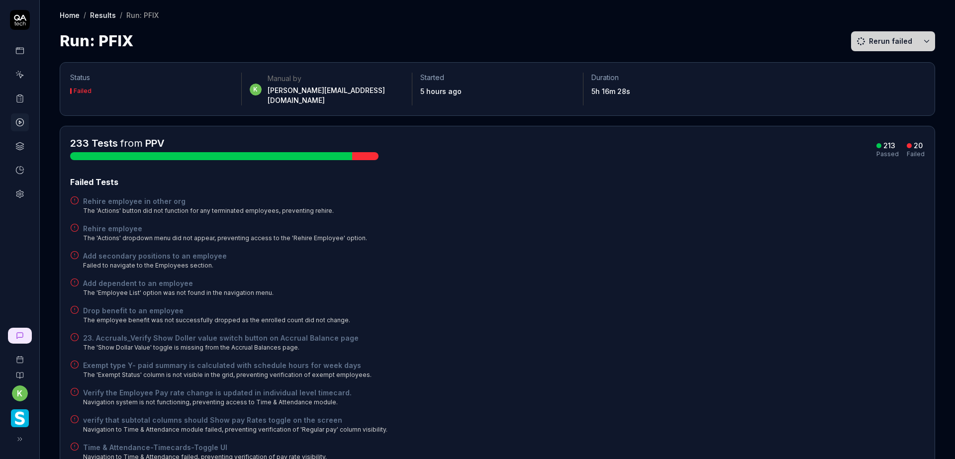
click at [678, 223] on div "Rehire employee The 'Actions' dropdown menu did not appear, preventing access t…" at bounding box center [497, 232] width 854 height 19
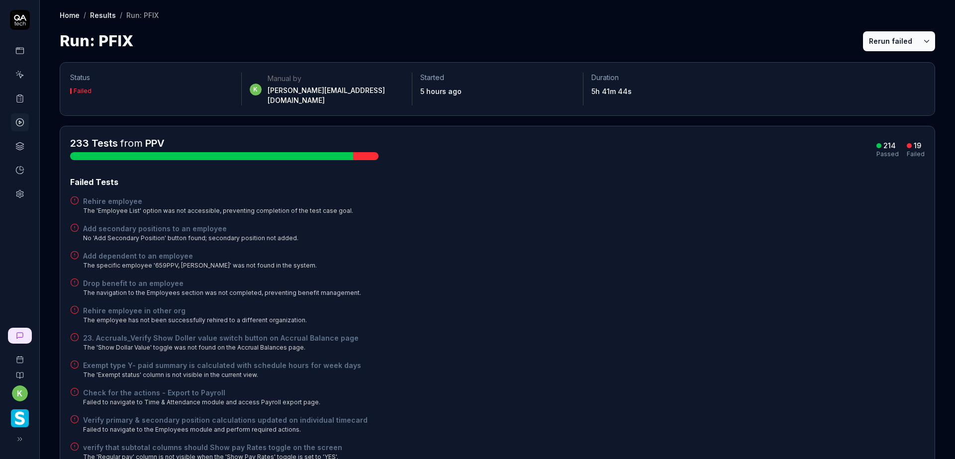
click at [882, 40] on button "Rerun failed" at bounding box center [890, 41] width 55 height 20
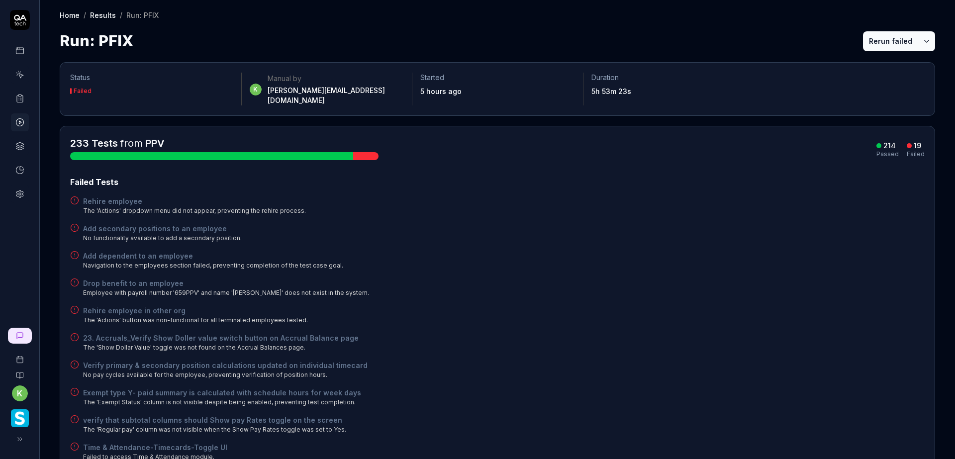
click at [869, 41] on button "Rerun failed" at bounding box center [890, 41] width 55 height 20
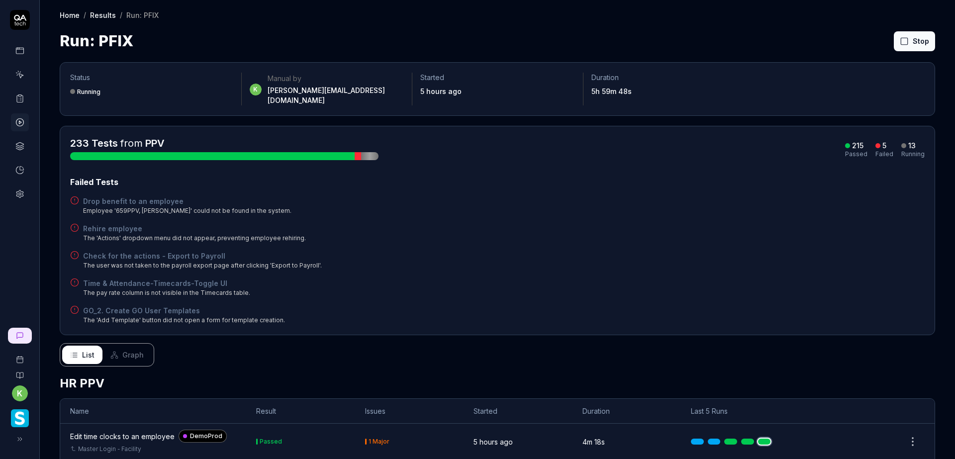
click at [703, 212] on div "Failed Tests Drop benefit to an employee Employee '659PPV, [PERSON_NAME]' could…" at bounding box center [497, 250] width 854 height 149
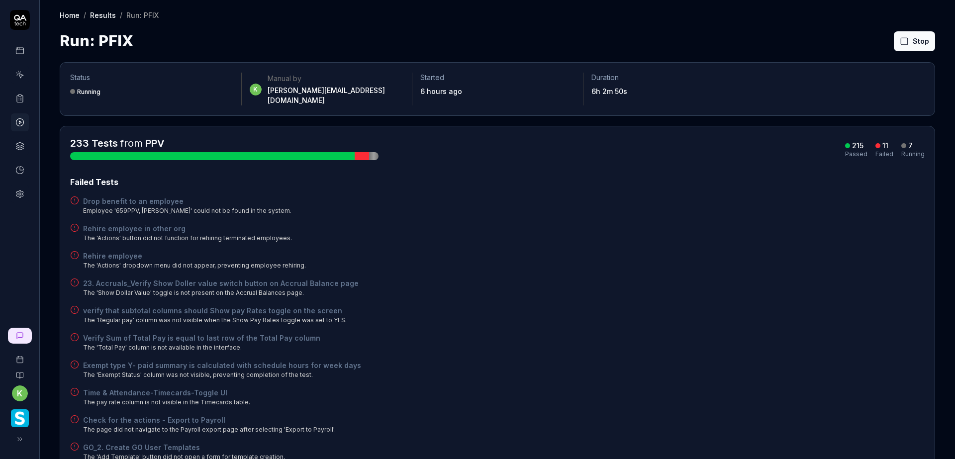
drag, startPoint x: 666, startPoint y: 305, endPoint x: 676, endPoint y: 305, distance: 10.0
click at [670, 305] on div "verify that subtotal columns should Show pay Rates toggle on the screen The 'Re…" at bounding box center [497, 314] width 854 height 19
click at [743, 252] on div "Rehire employee The 'Actions' dropdown menu did not appear, preventing employee…" at bounding box center [497, 260] width 854 height 19
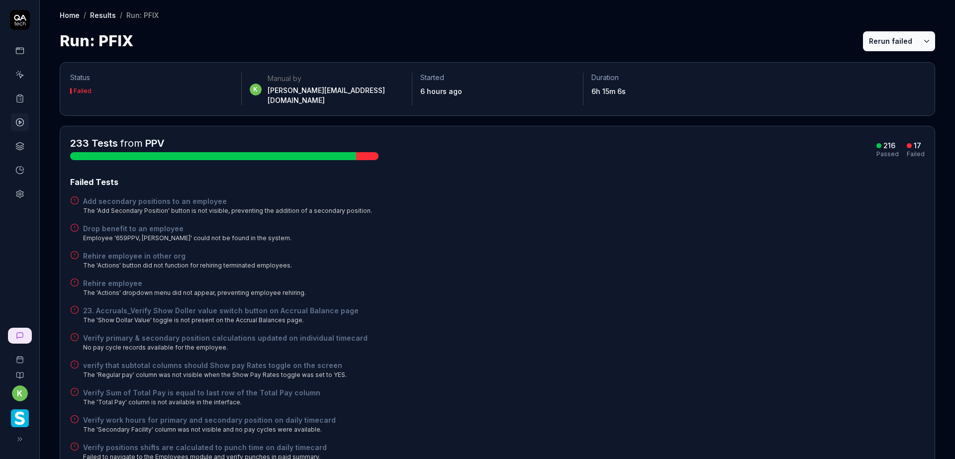
click at [883, 36] on button "Rerun failed" at bounding box center [890, 41] width 55 height 20
drag, startPoint x: 728, startPoint y: 320, endPoint x: 763, endPoint y: 303, distance: 38.9
click at [728, 320] on div "Failed Tests Add secondary positions to an employee The 'Add Secondary Position…" at bounding box center [497, 414] width 854 height 477
click at [734, 223] on div "Drop benefit to an employee Employee '659PPV, [PERSON_NAME]' could not be found…" at bounding box center [497, 232] width 854 height 19
